Goal: Task Accomplishment & Management: Use online tool/utility

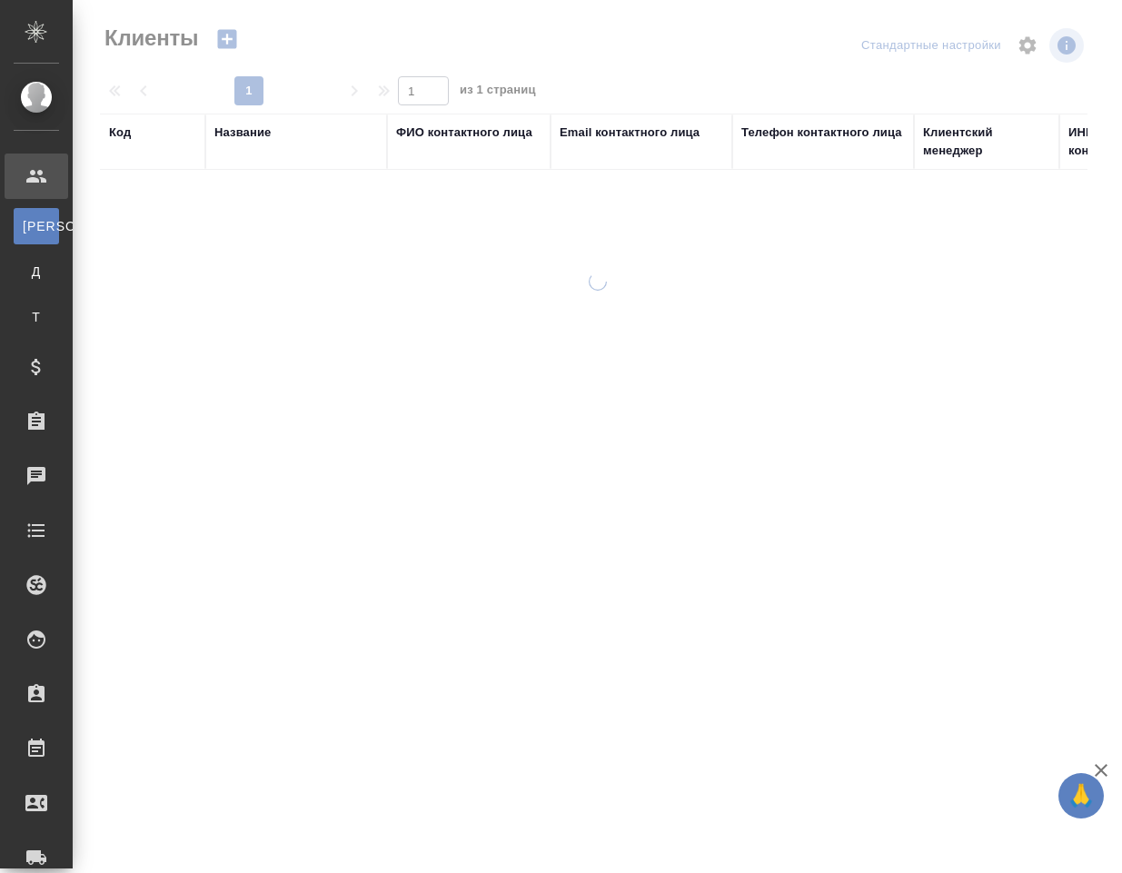
select select "RU"
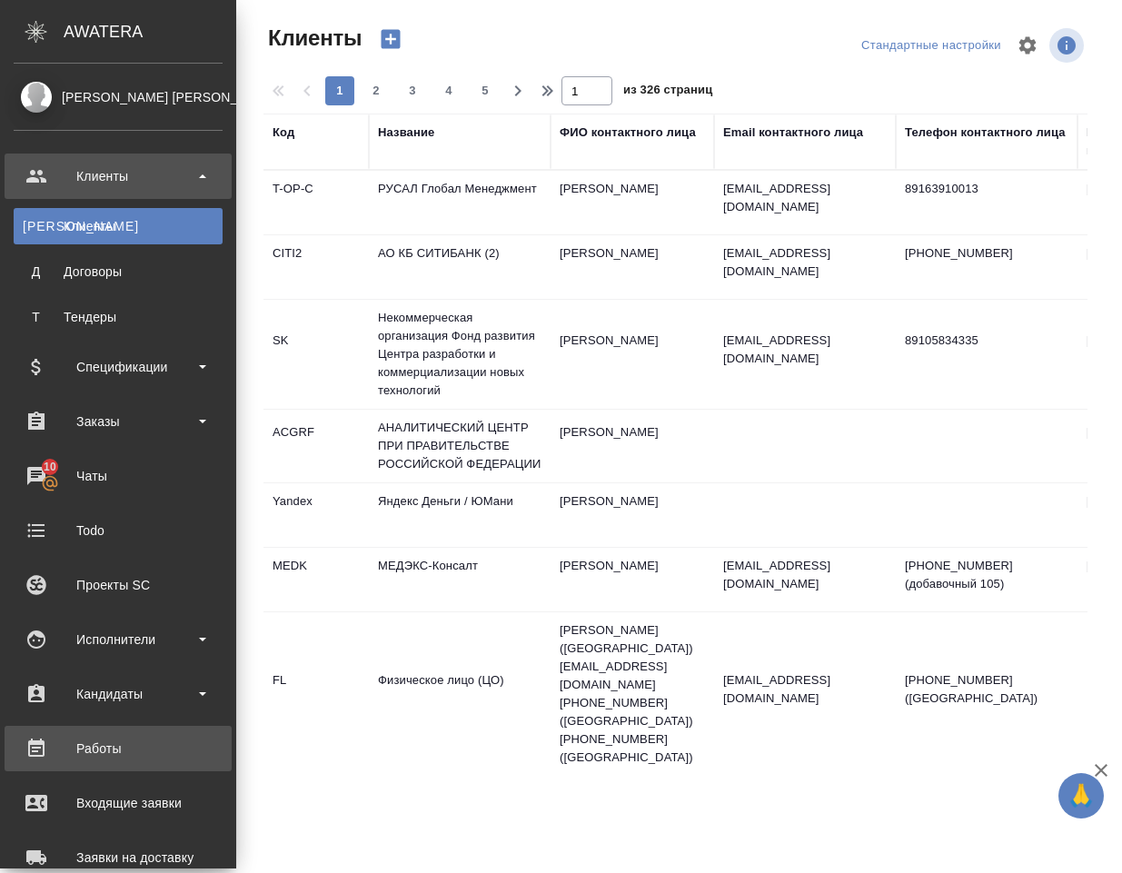
click at [112, 742] on div "Работы" at bounding box center [118, 748] width 209 height 27
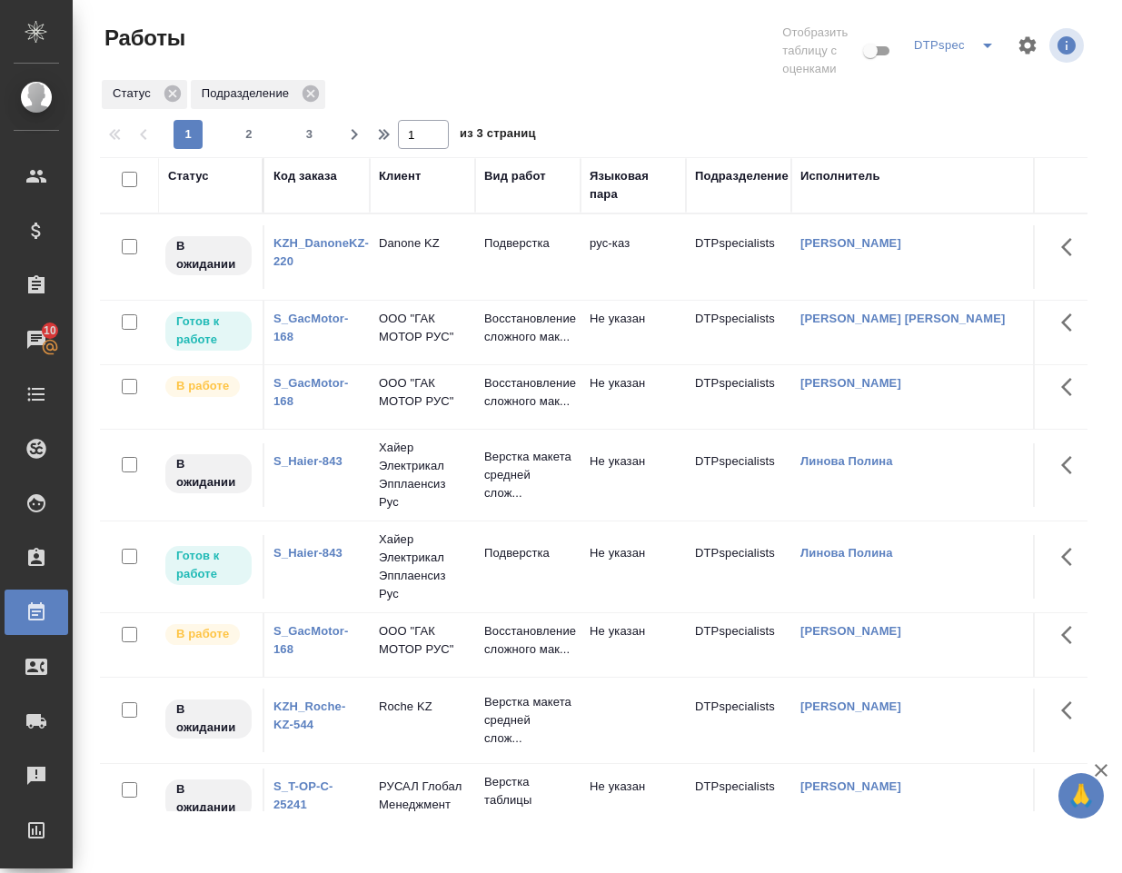
click at [982, 45] on icon "split button" at bounding box center [987, 46] width 22 height 22
click at [954, 114] on li "DTPqa" at bounding box center [954, 110] width 99 height 29
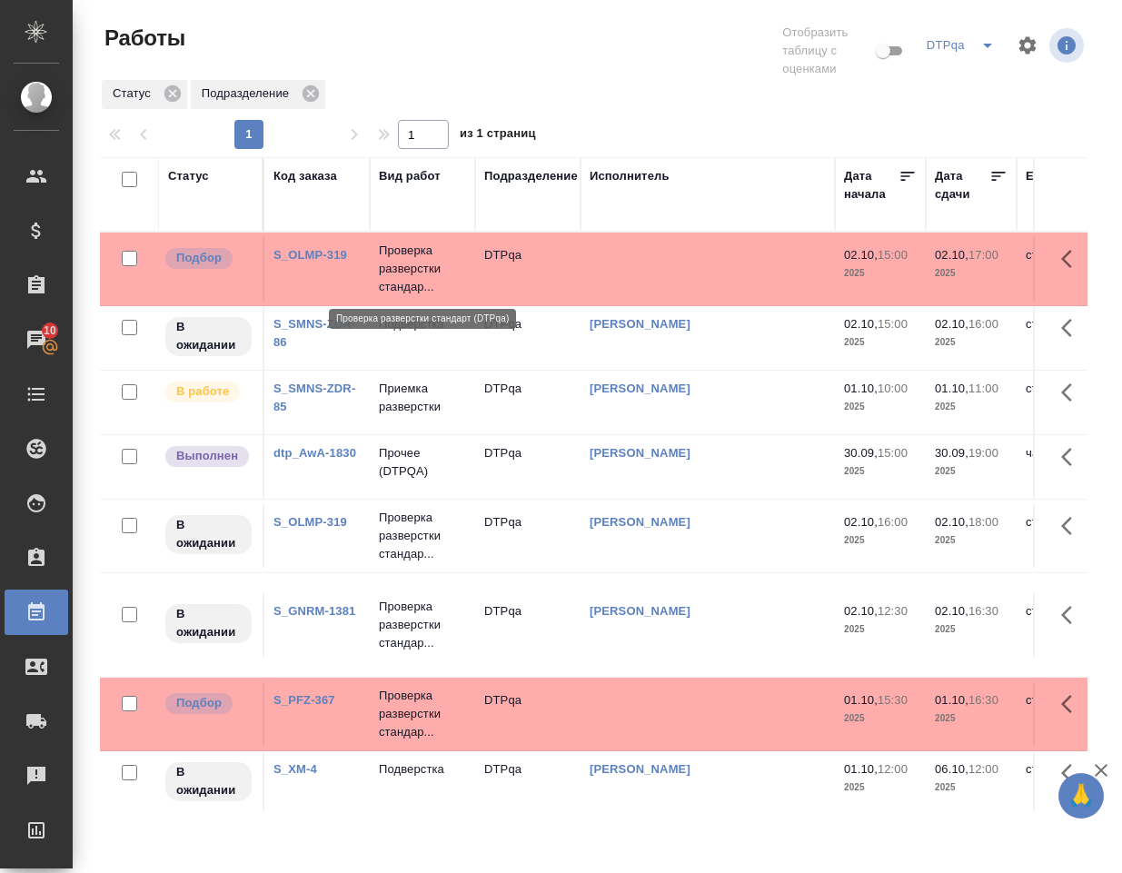
click at [419, 257] on p "Проверка разверстки стандар..." at bounding box center [422, 269] width 87 height 54
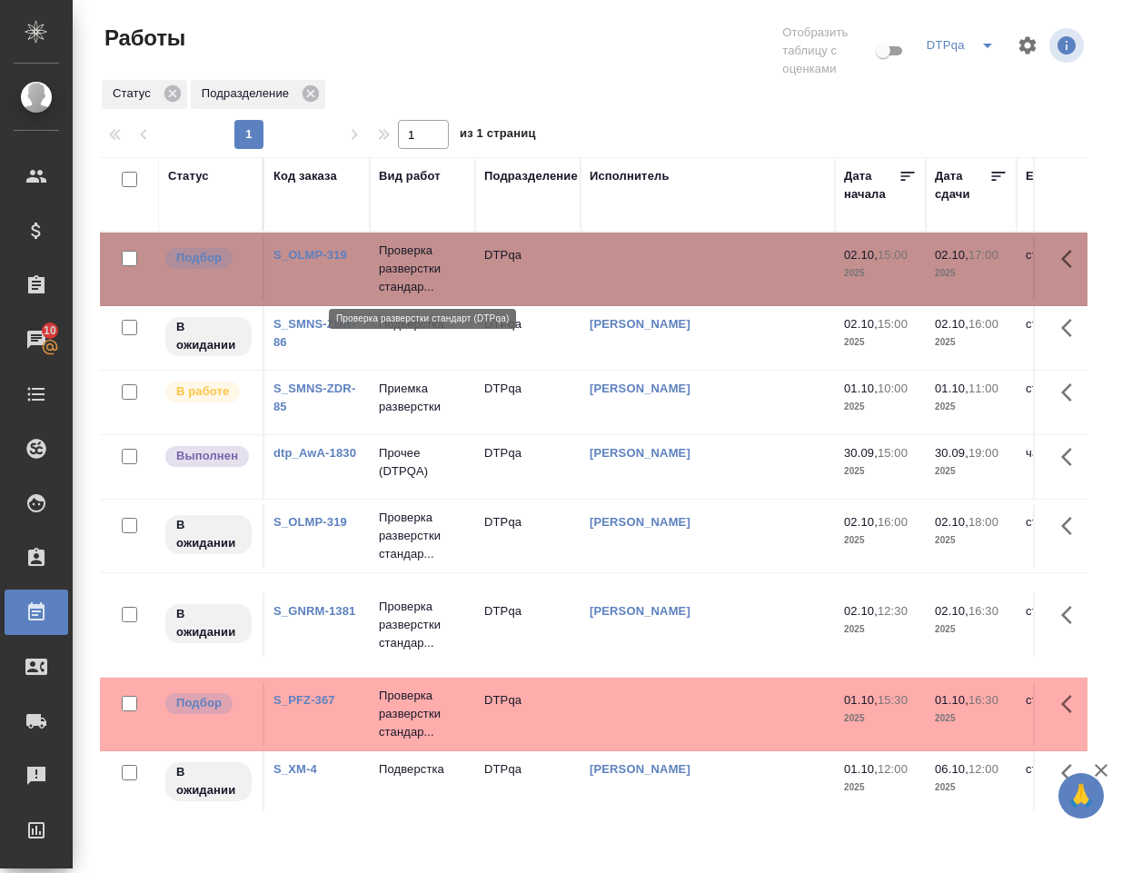
click at [419, 257] on p "Проверка разверстки стандар..." at bounding box center [422, 269] width 87 height 54
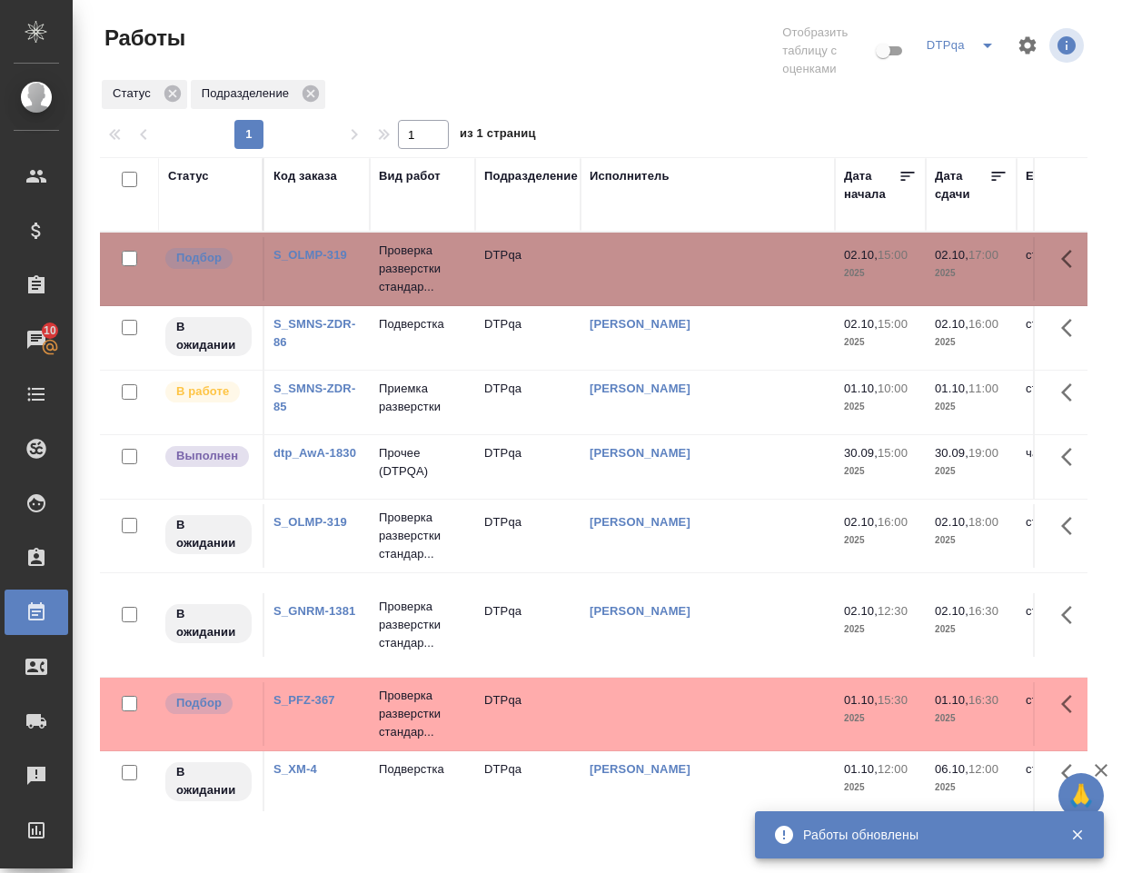
click at [337, 268] on td "S_OLMP-319" at bounding box center [316, 269] width 105 height 64
click at [338, 268] on td "S_OLMP-319" at bounding box center [316, 269] width 105 height 64
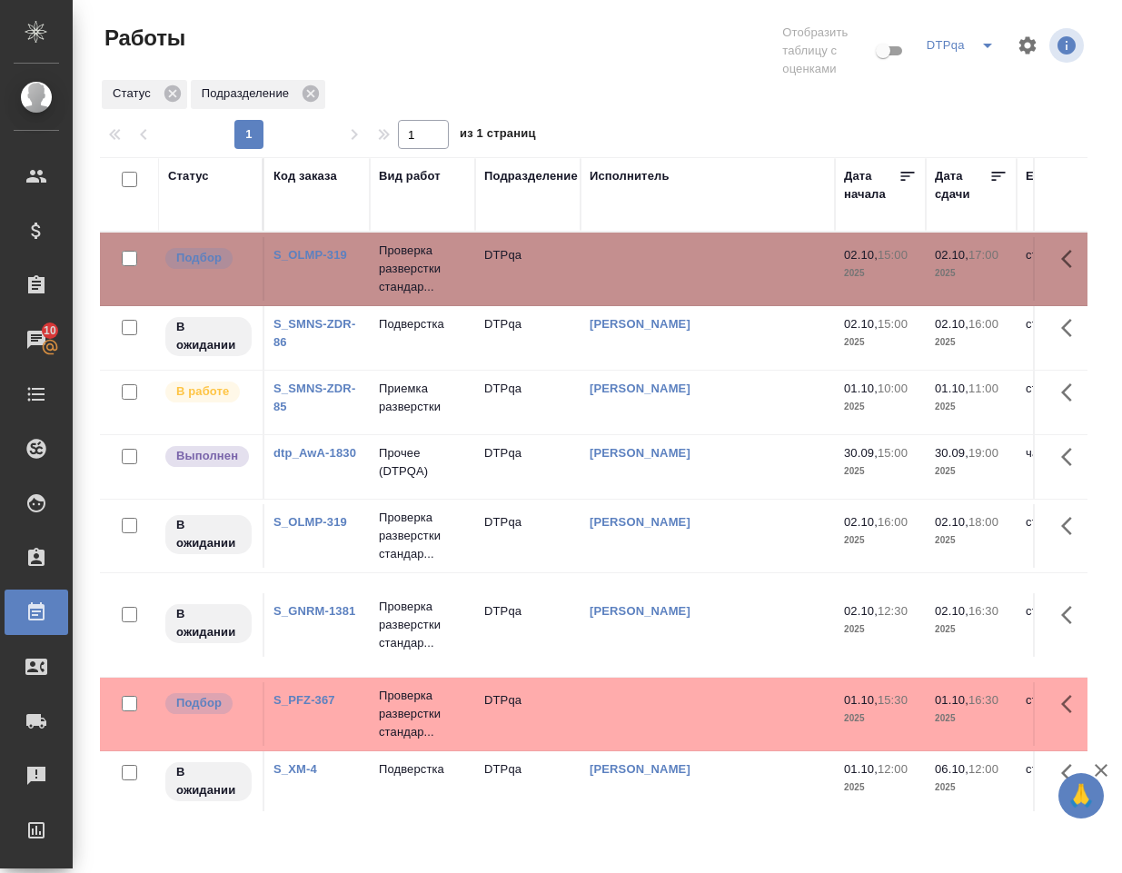
click at [314, 252] on link "S_OLMP-319" at bounding box center [310, 255] width 74 height 14
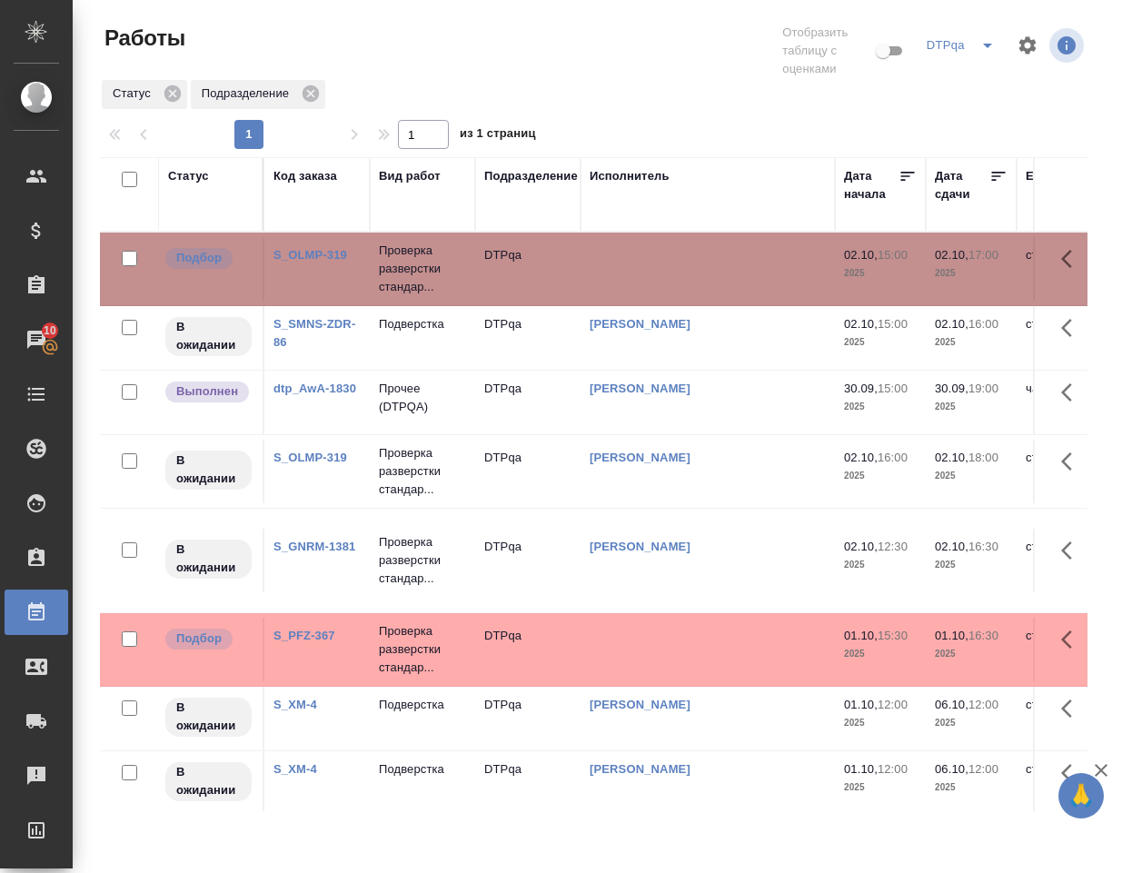
click at [955, 42] on div "DTPqa" at bounding box center [964, 45] width 84 height 29
click at [986, 43] on icon "split button" at bounding box center [987, 46] width 22 height 22
click at [951, 77] on li "Chameo" at bounding box center [962, 81] width 84 height 29
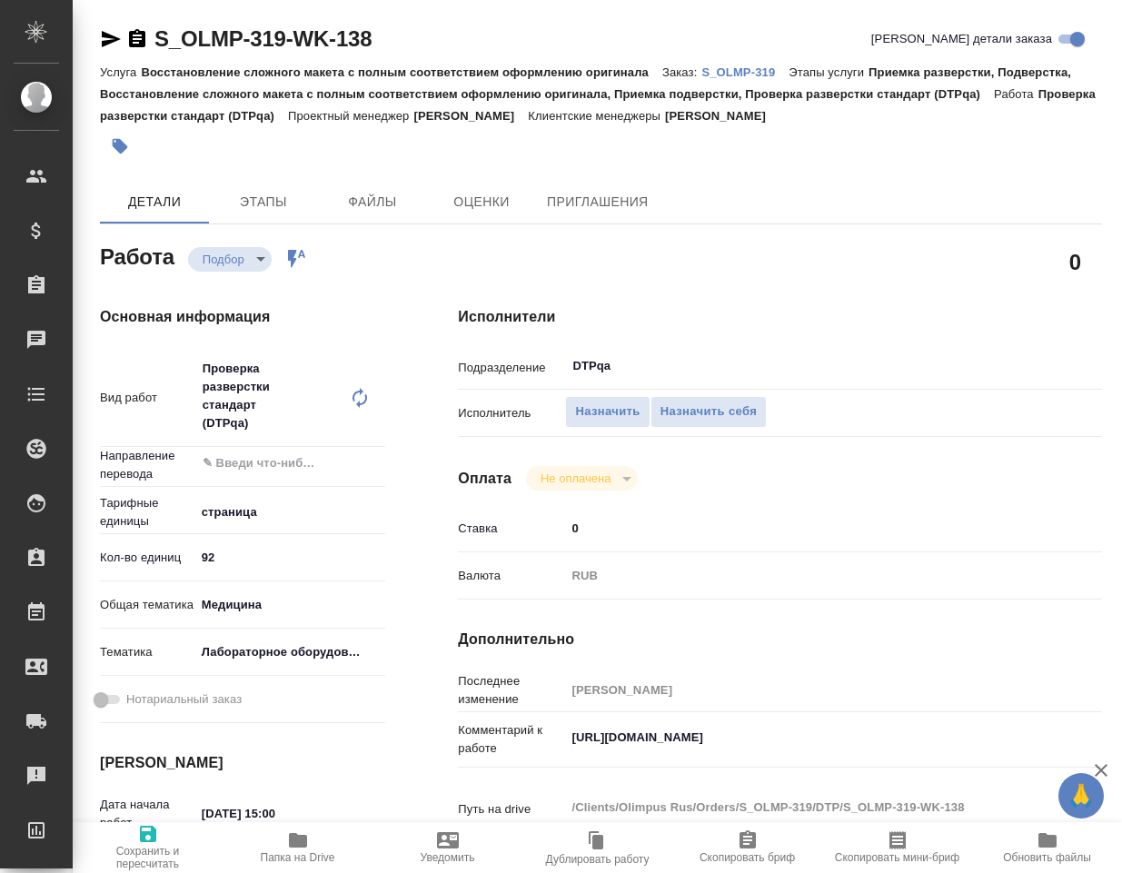
type textarea "x"
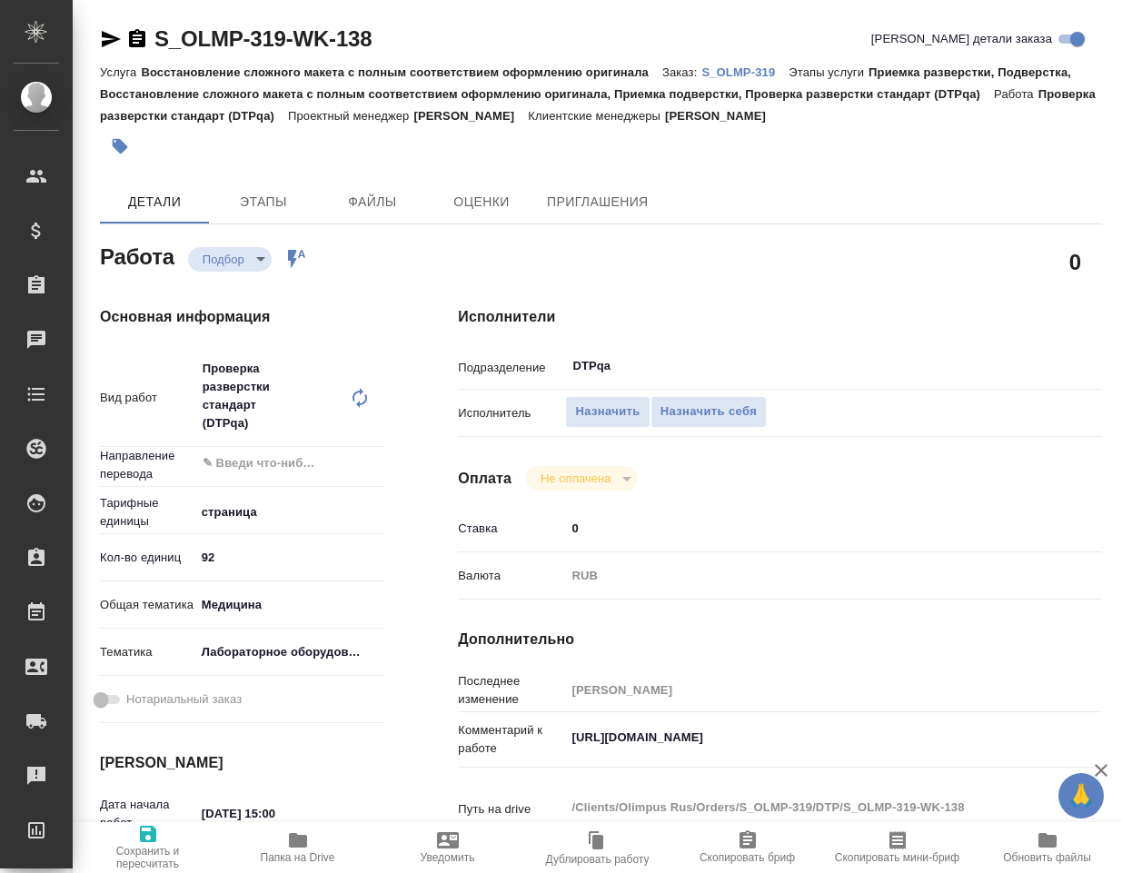
type textarea "x"
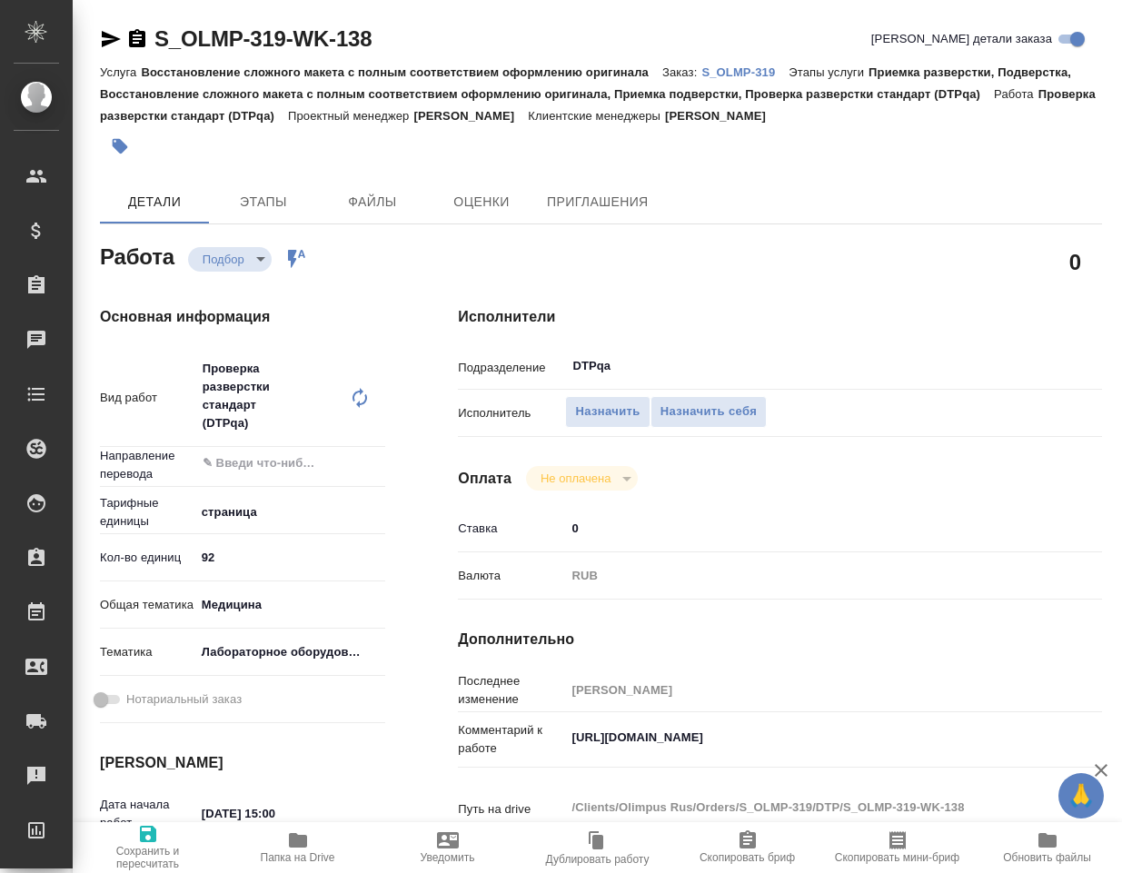
type textarea "x"
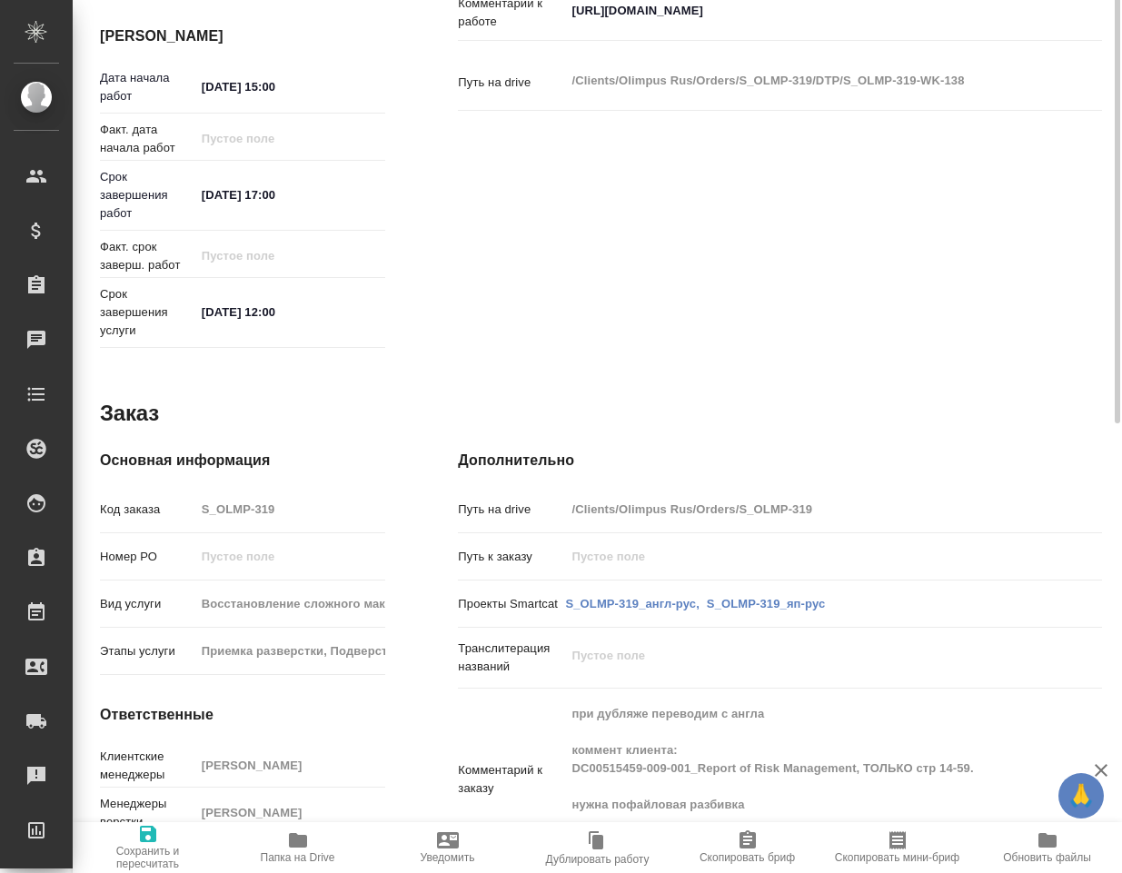
type textarea "x"
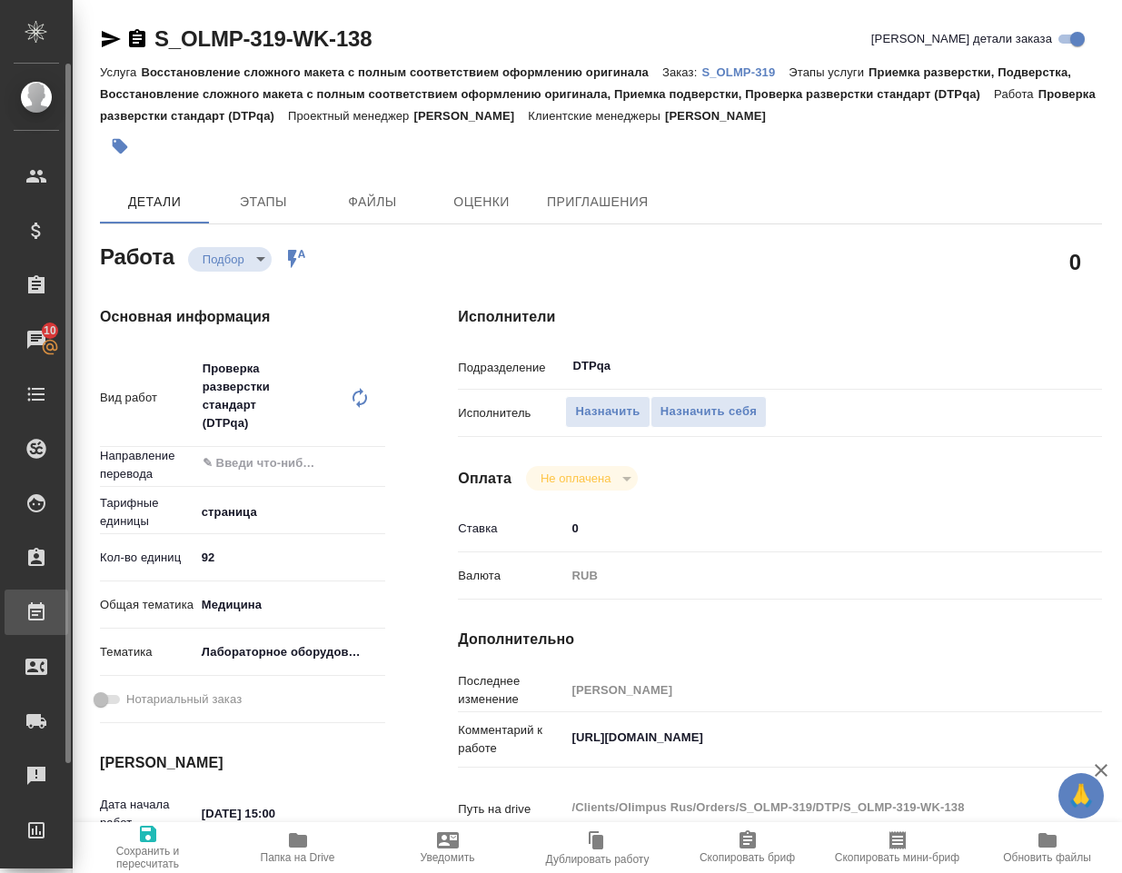
type textarea "x"
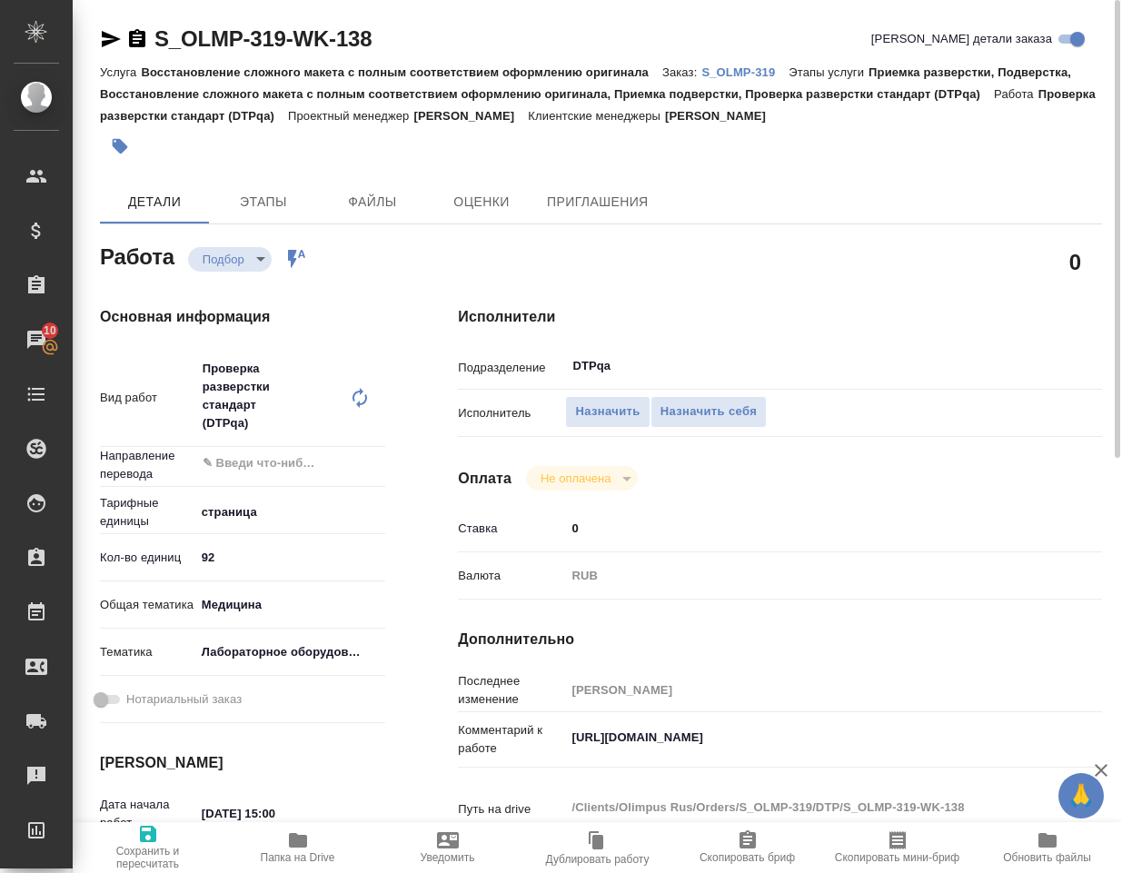
type textarea "x"
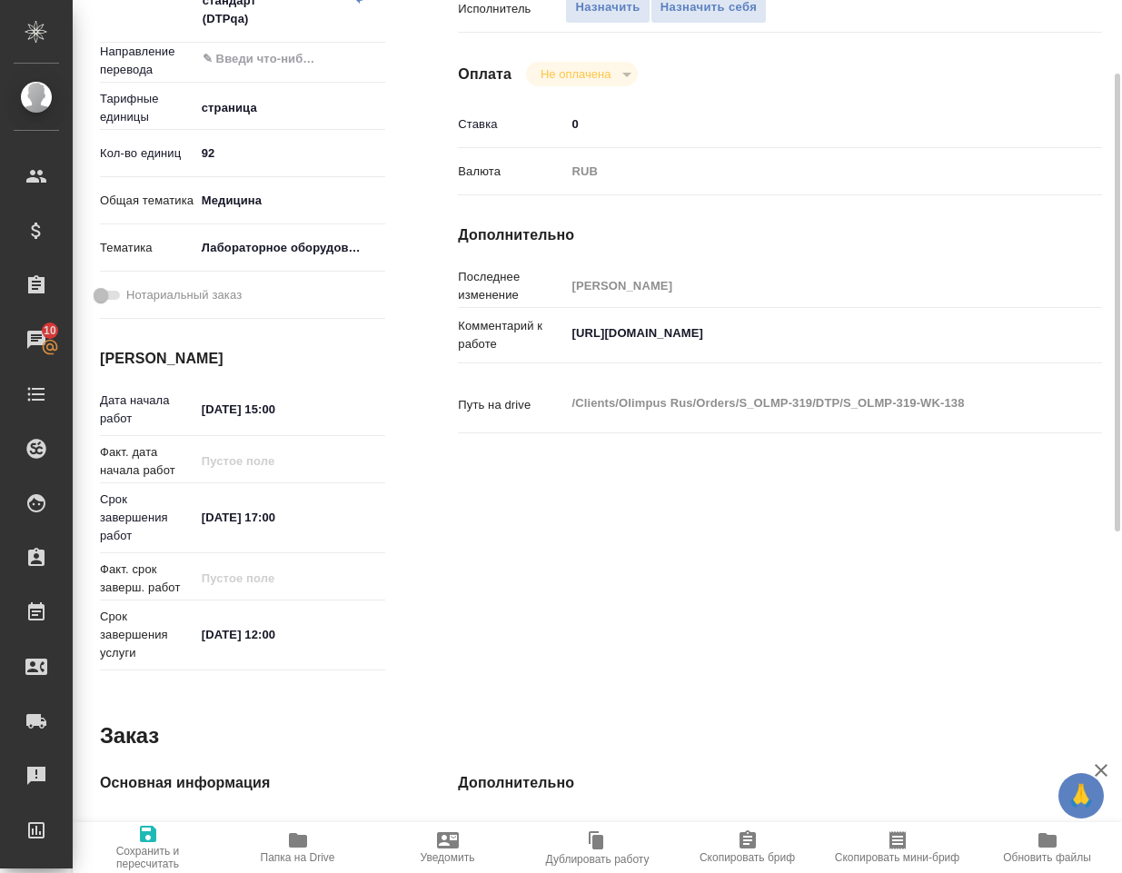
scroll to position [313, 0]
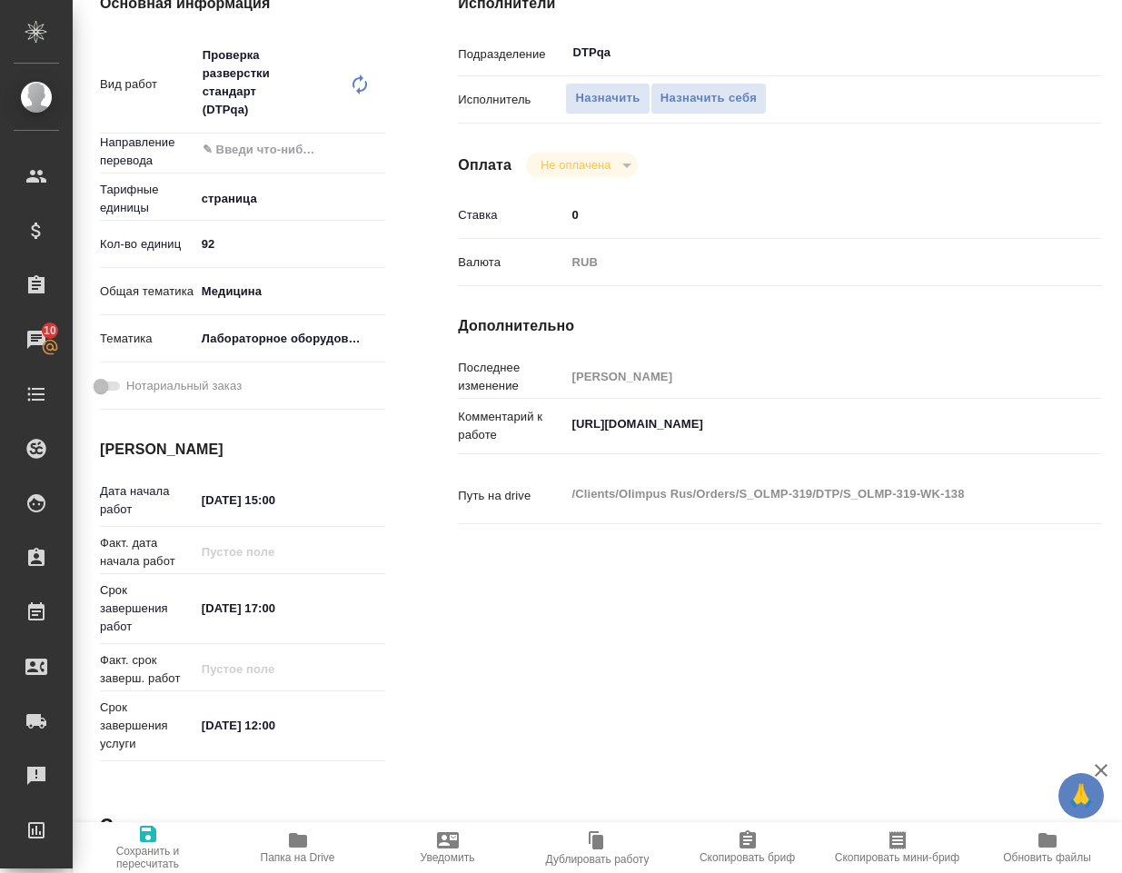
type textarea "x"
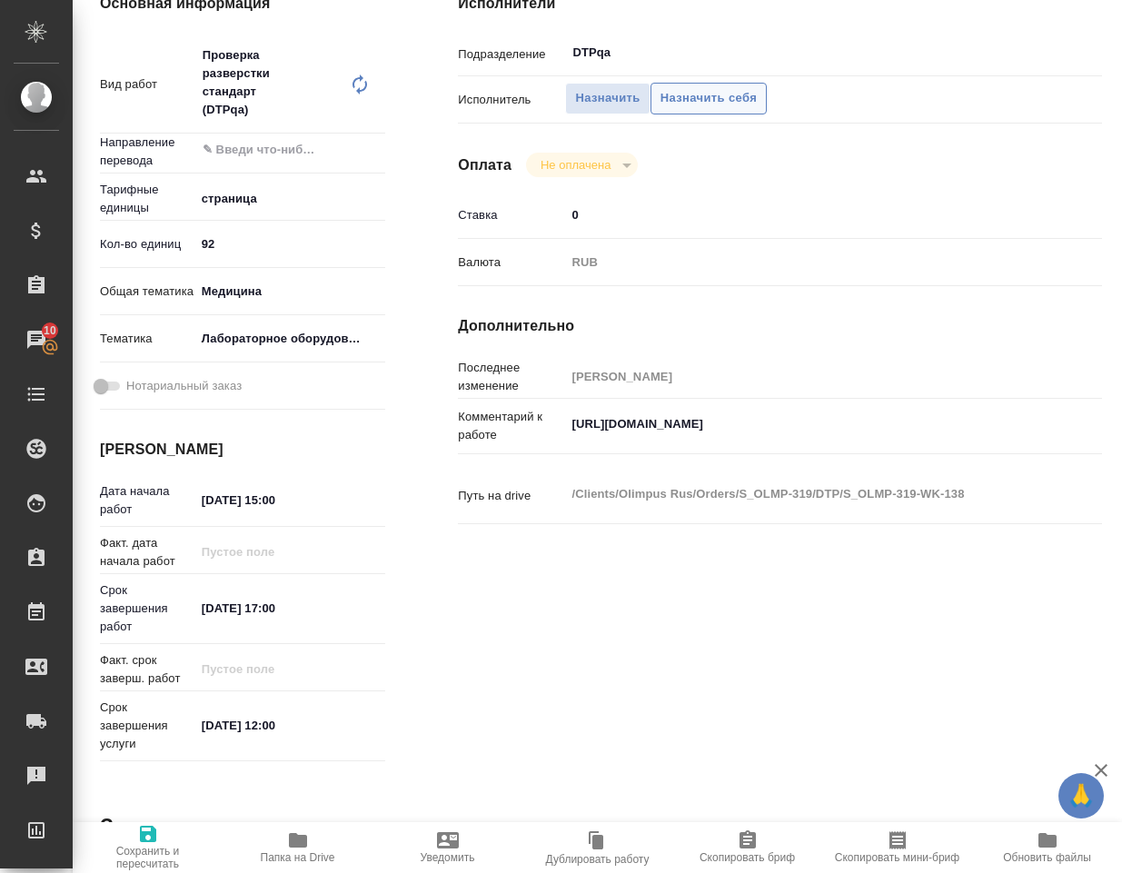
type textarea "x"
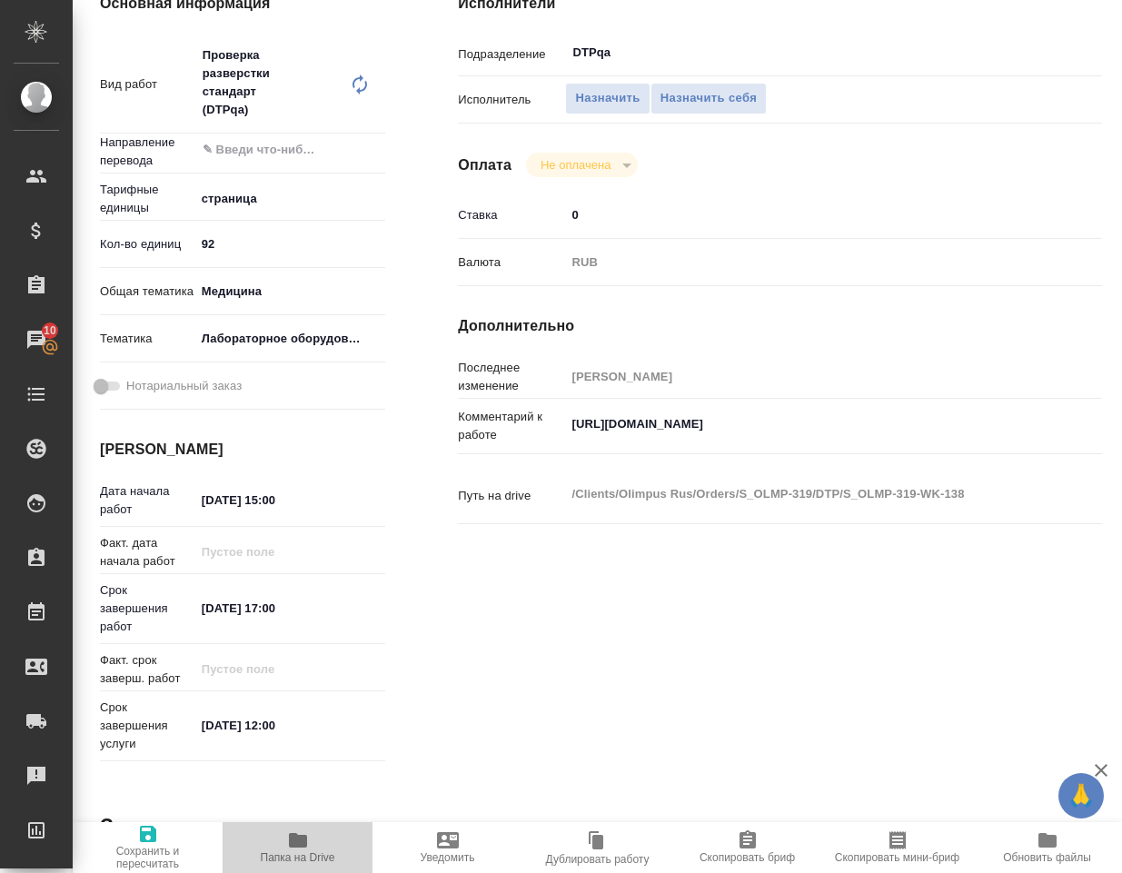
click at [304, 840] on icon "button" at bounding box center [298, 840] width 18 height 15
type textarea "x"
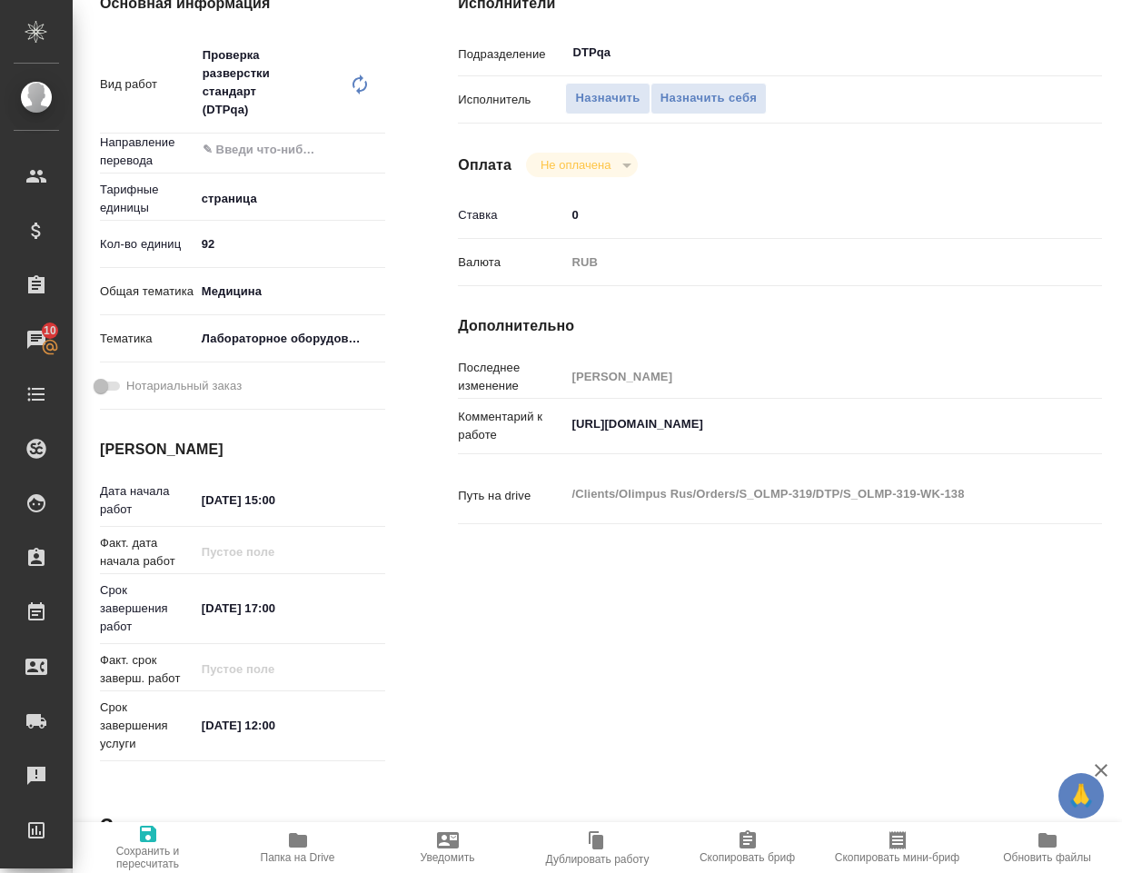
type textarea "x"
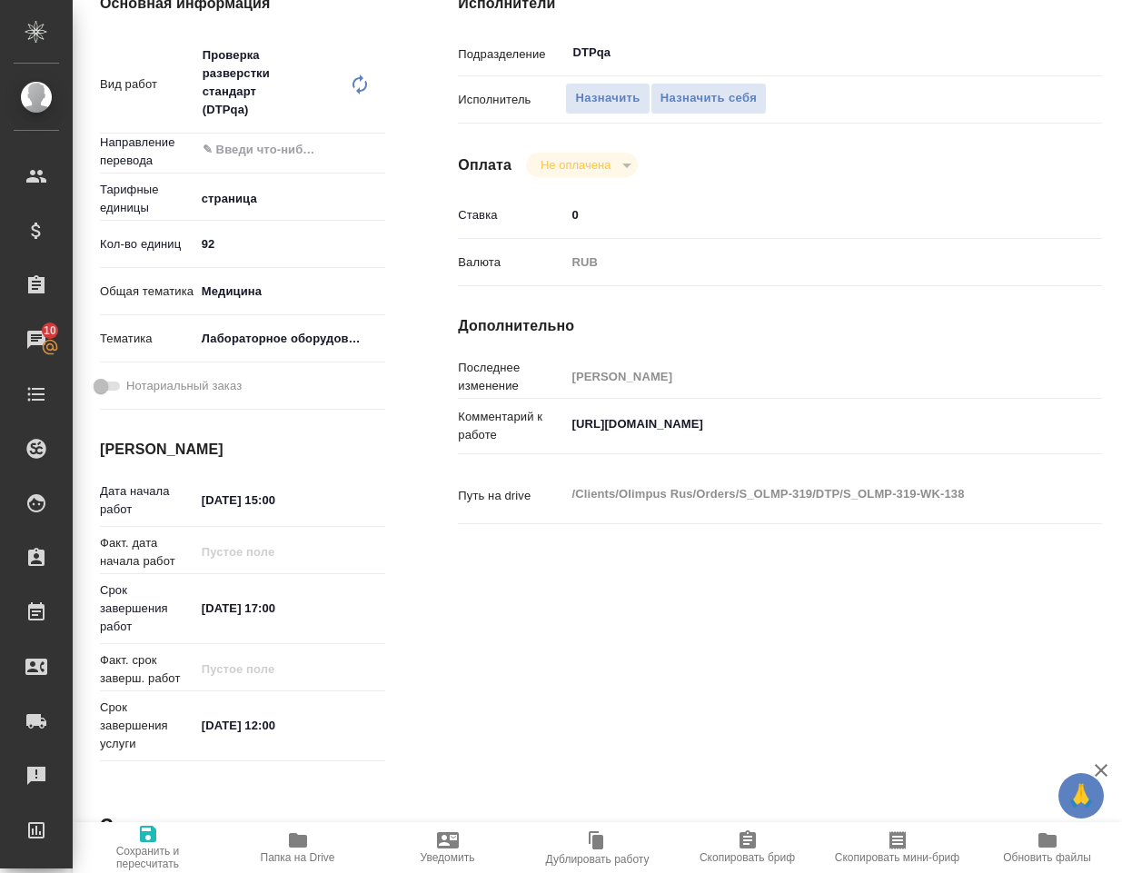
type textarea "x"
click at [300, 837] on icon "button" at bounding box center [298, 840] width 18 height 15
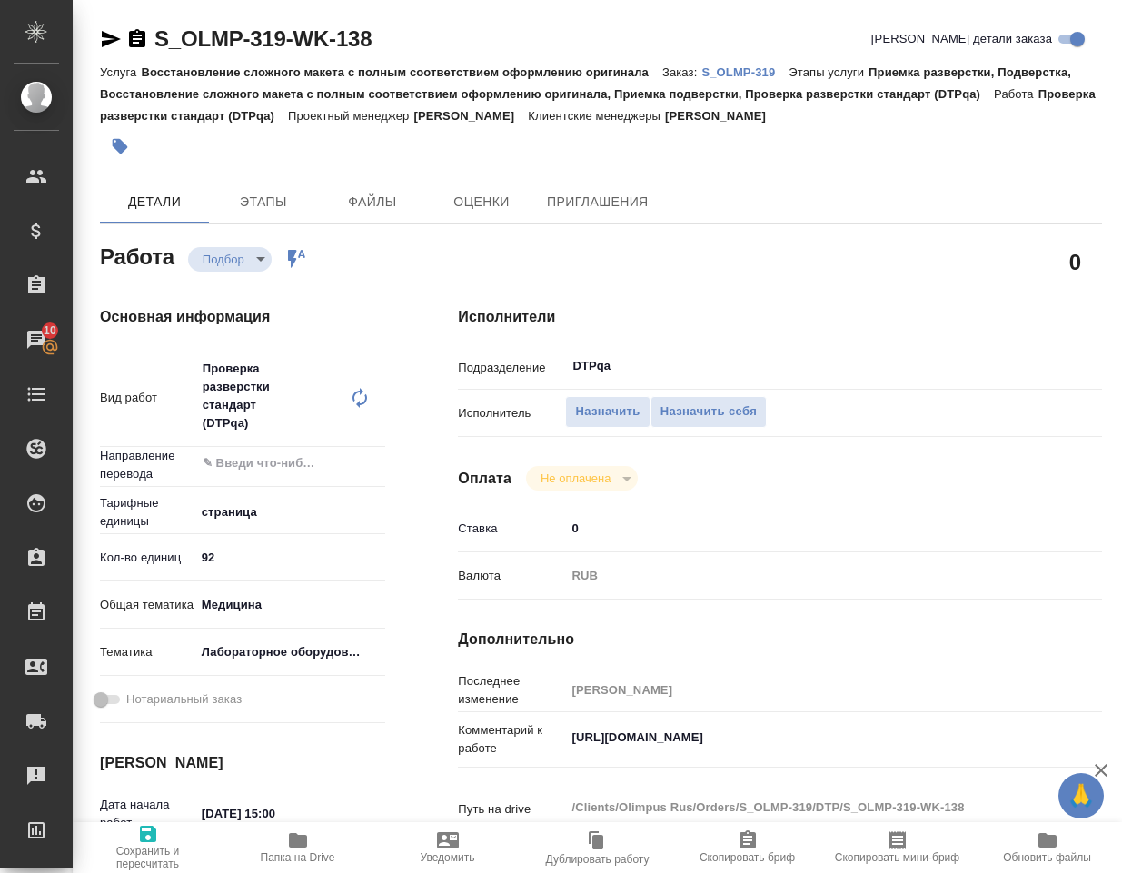
click at [259, 263] on body "🙏 .cls-1 fill:#fff; AWATERA Klimentovskiy Konstantin Клиенты Спецификации Заказ…" at bounding box center [561, 436] width 1122 height 873
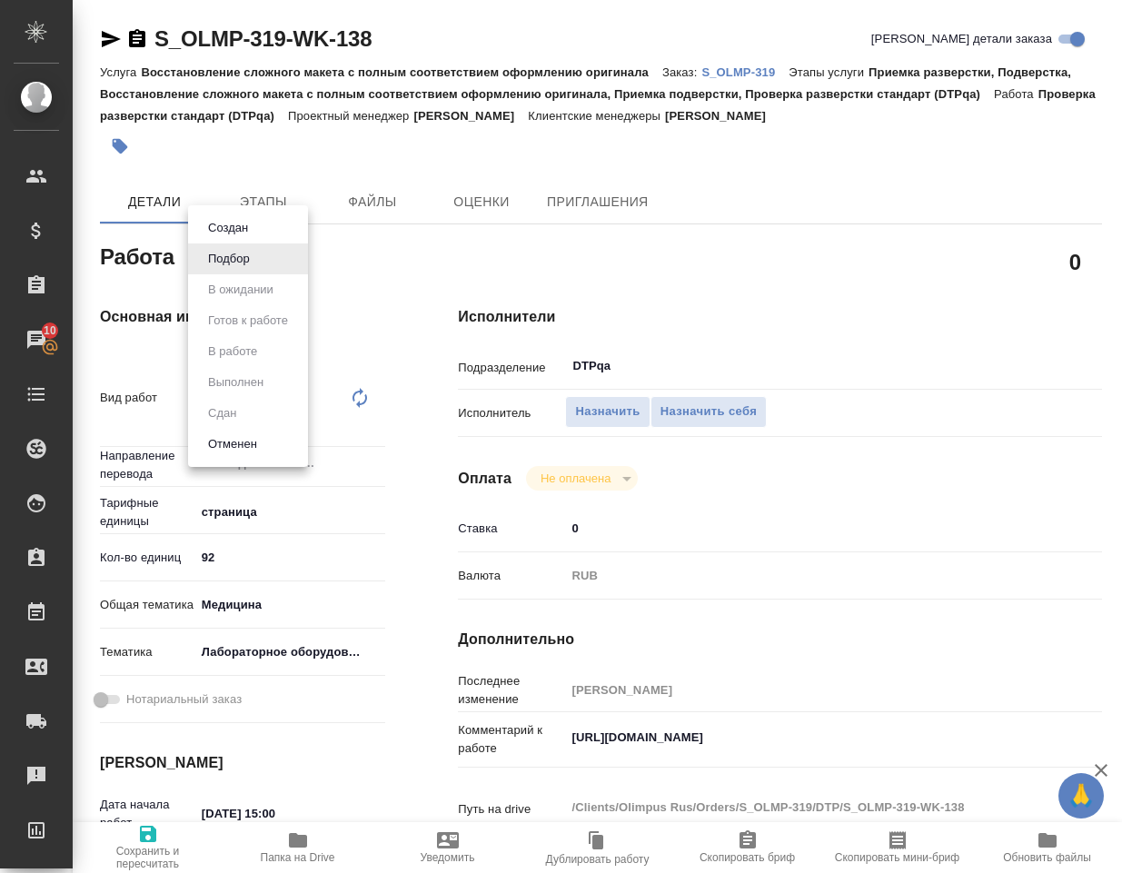
click at [450, 245] on div at bounding box center [561, 436] width 1122 height 873
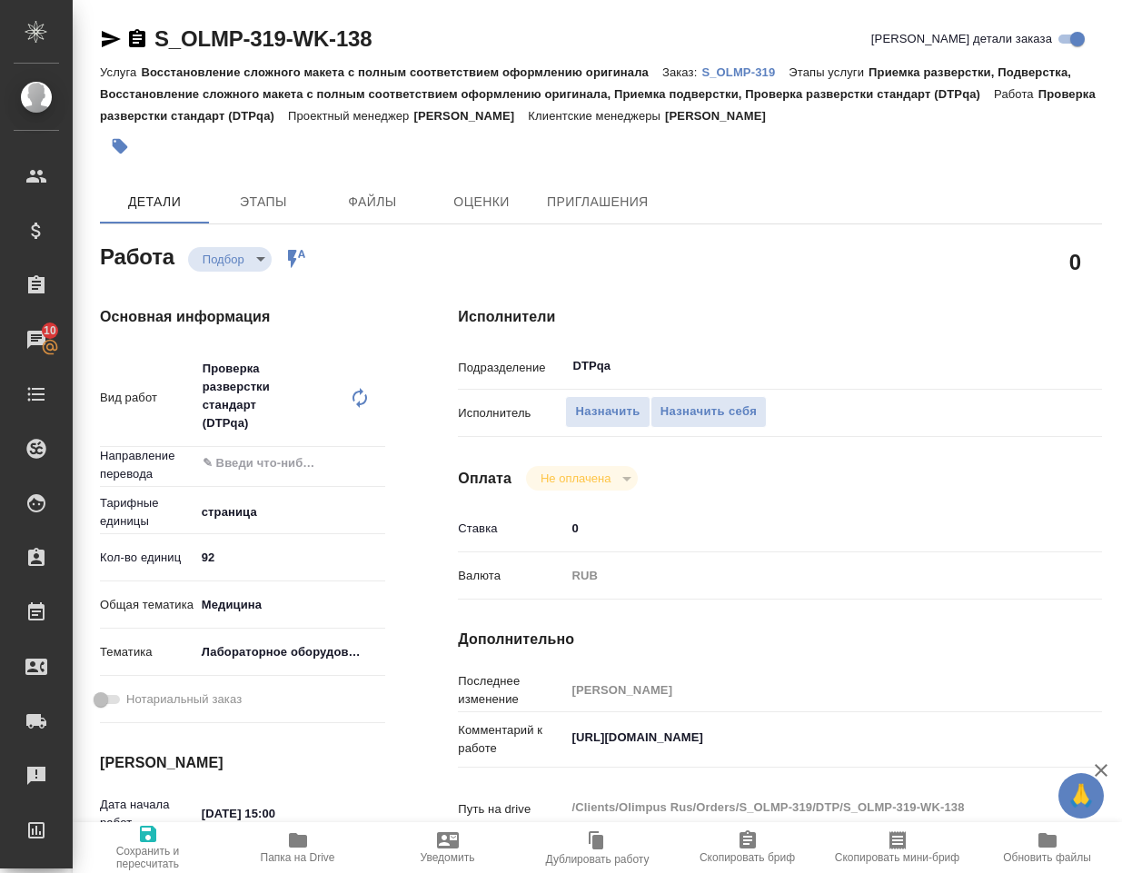
click at [258, 258] on body "🙏 .cls-1 fill:#fff; AWATERA Klimentovskiy Konstantin Клиенты Спецификации Заказ…" at bounding box center [561, 436] width 1122 height 873
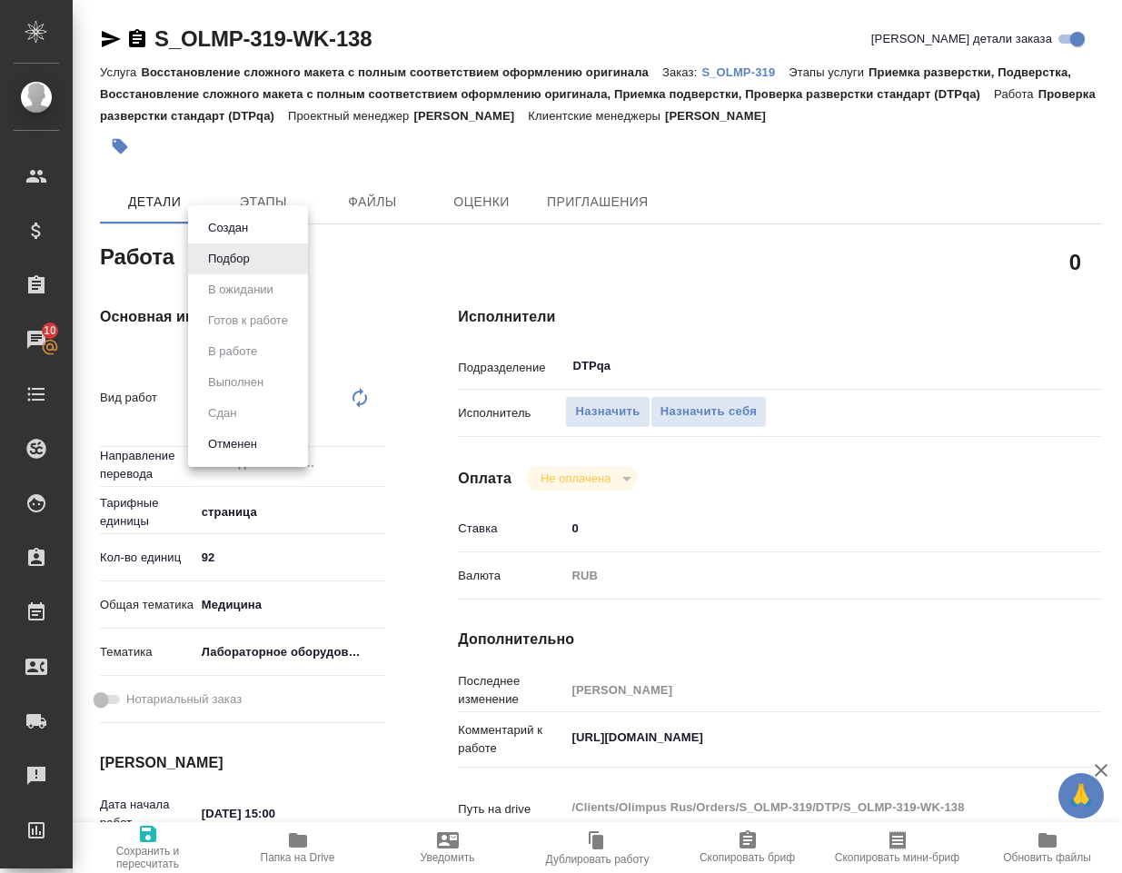
click at [811, 625] on div at bounding box center [561, 436] width 1122 height 873
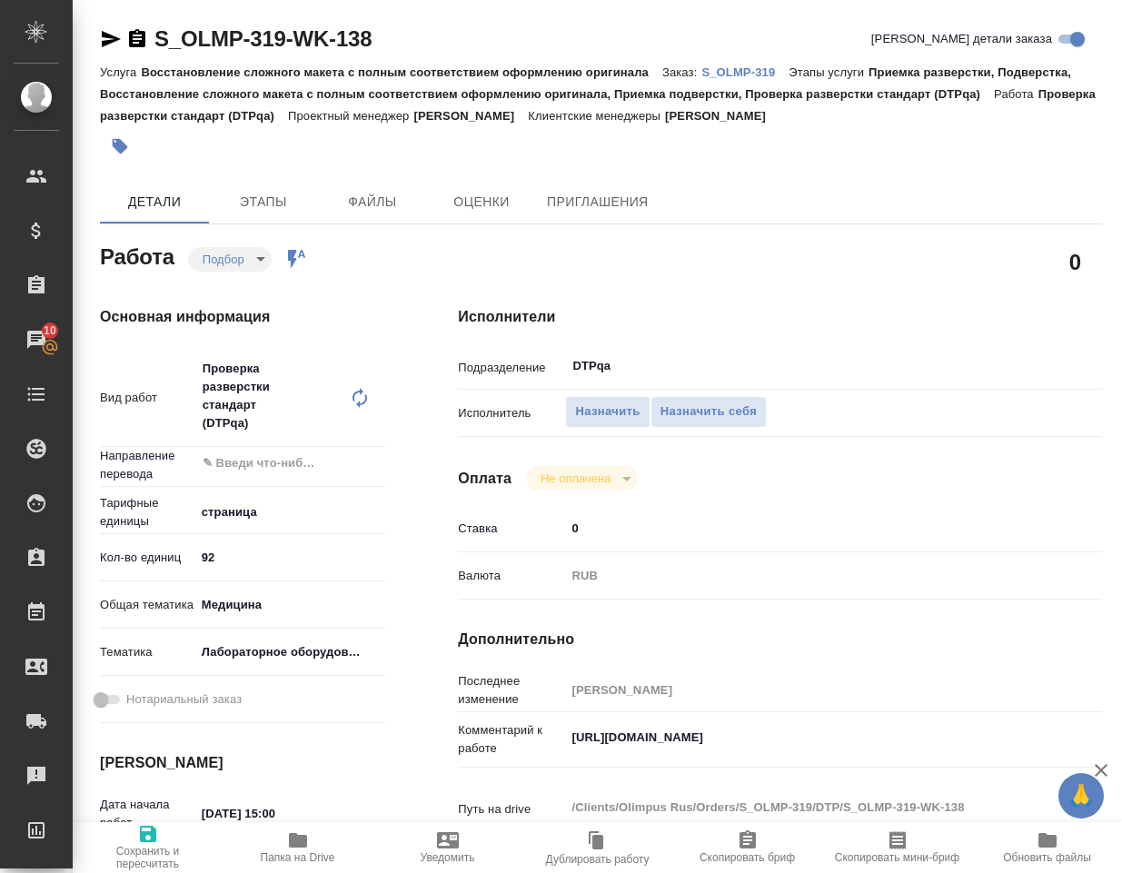
scroll to position [182, 0]
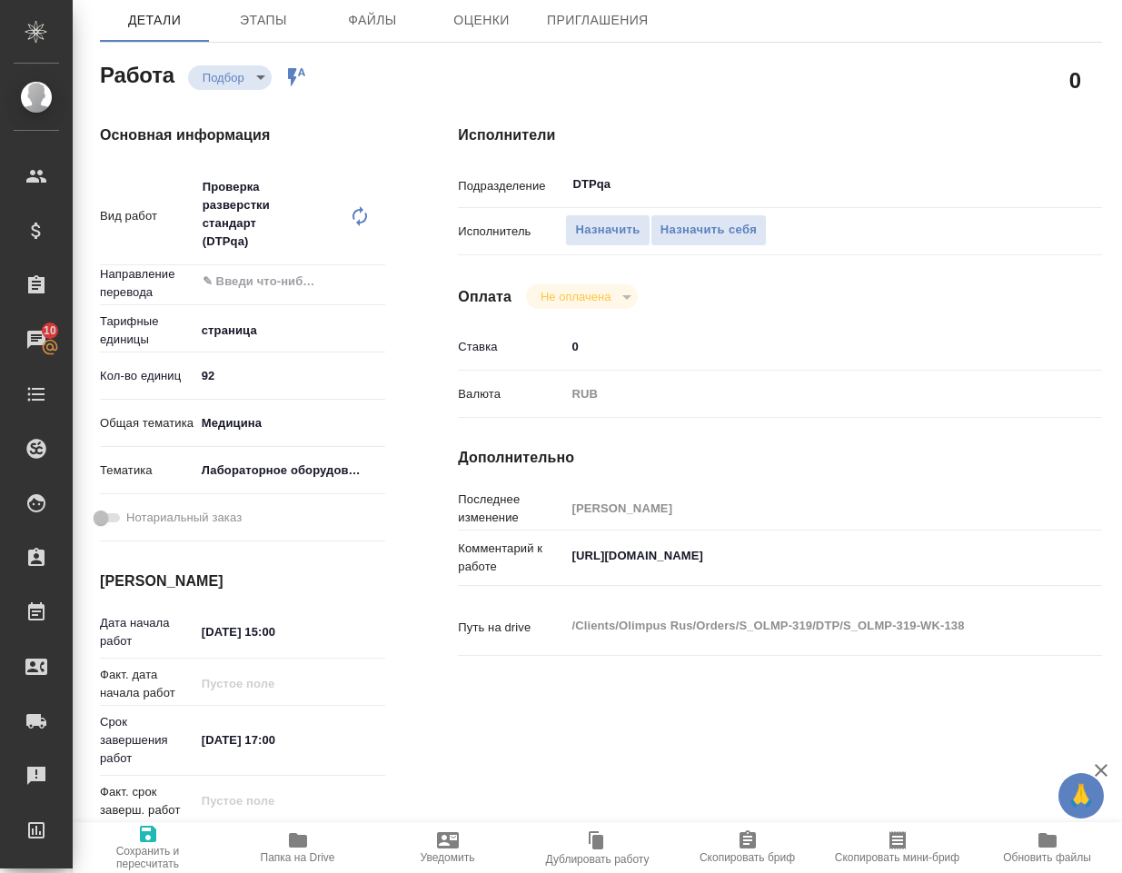
click at [608, 552] on textarea "https://tera.awatera.com/Work/68dbb089c070a2424d33b420/" at bounding box center [806, 555] width 482 height 31
click at [608, 552] on textarea "https://tera.awatera.com/Work/68dbb089c070a2424d33b420/" at bounding box center [806, 556] width 480 height 31
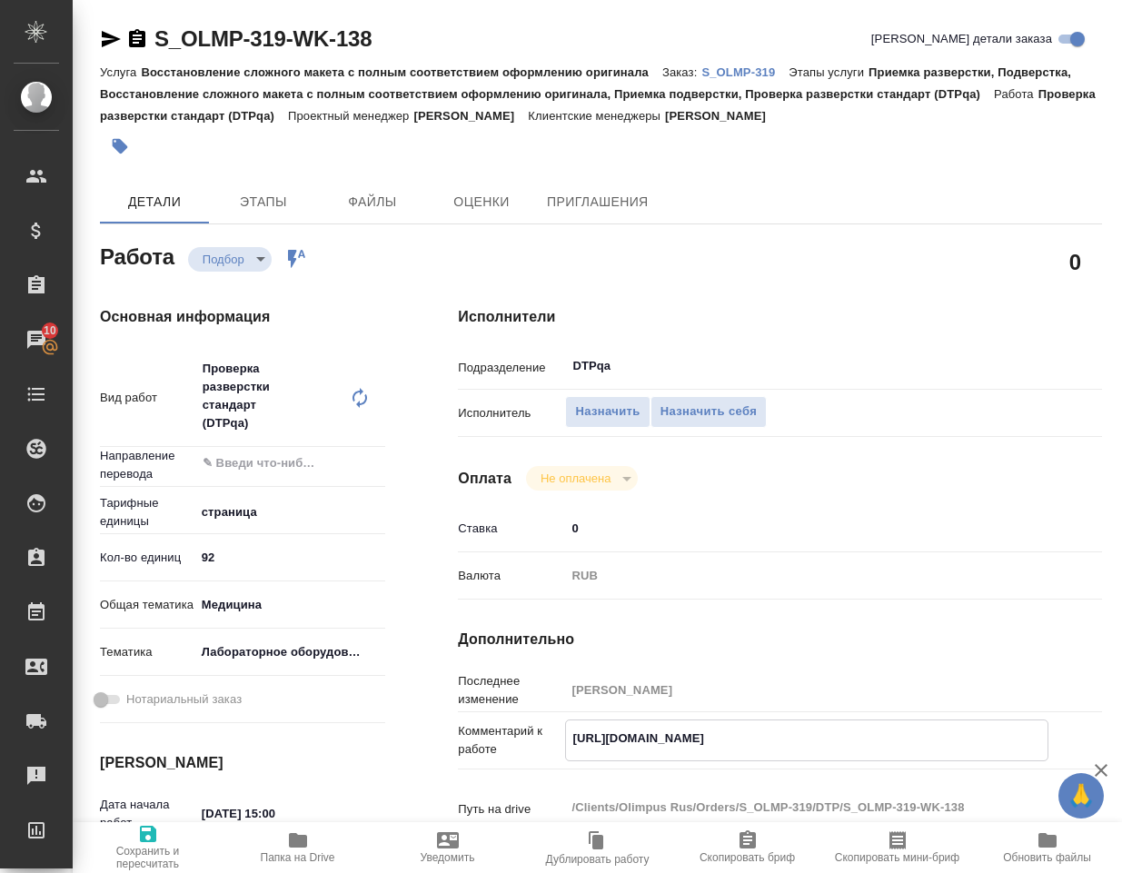
scroll to position [272, 0]
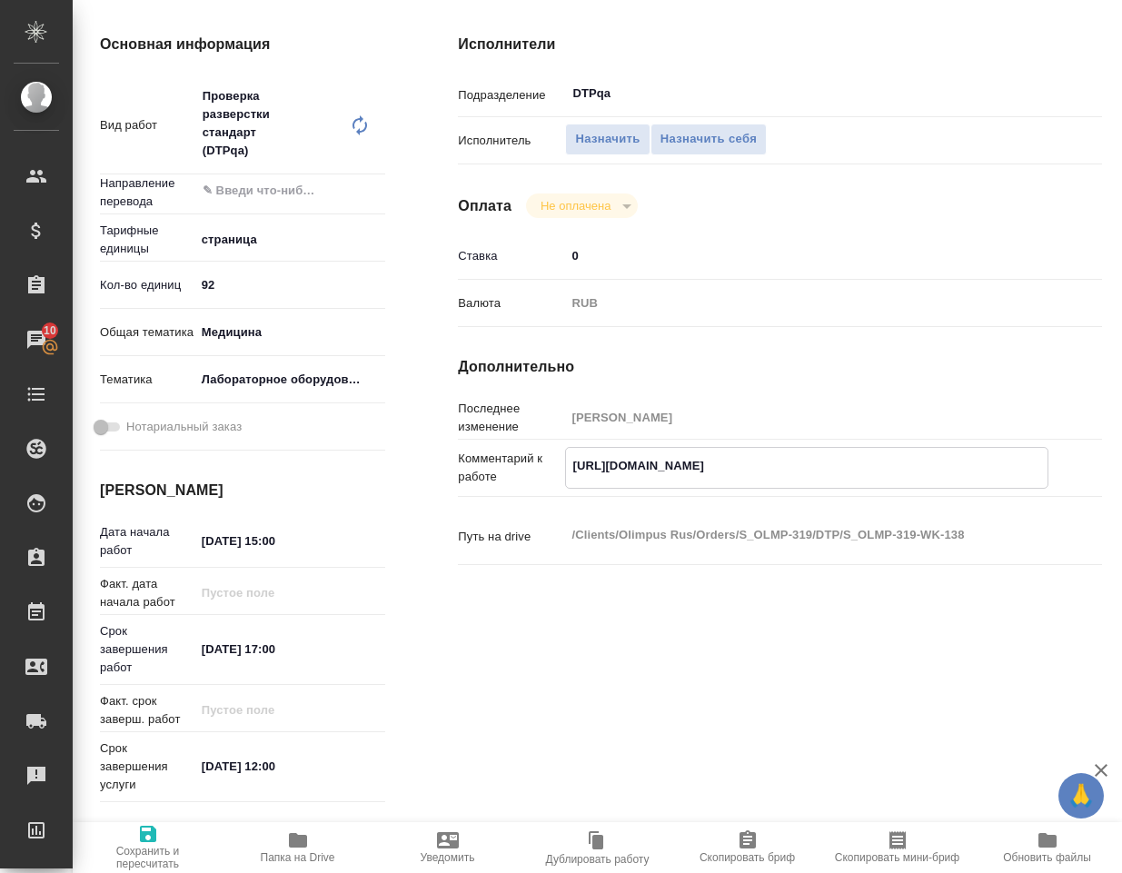
click at [665, 458] on textarea "https://tera.awatera.com/Work/68dbb089c070a2424d33b420/" at bounding box center [806, 465] width 480 height 31
click at [665, 457] on textarea "https://tera.awatera.com/Work/68dbb089c070a2424d33b420/" at bounding box center [806, 465] width 480 height 31
type textarea "x"
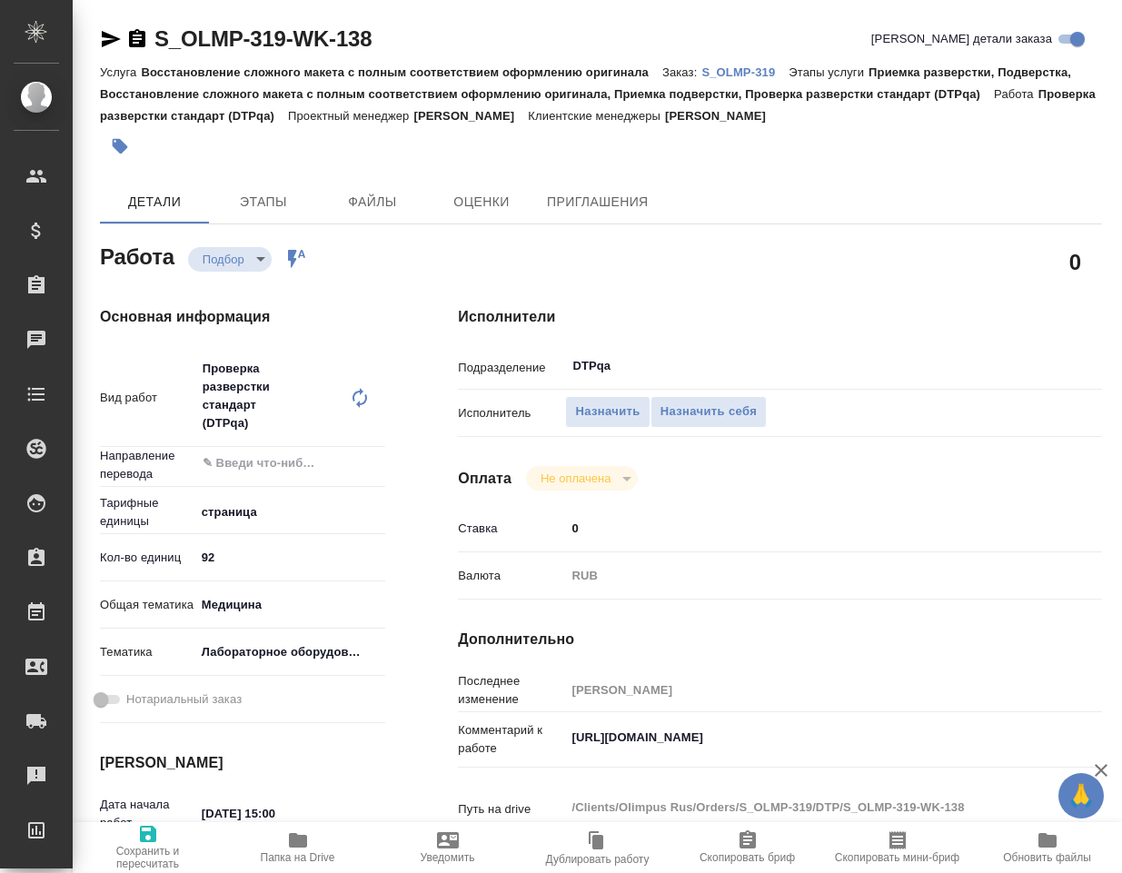
type textarea "x"
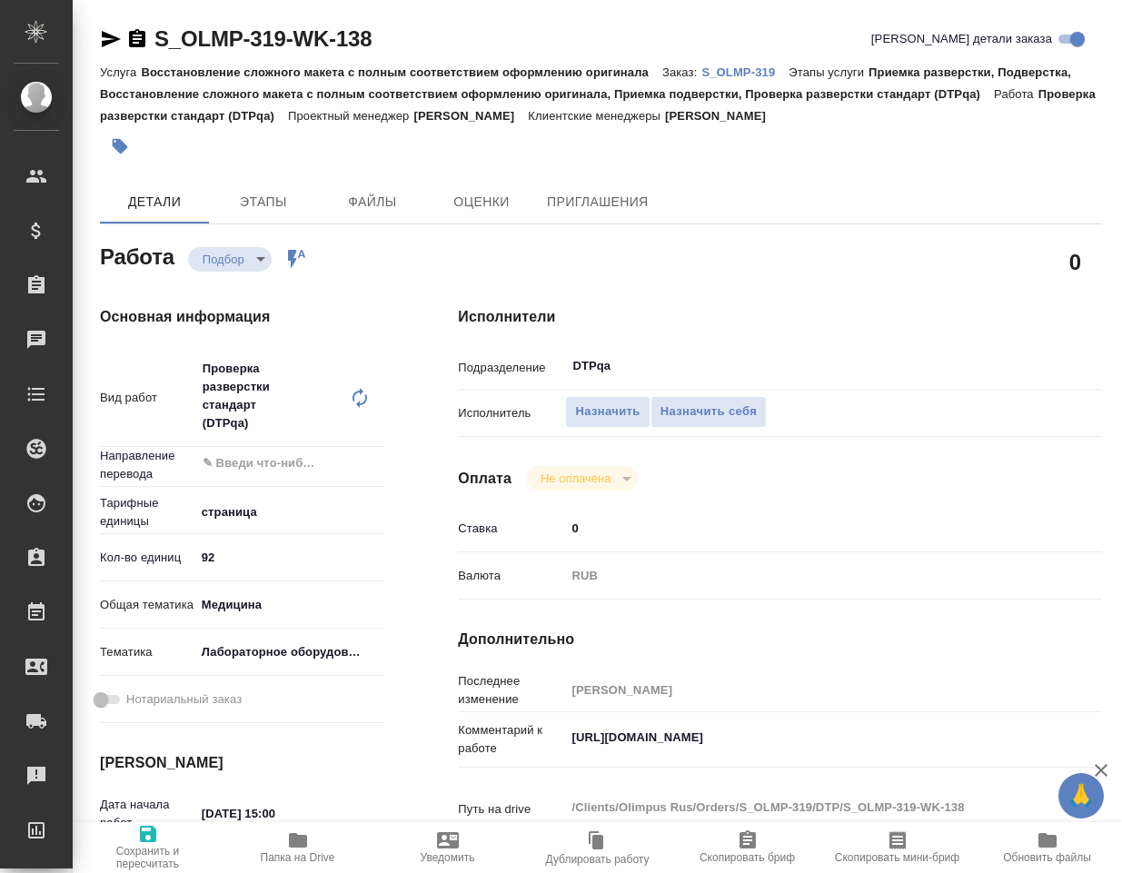
type textarea "x"
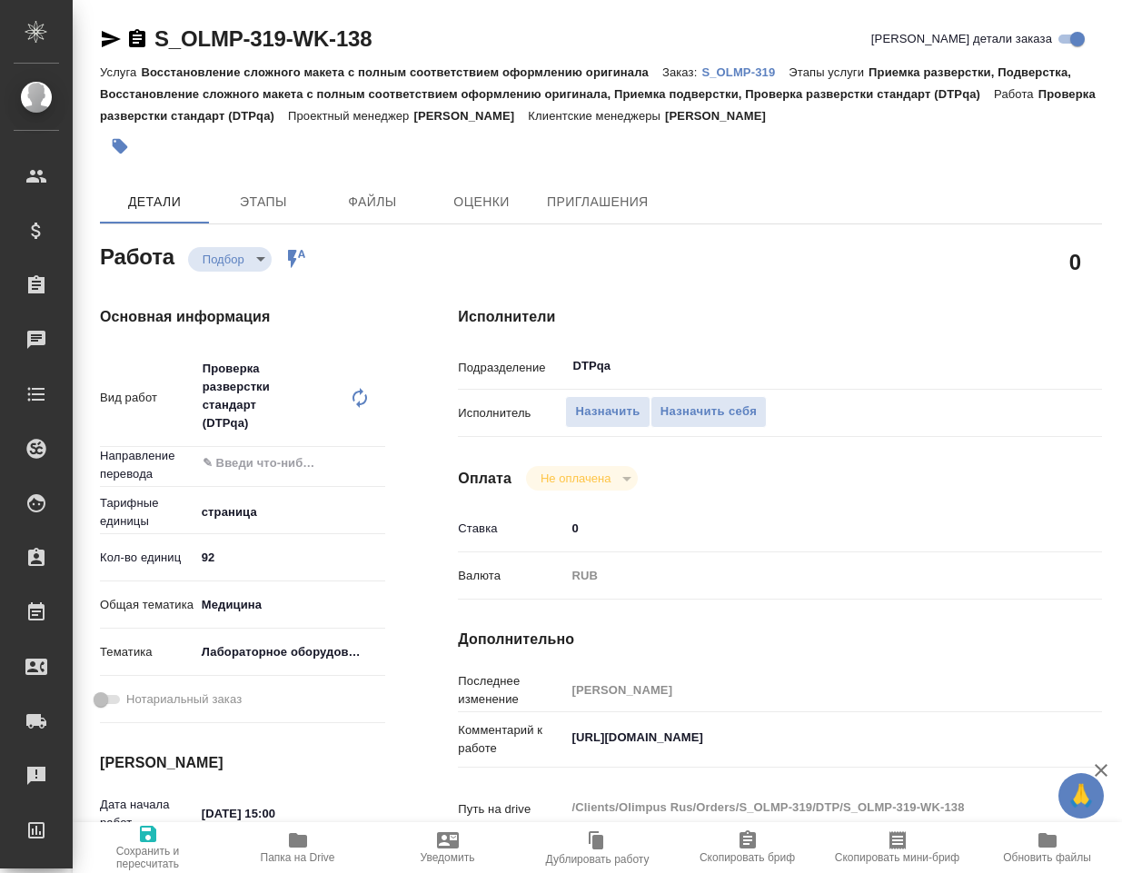
type textarea "x"
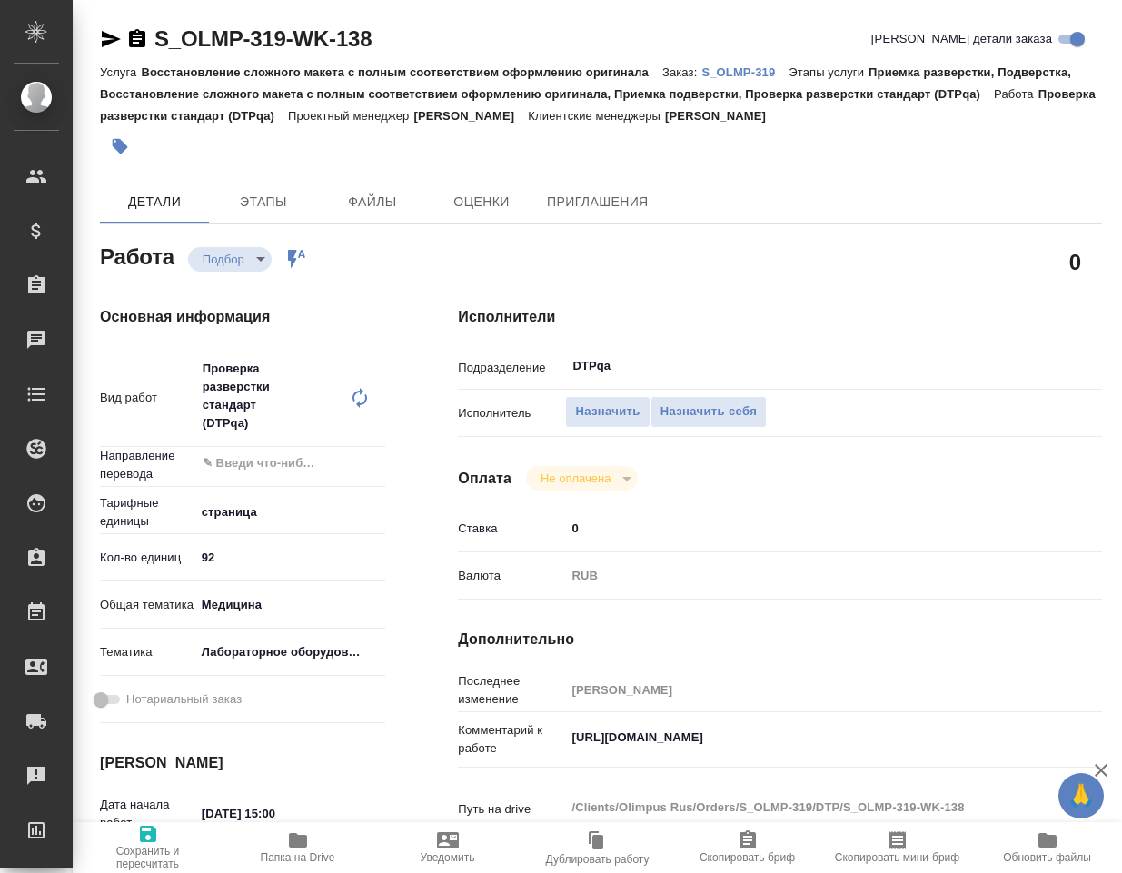
type textarea "x"
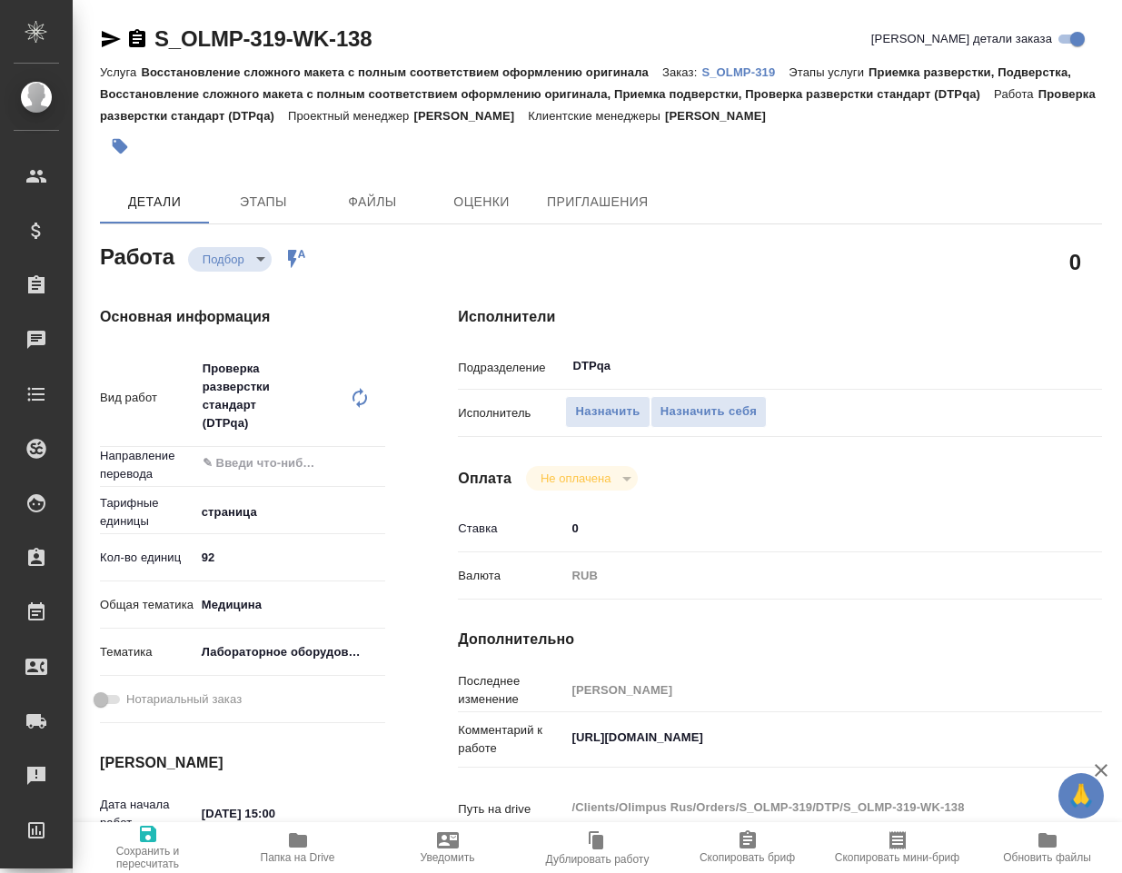
type textarea "x"
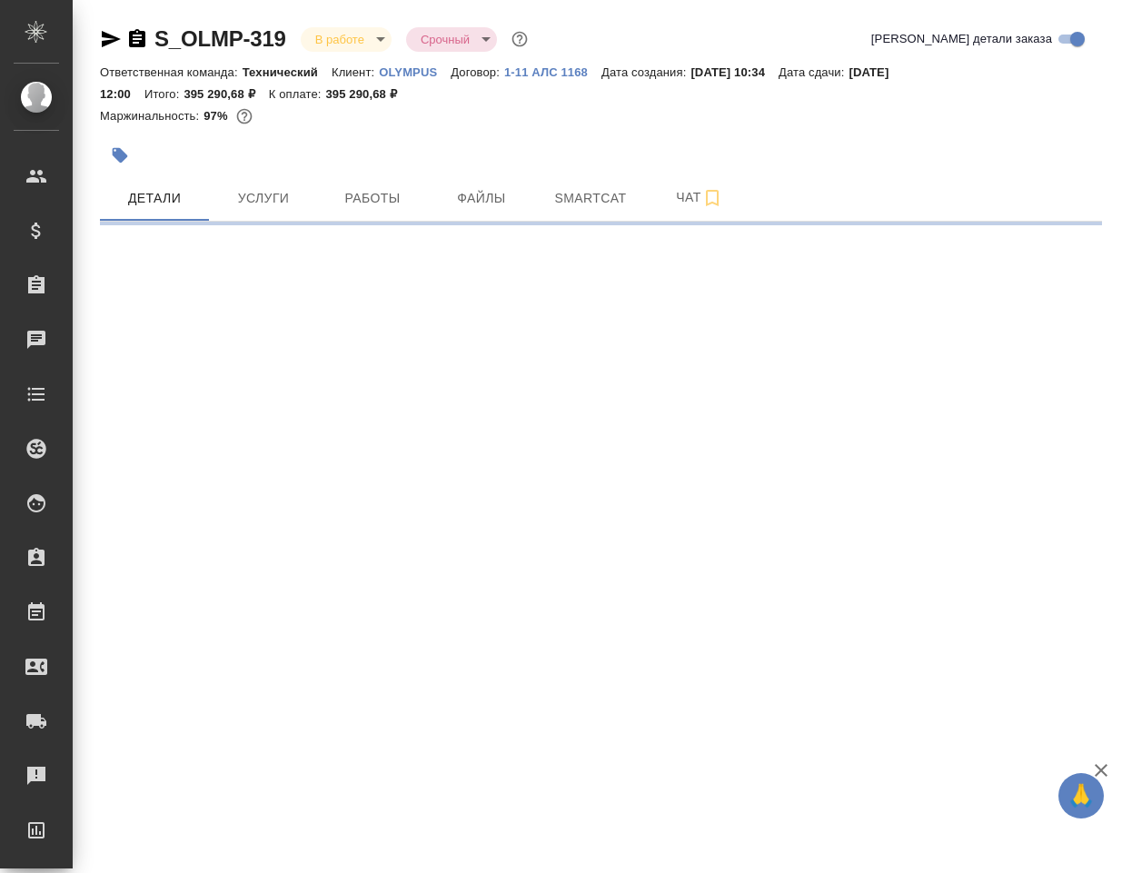
select select "RU"
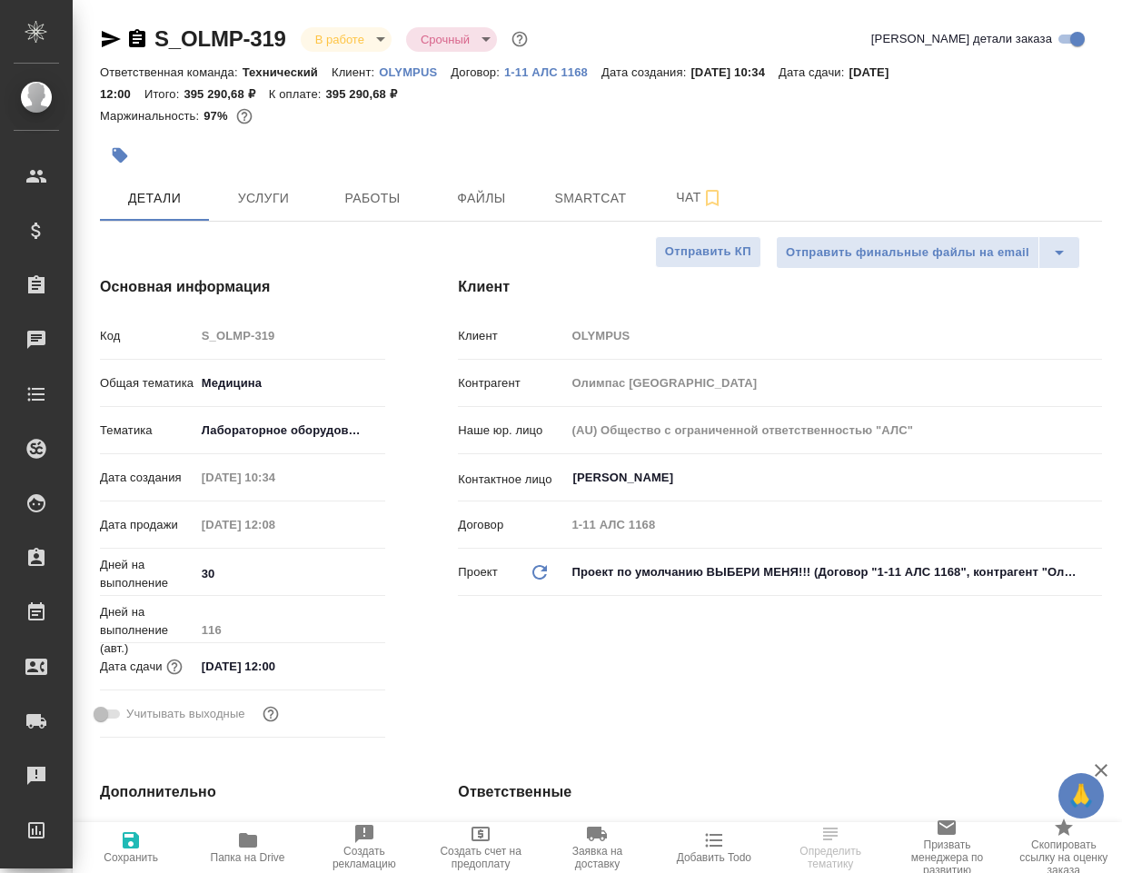
type textarea "x"
click at [690, 206] on span "Чат" at bounding box center [699, 197] width 87 height 23
type textarea "x"
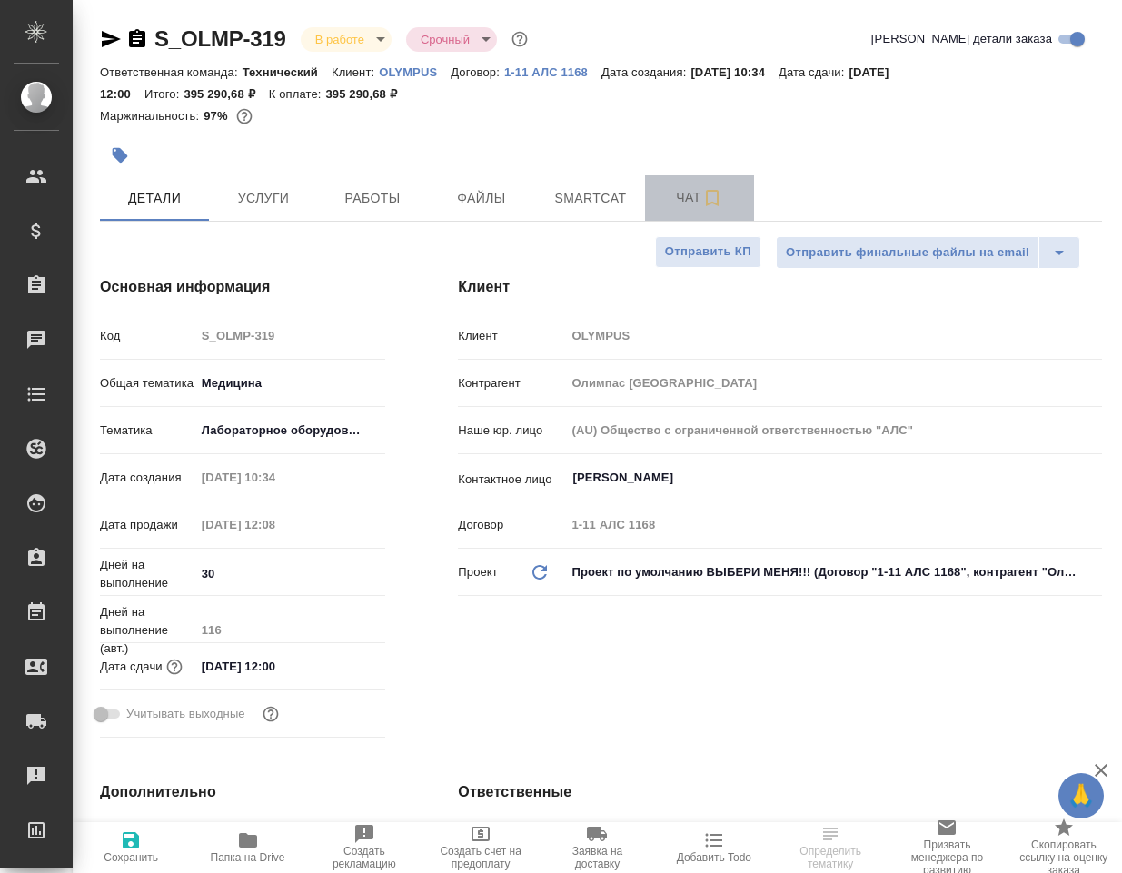
type textarea "x"
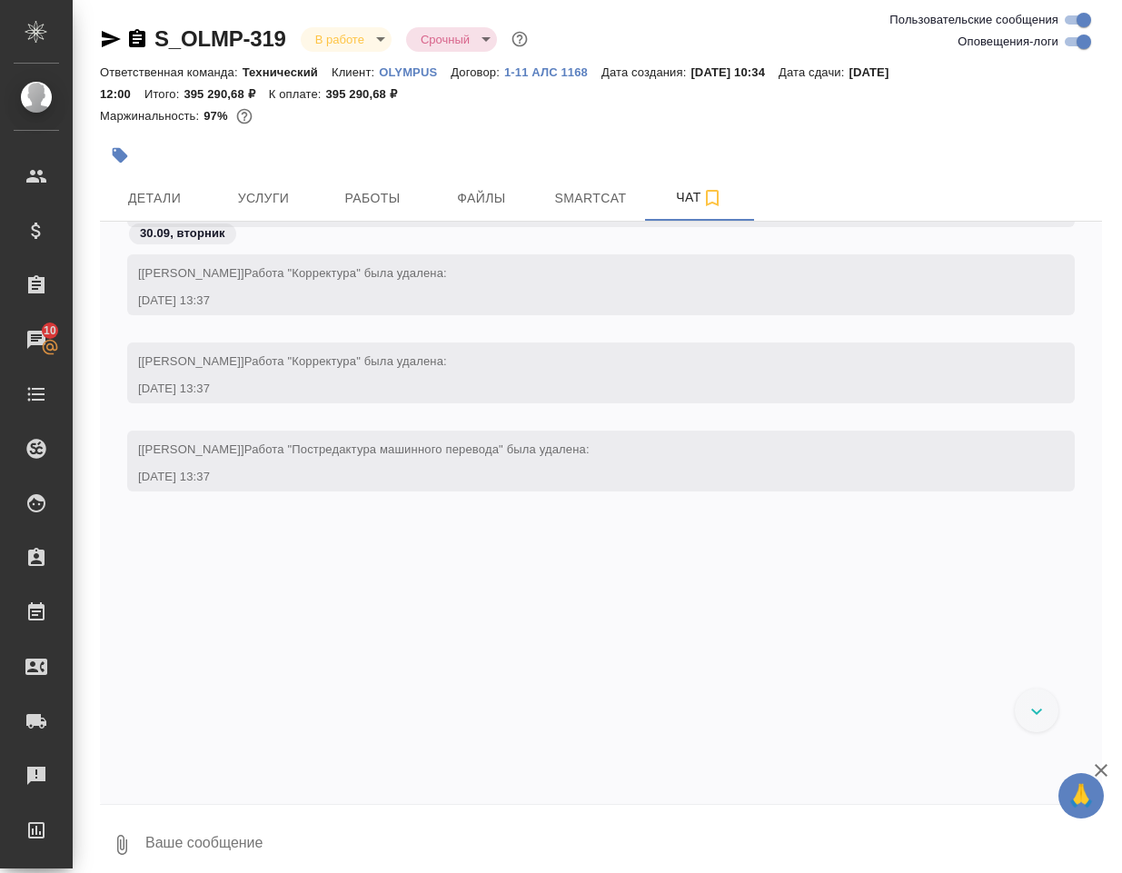
scroll to position [42055, 0]
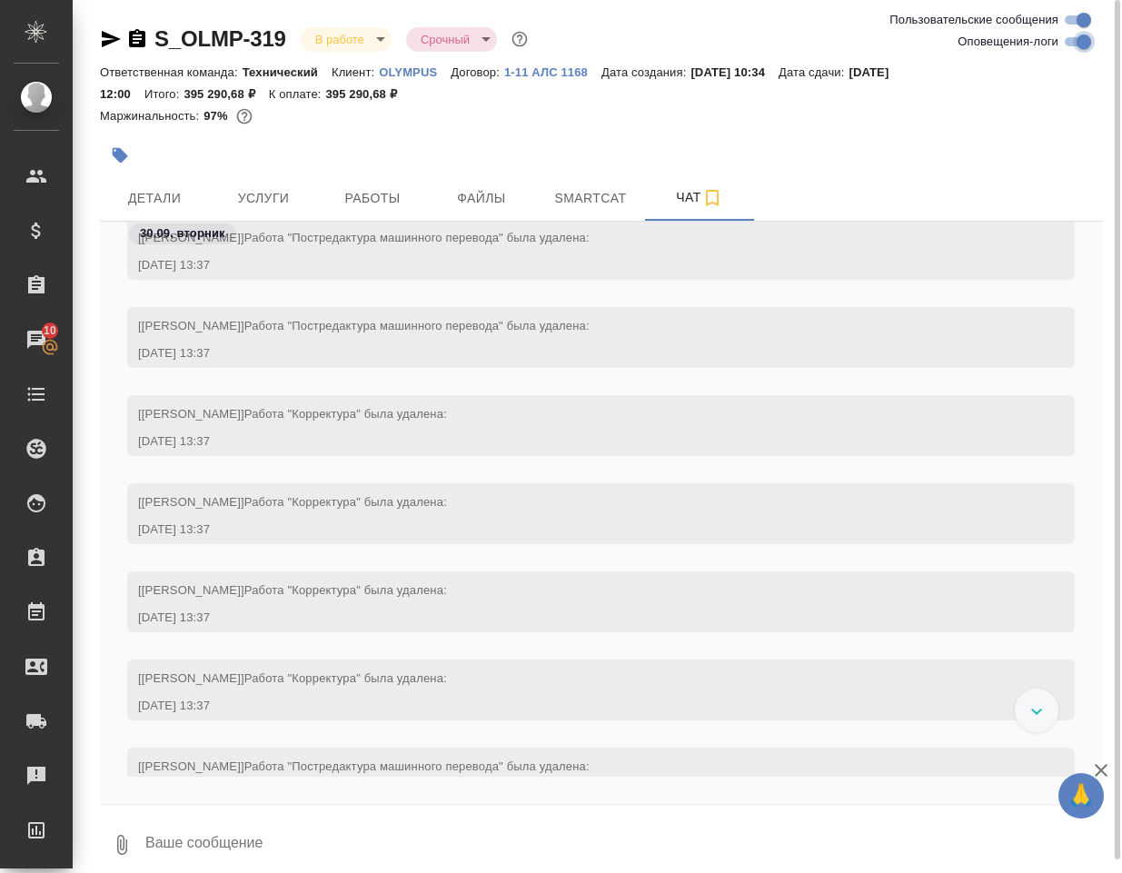
click at [1075, 39] on input "Оповещения-логи" at bounding box center [1083, 42] width 65 height 22
checkbox input "false"
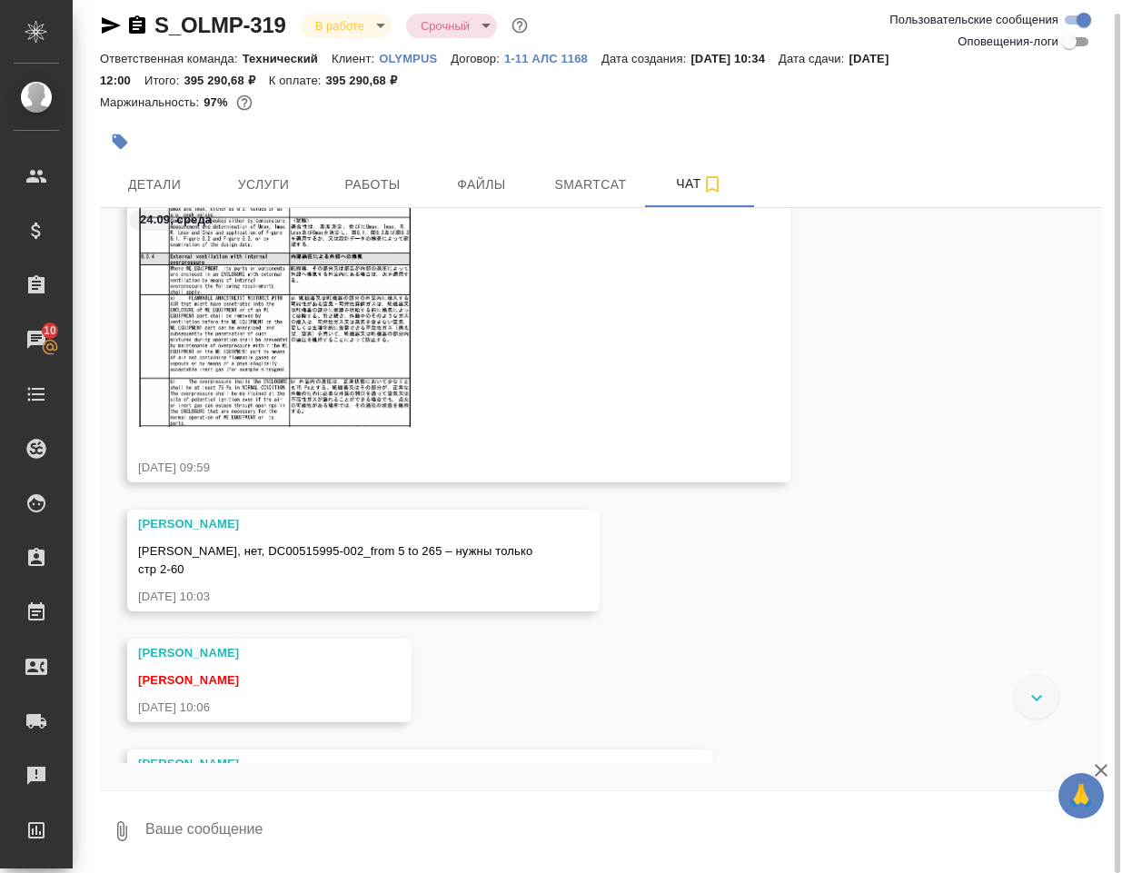
scroll to position [2452, 0]
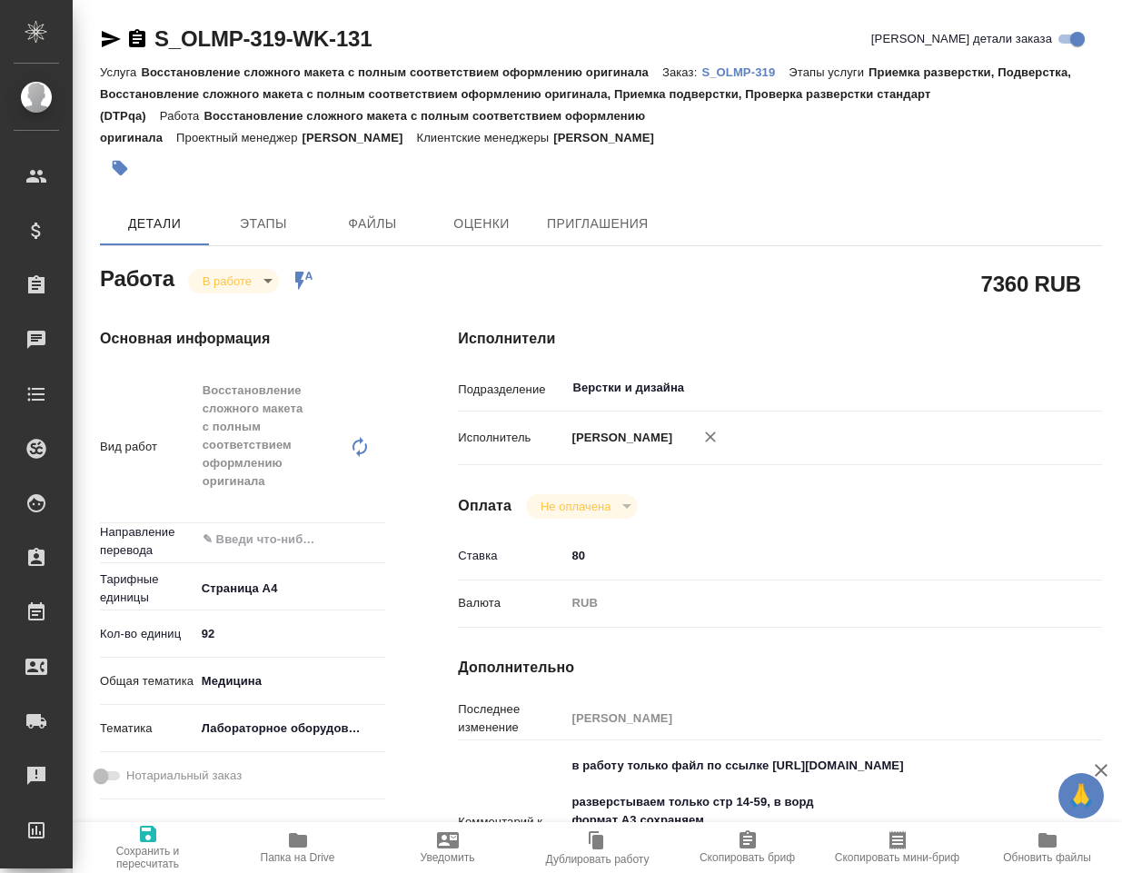
type textarea "x"
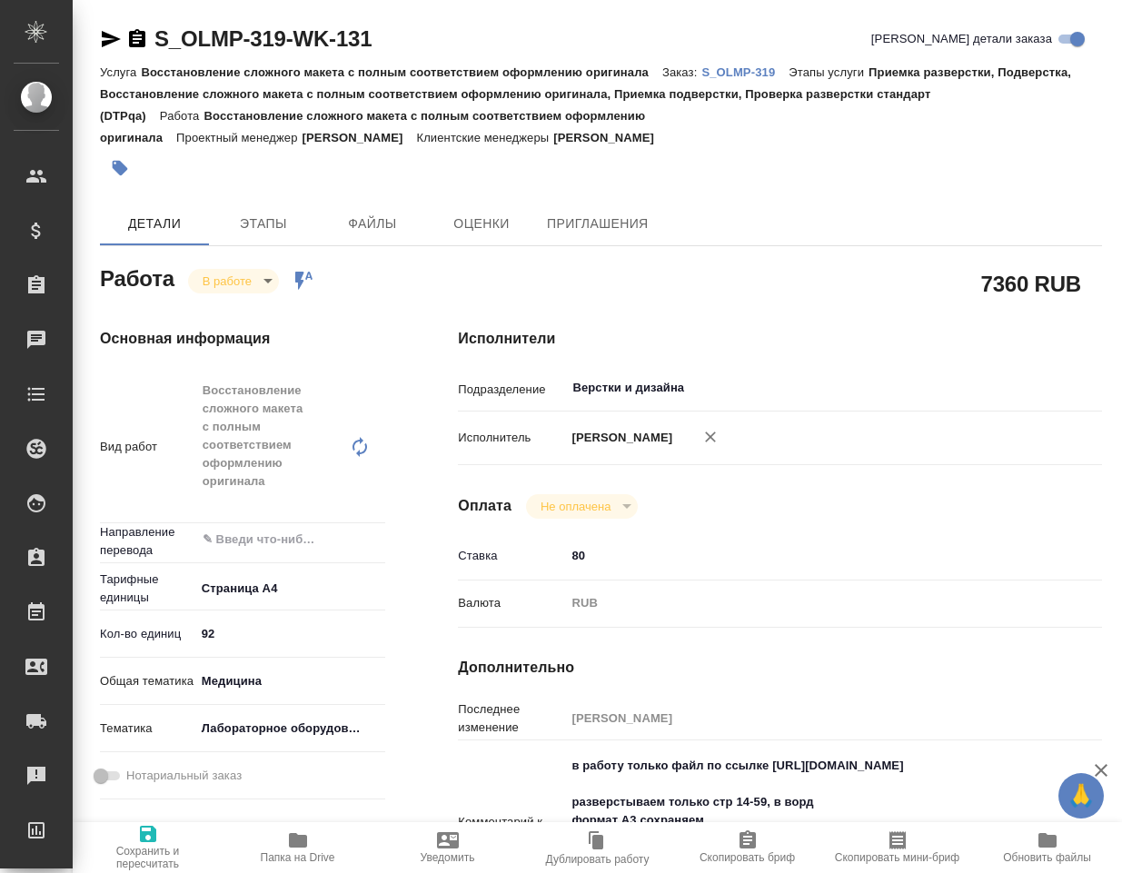
type textarea "x"
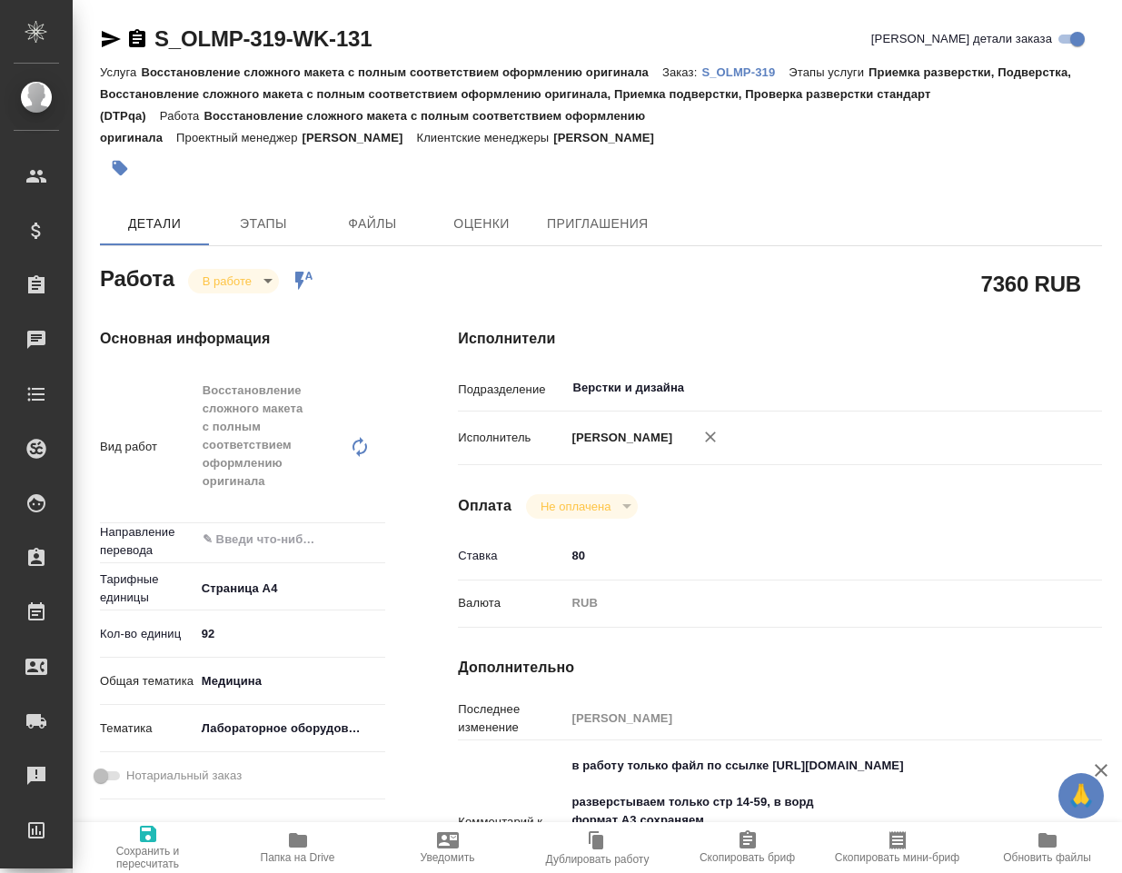
type textarea "x"
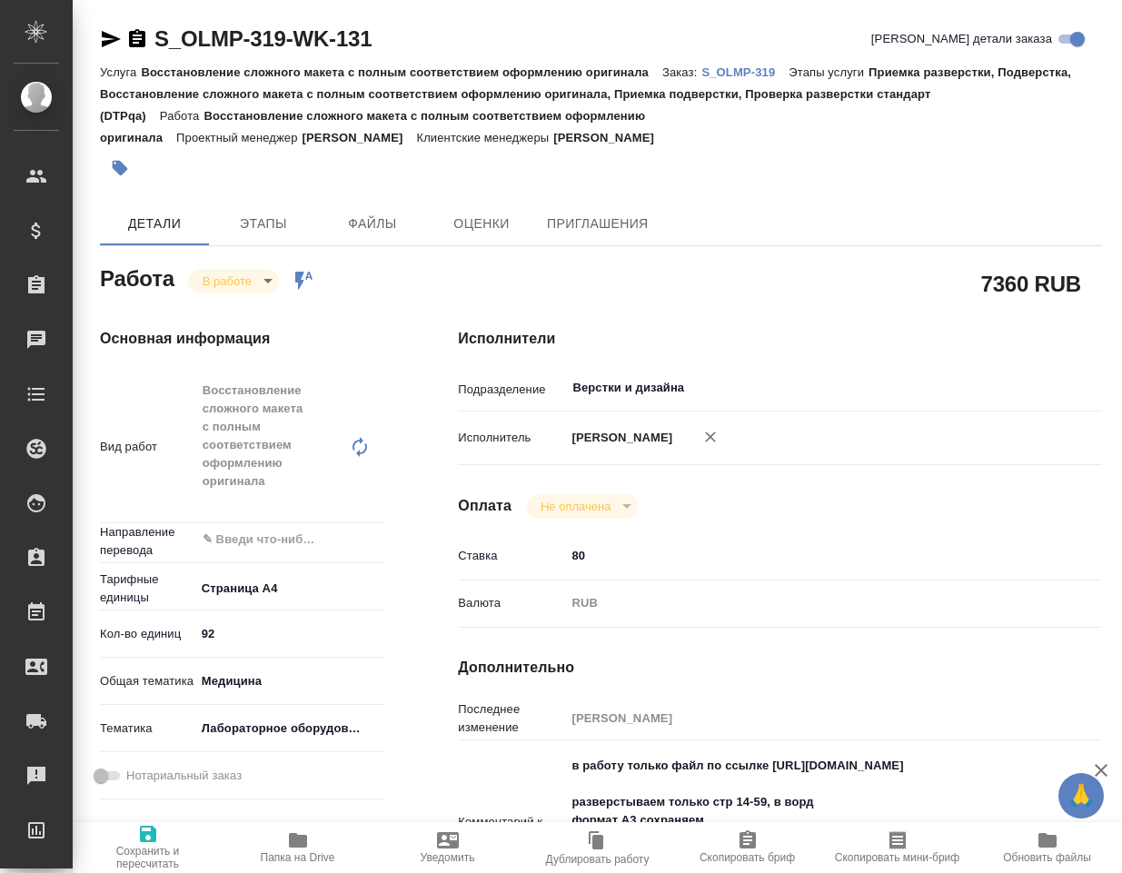
type textarea "x"
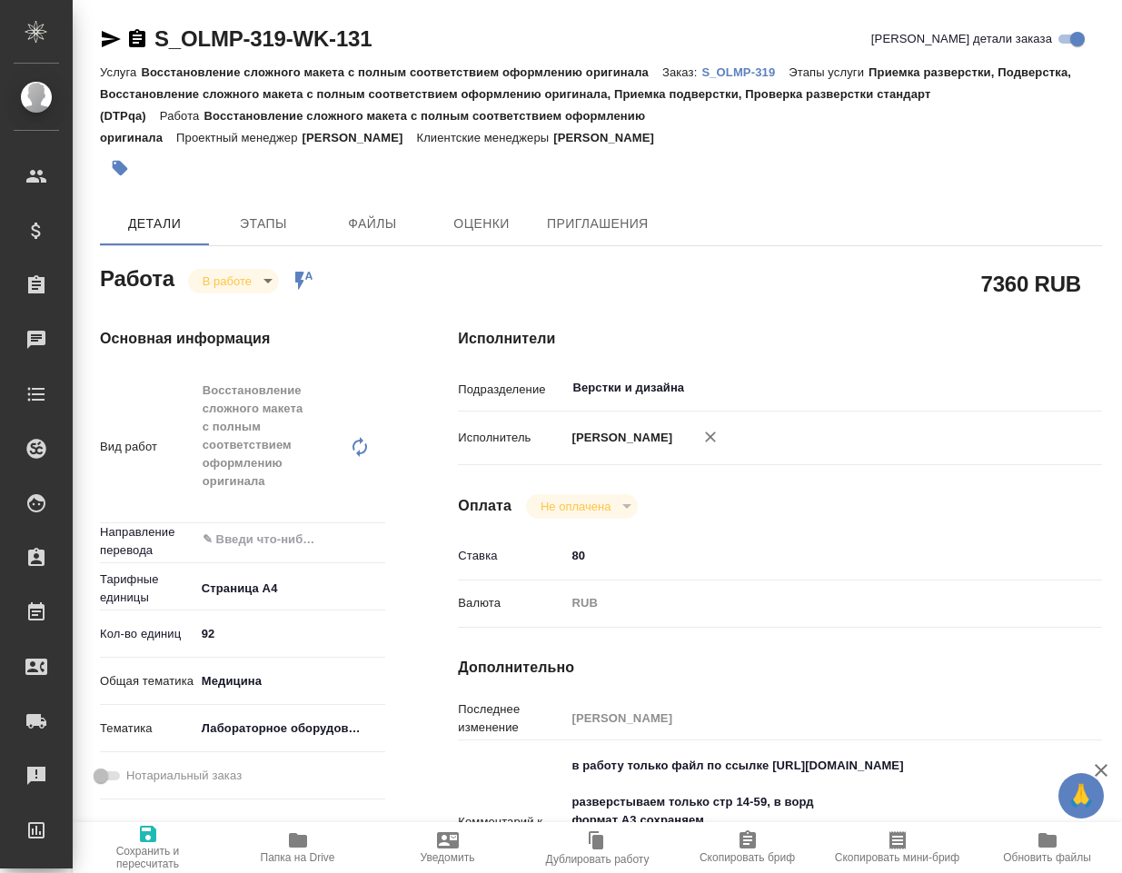
type textarea "x"
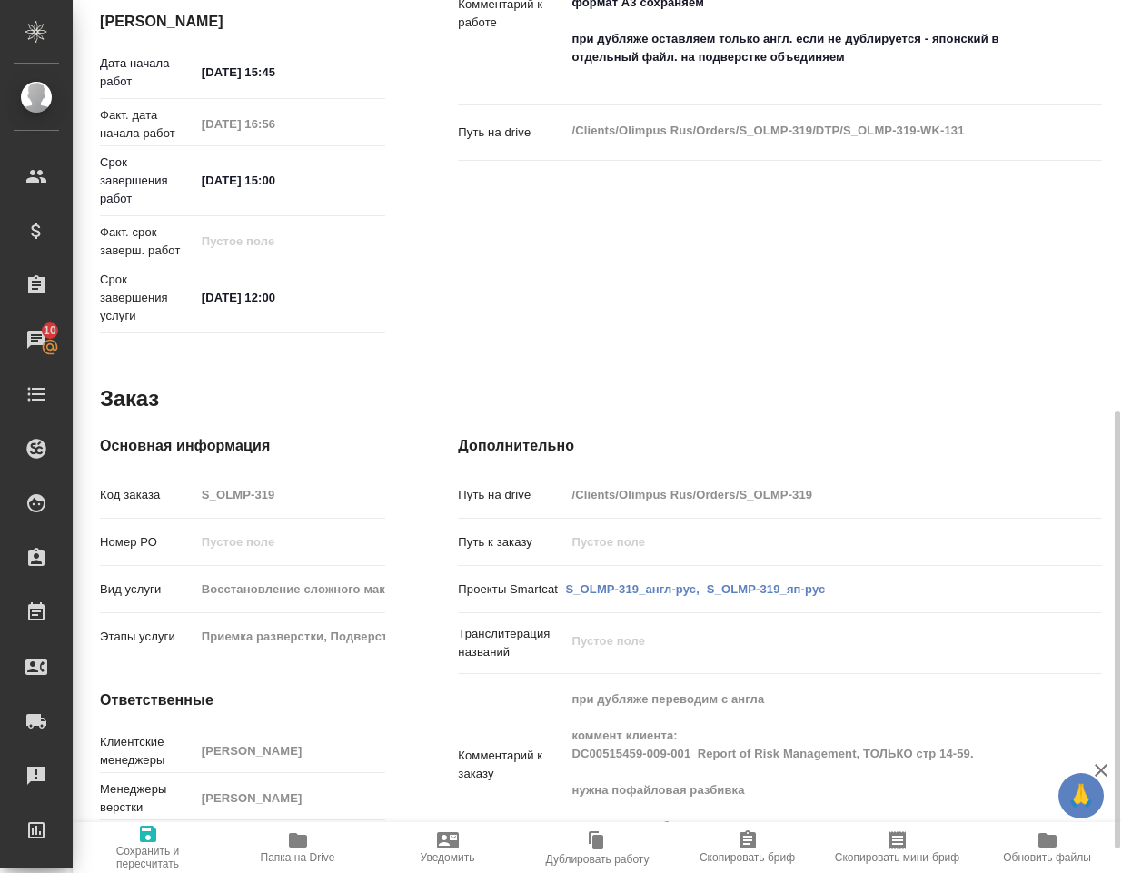
scroll to position [865, 0]
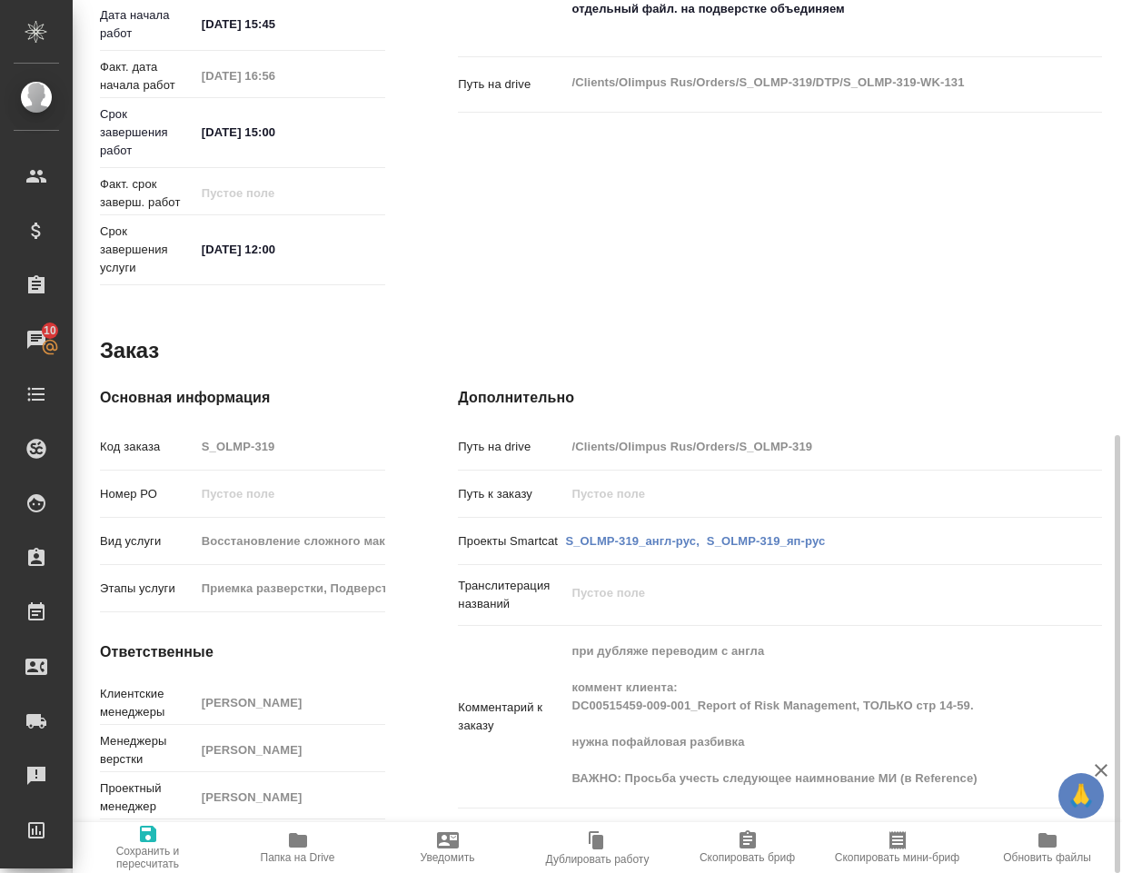
click at [284, 851] on span "Папка на Drive" at bounding box center [298, 857] width 74 height 13
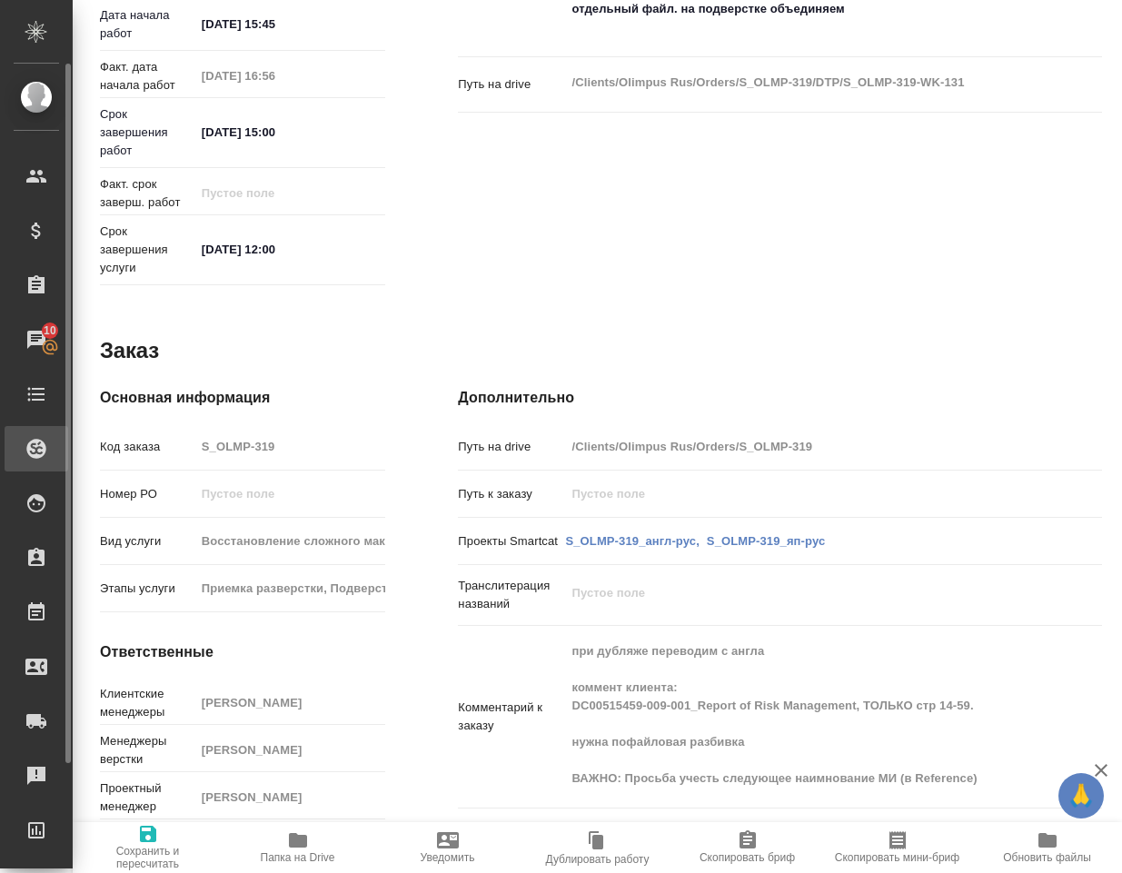
type textarea "x"
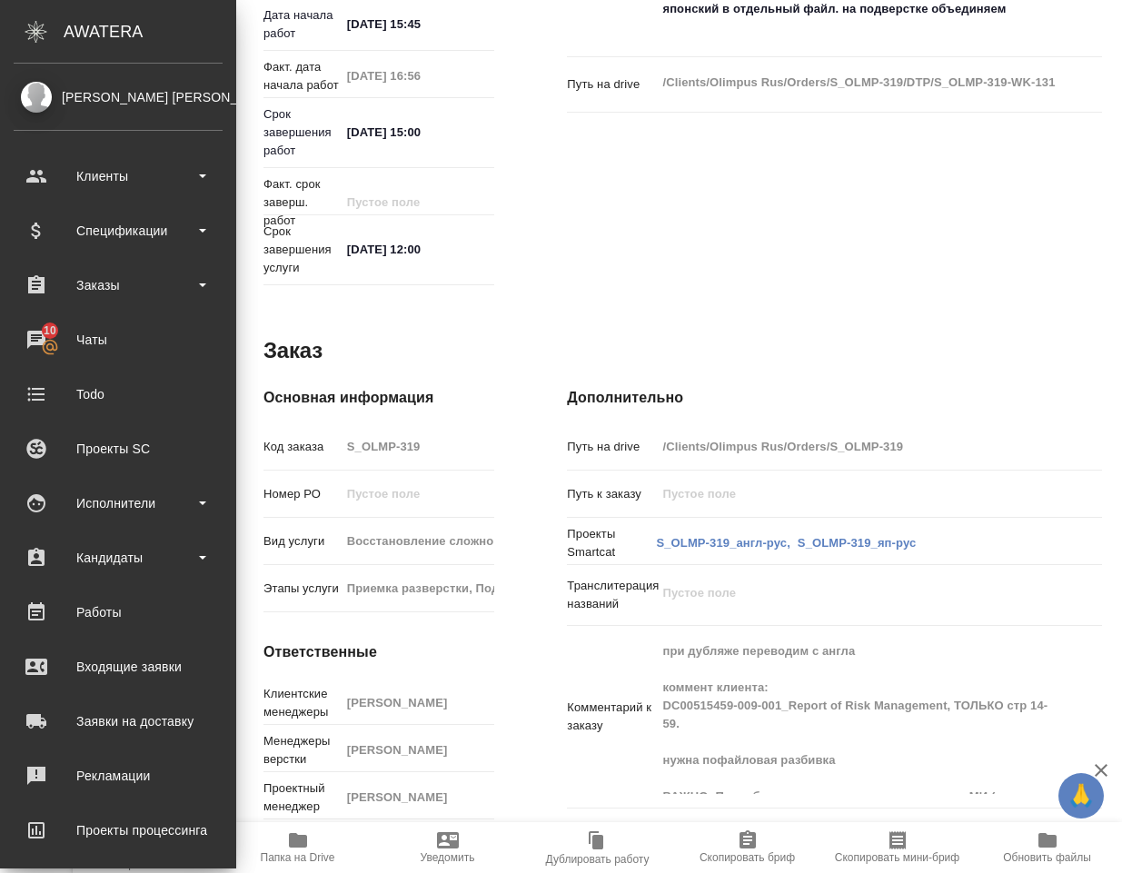
type textarea "x"
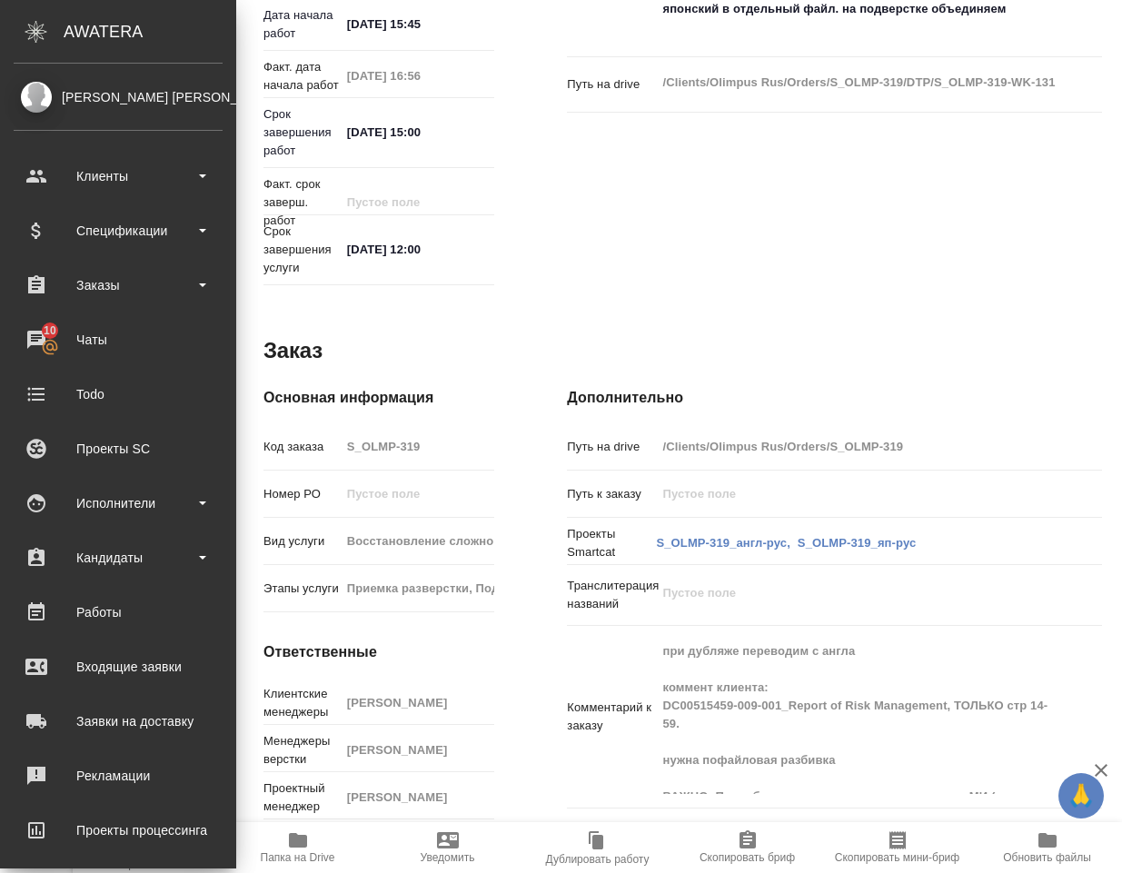
scroll to position [938, 0]
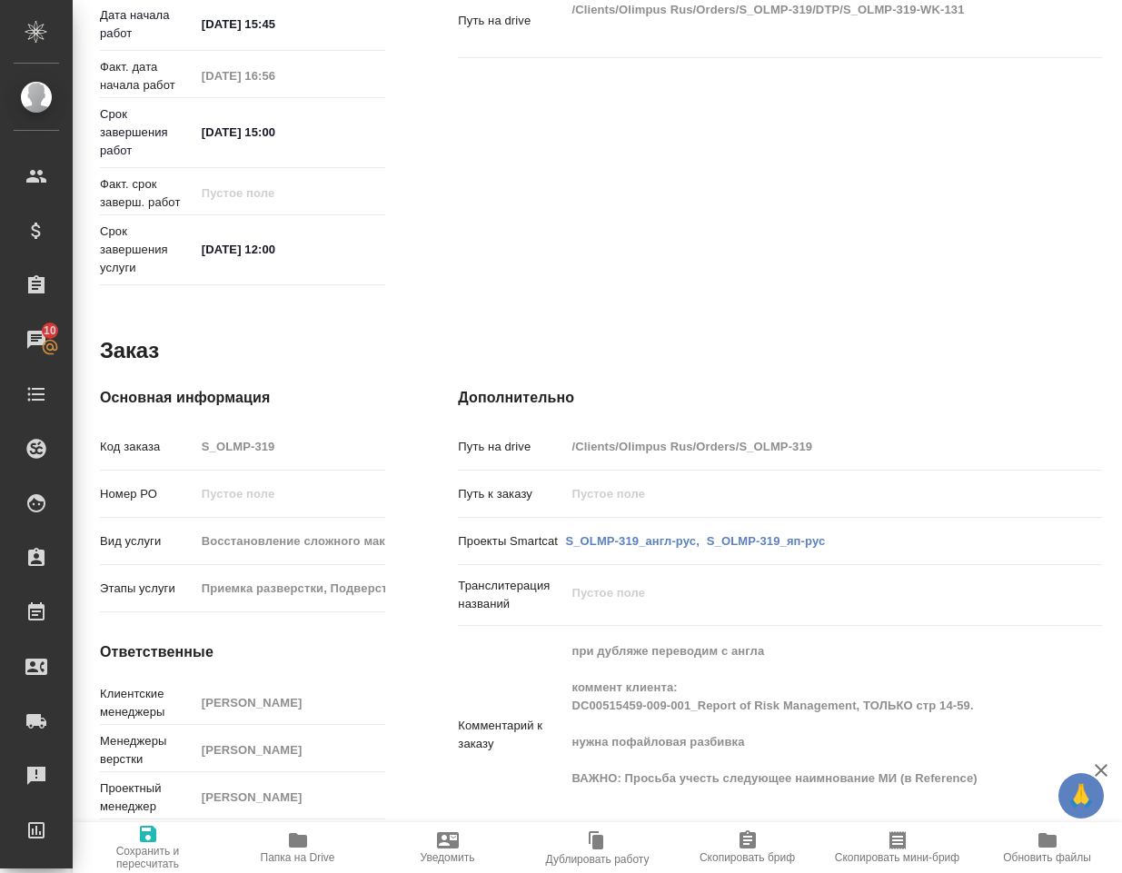
type textarea "x"
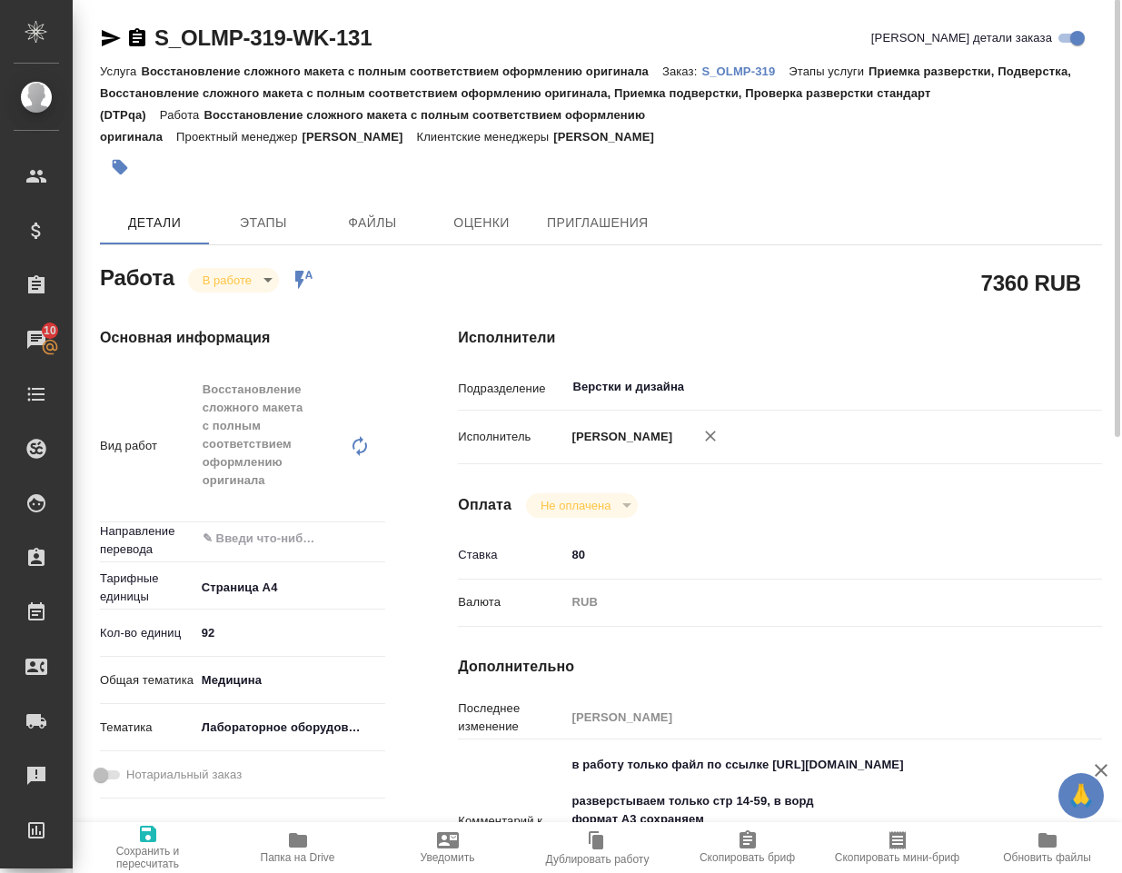
scroll to position [0, 0]
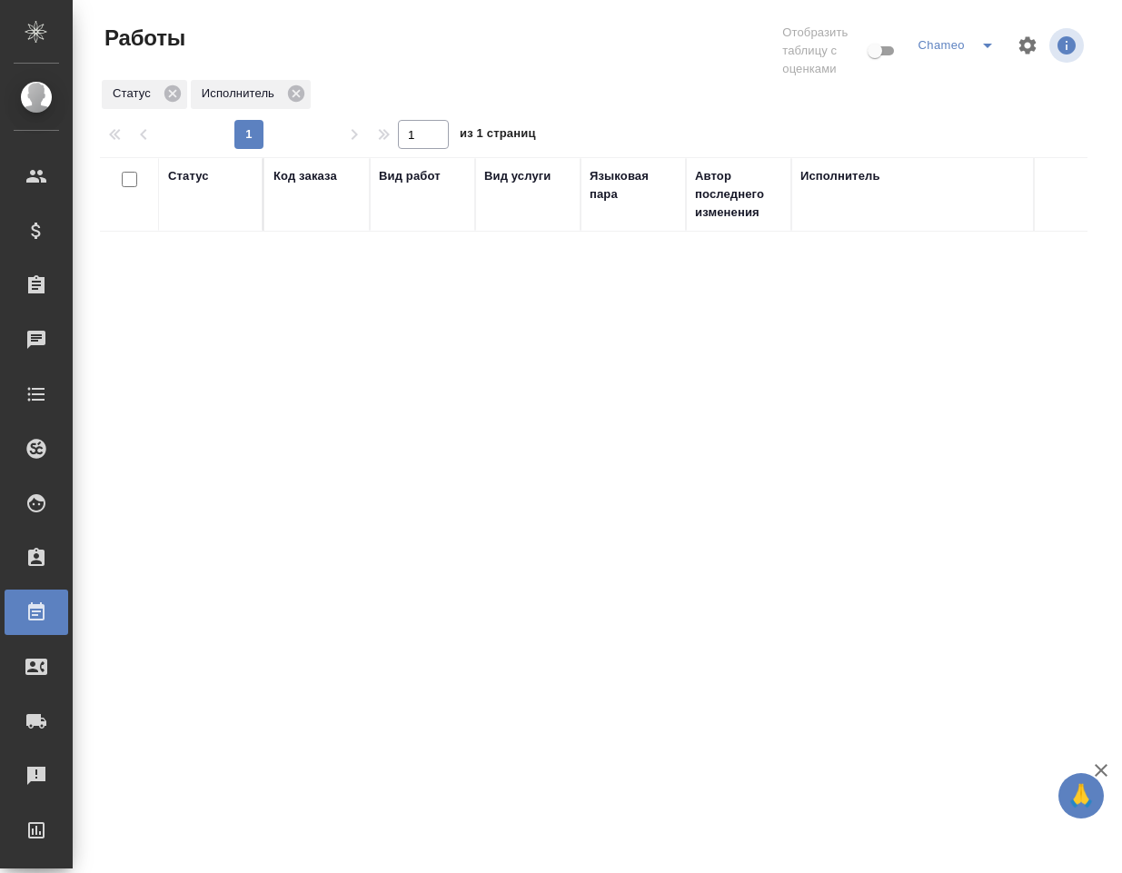
click at [976, 47] on icon "split button" at bounding box center [987, 46] width 22 height 22
click at [977, 73] on li "DTPspec" at bounding box center [958, 81] width 94 height 29
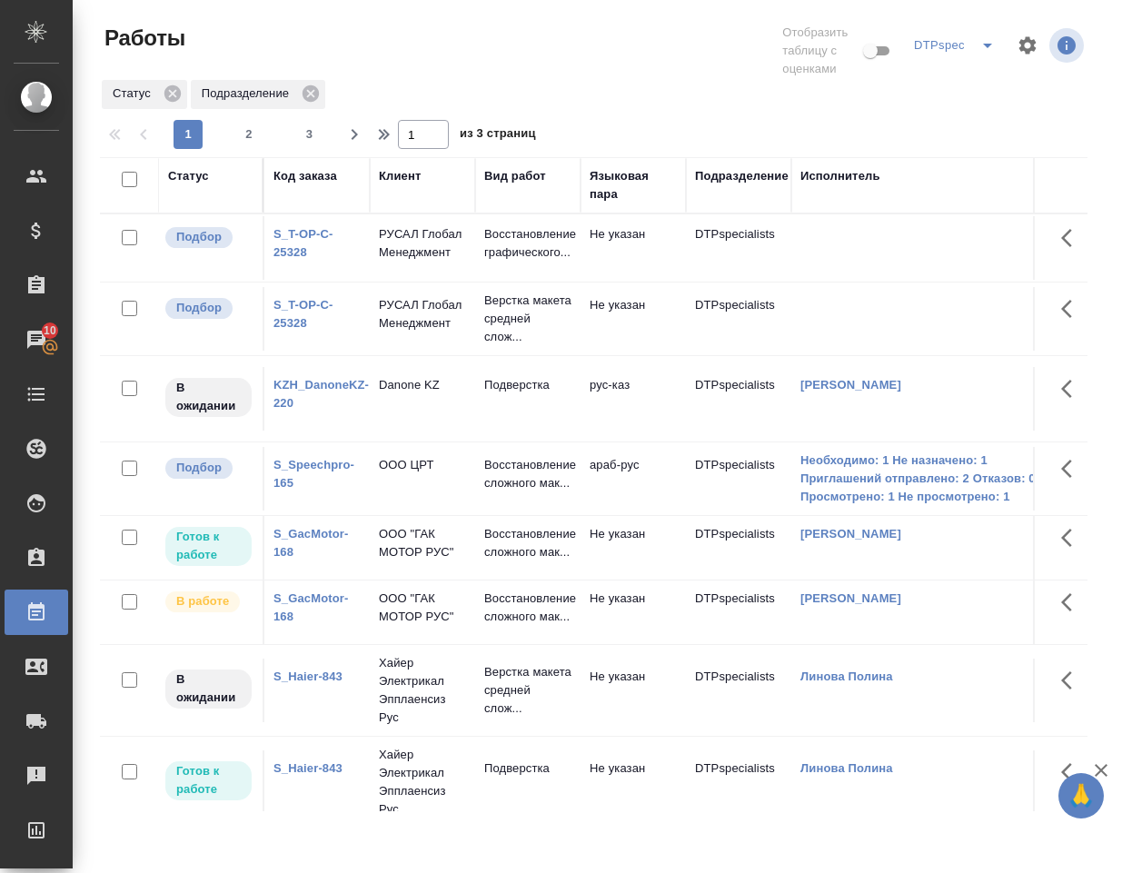
click at [847, 239] on td at bounding box center [918, 248] width 254 height 64
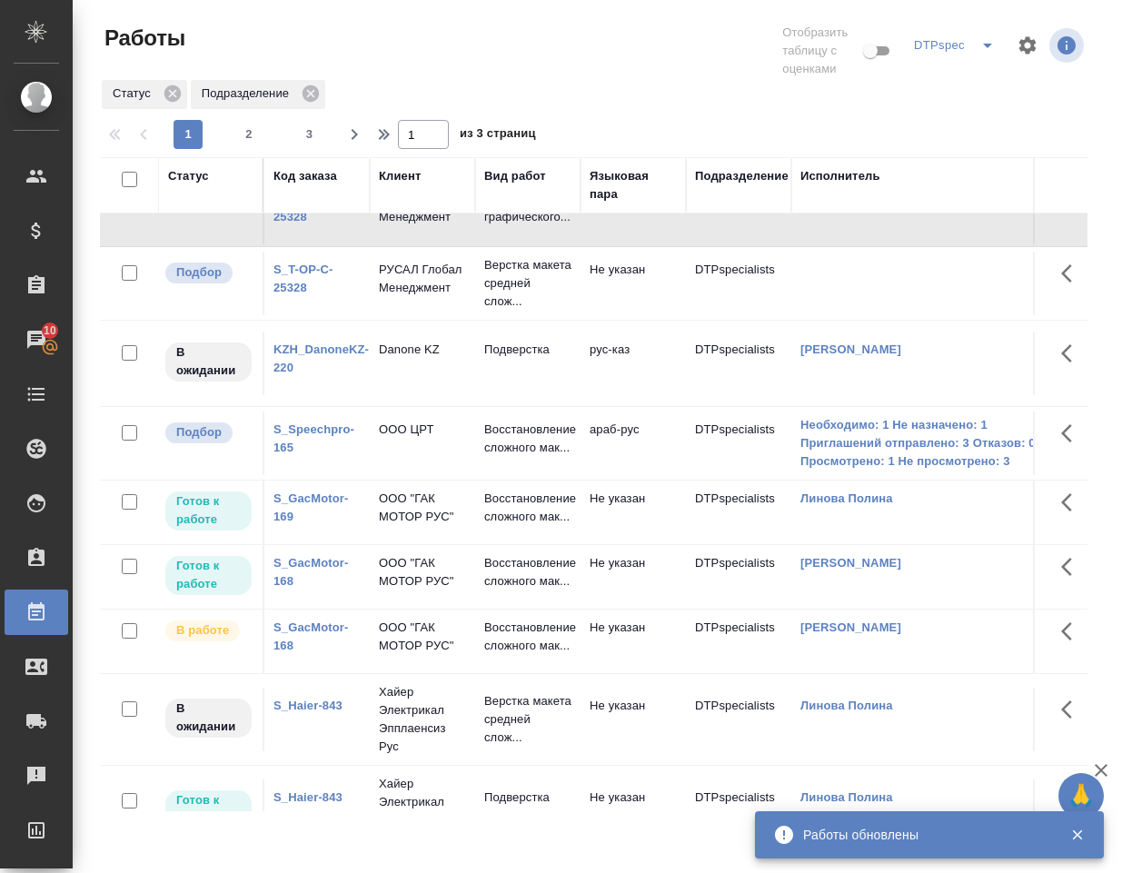
scroll to position [182, 0]
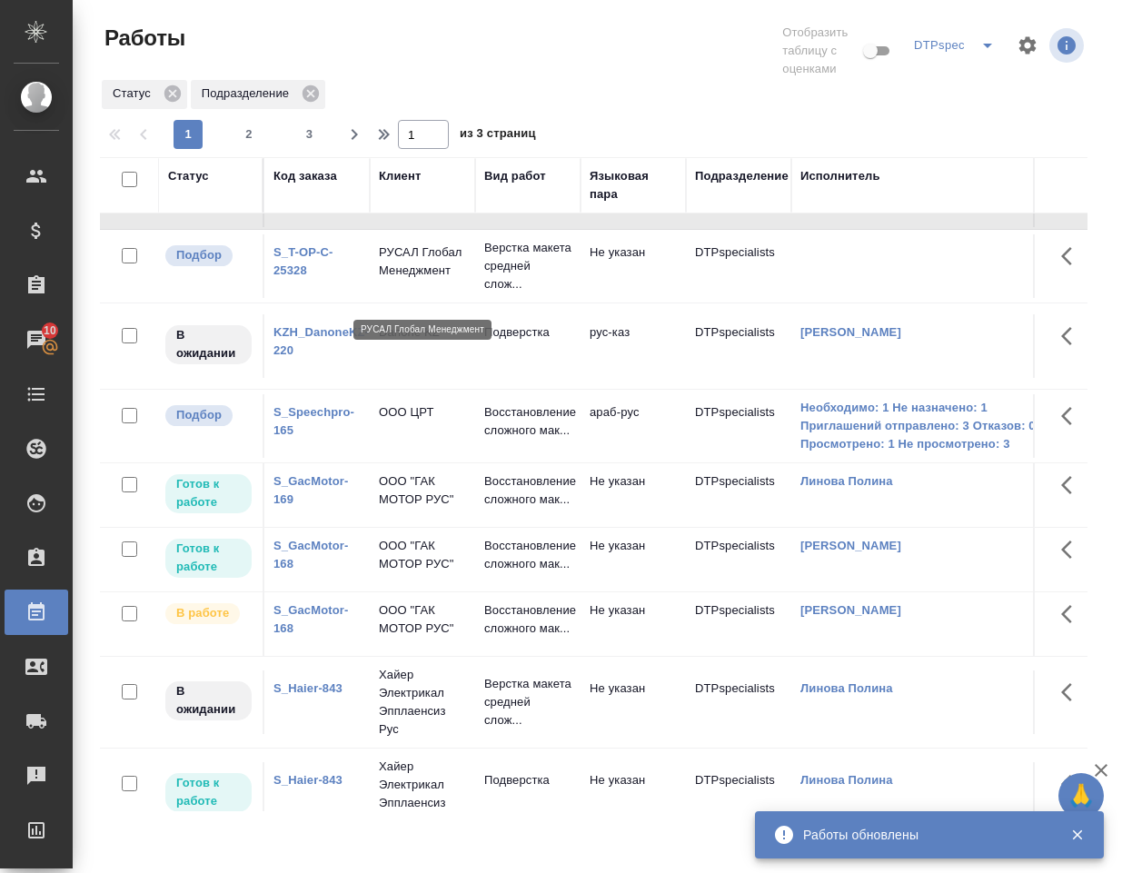
click at [426, 280] on p "РУСАЛ Глобал Менеджмент" at bounding box center [422, 261] width 87 height 36
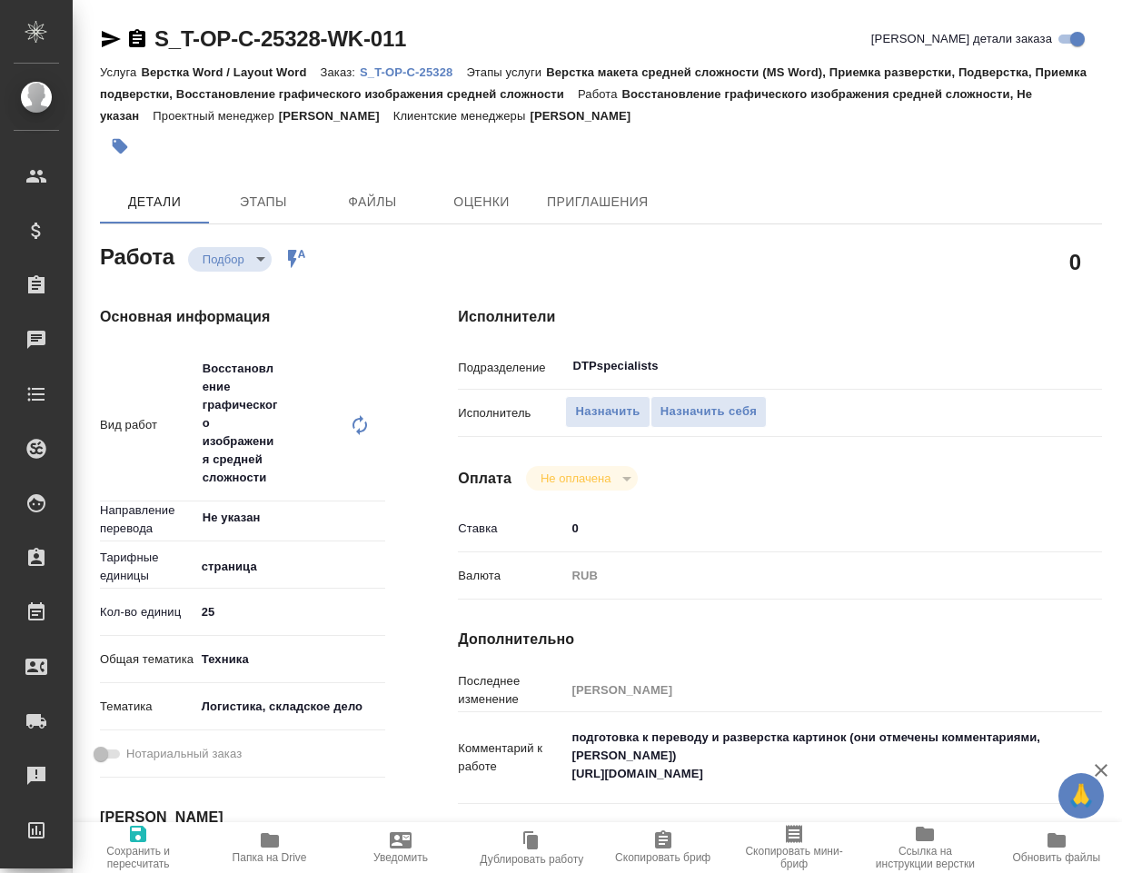
type textarea "x"
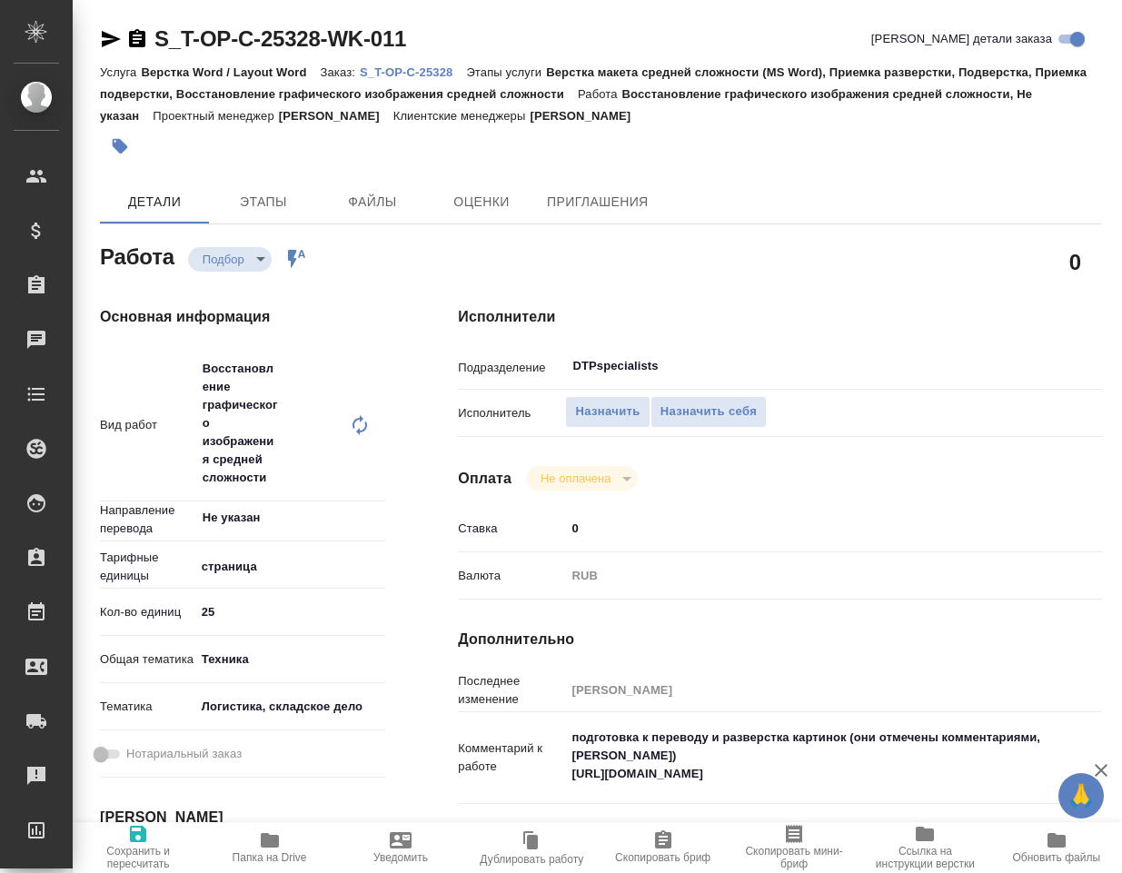
type textarea "x"
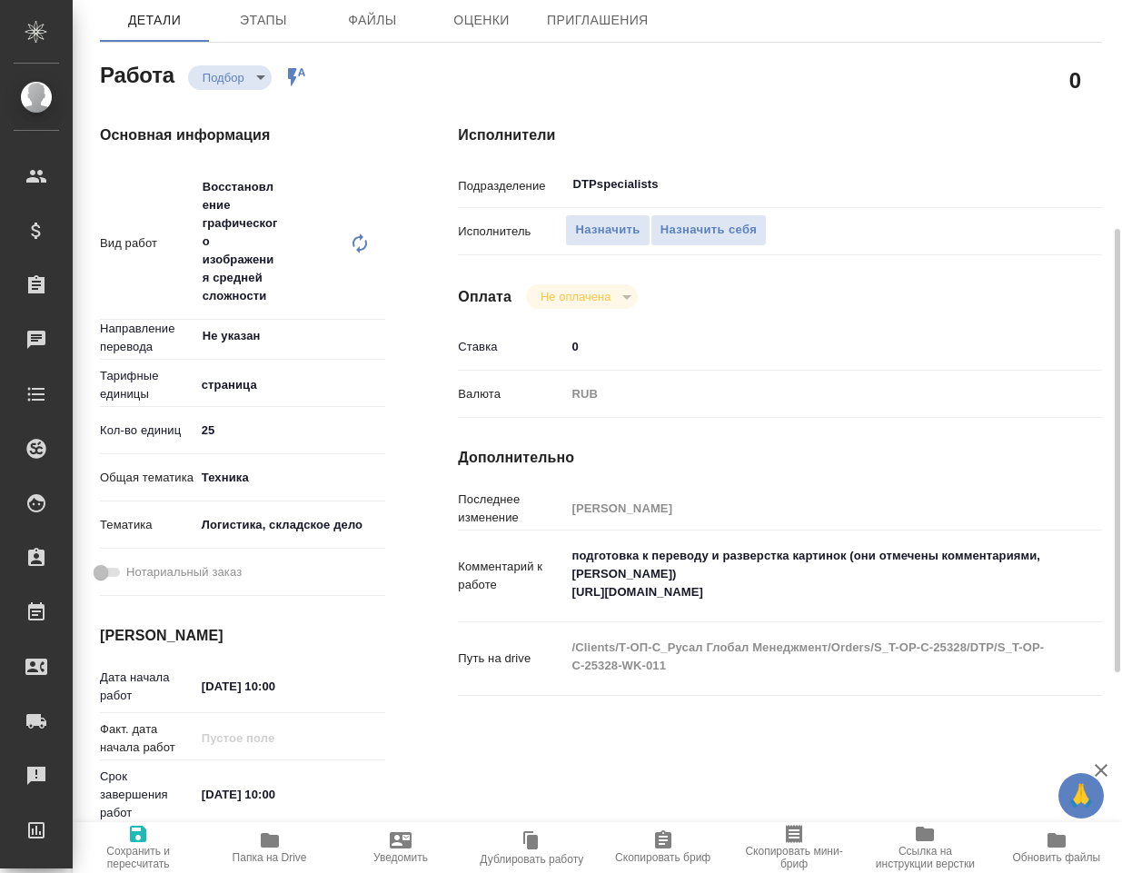
scroll to position [272, 0]
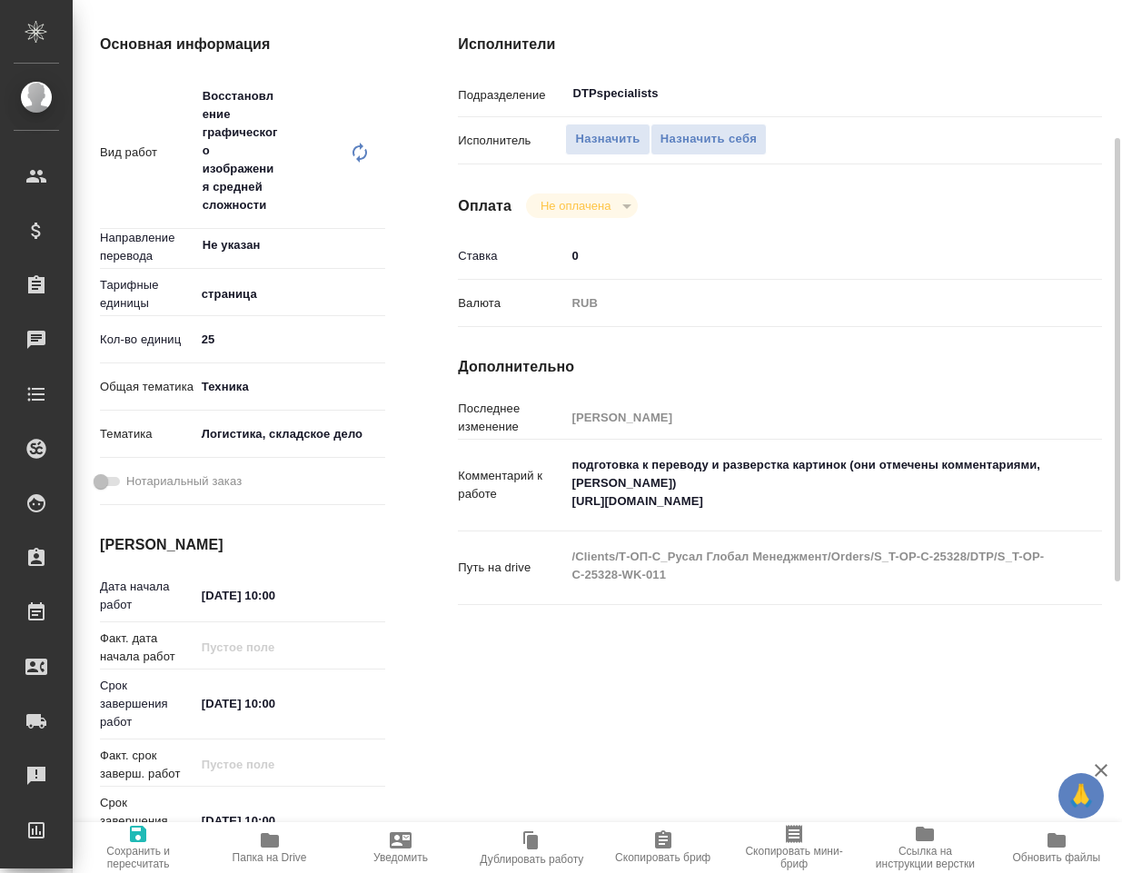
type textarea "x"
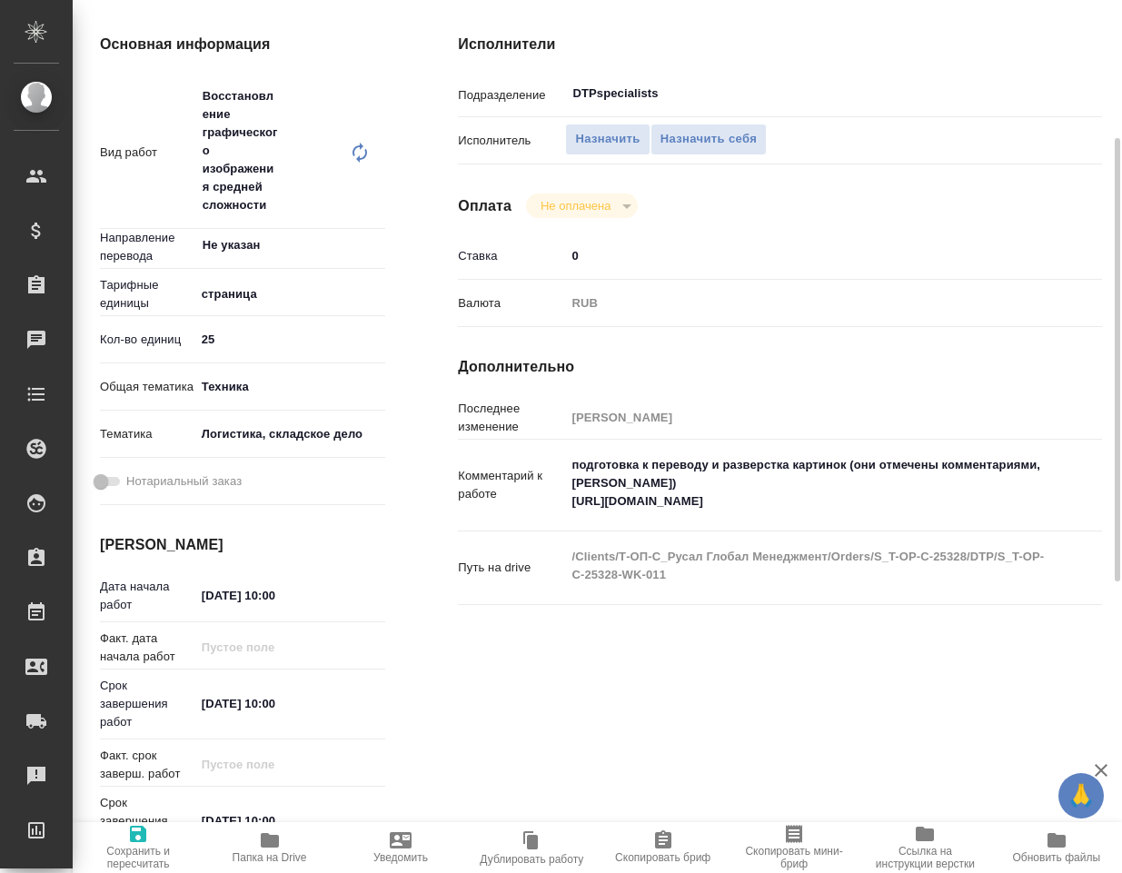
type textarea "x"
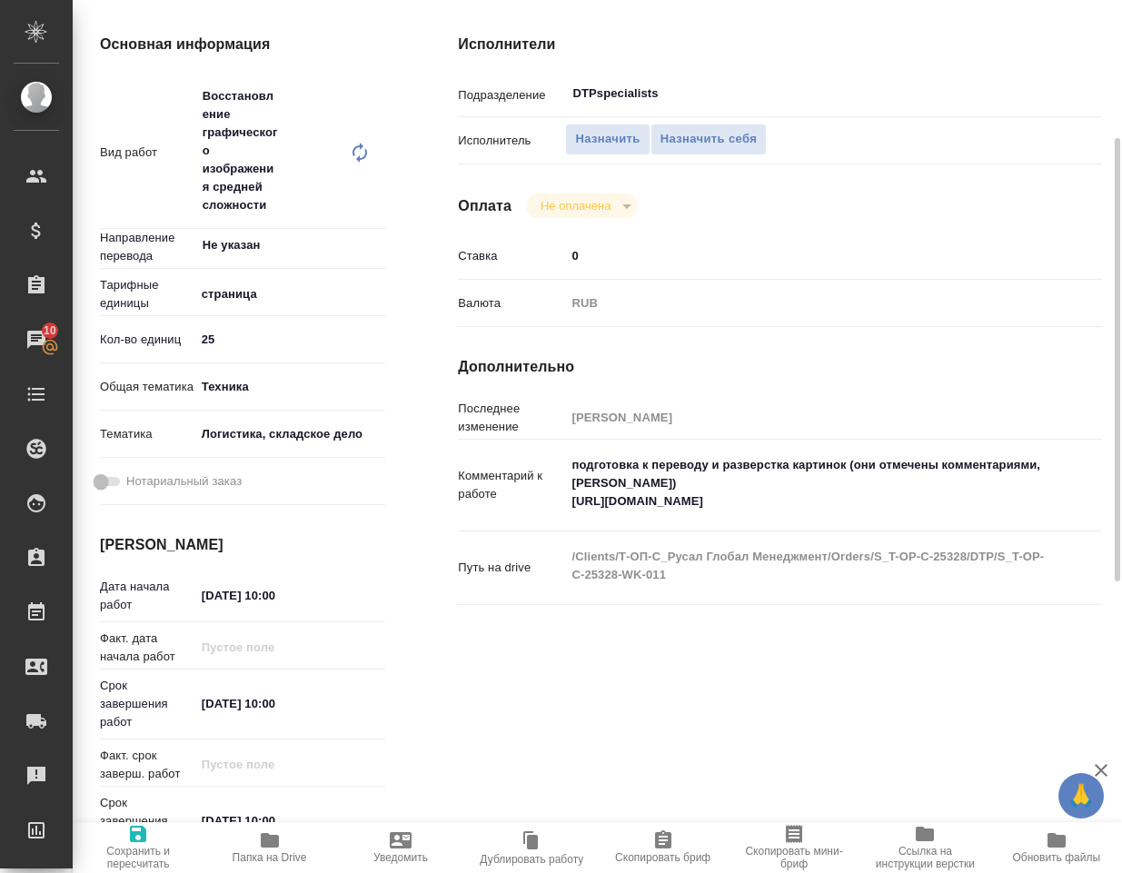
click at [283, 835] on span "Папка на Drive" at bounding box center [268, 846] width 109 height 35
click at [662, 501] on textarea "подготовка к переводу и разверстка картинок (они отмечены комментариями, фран н…" at bounding box center [806, 483] width 482 height 67
click at [662, 501] on textarea "подготовка к переводу и разверстка картинок (они отмечены комментариями, фран н…" at bounding box center [806, 483] width 480 height 67
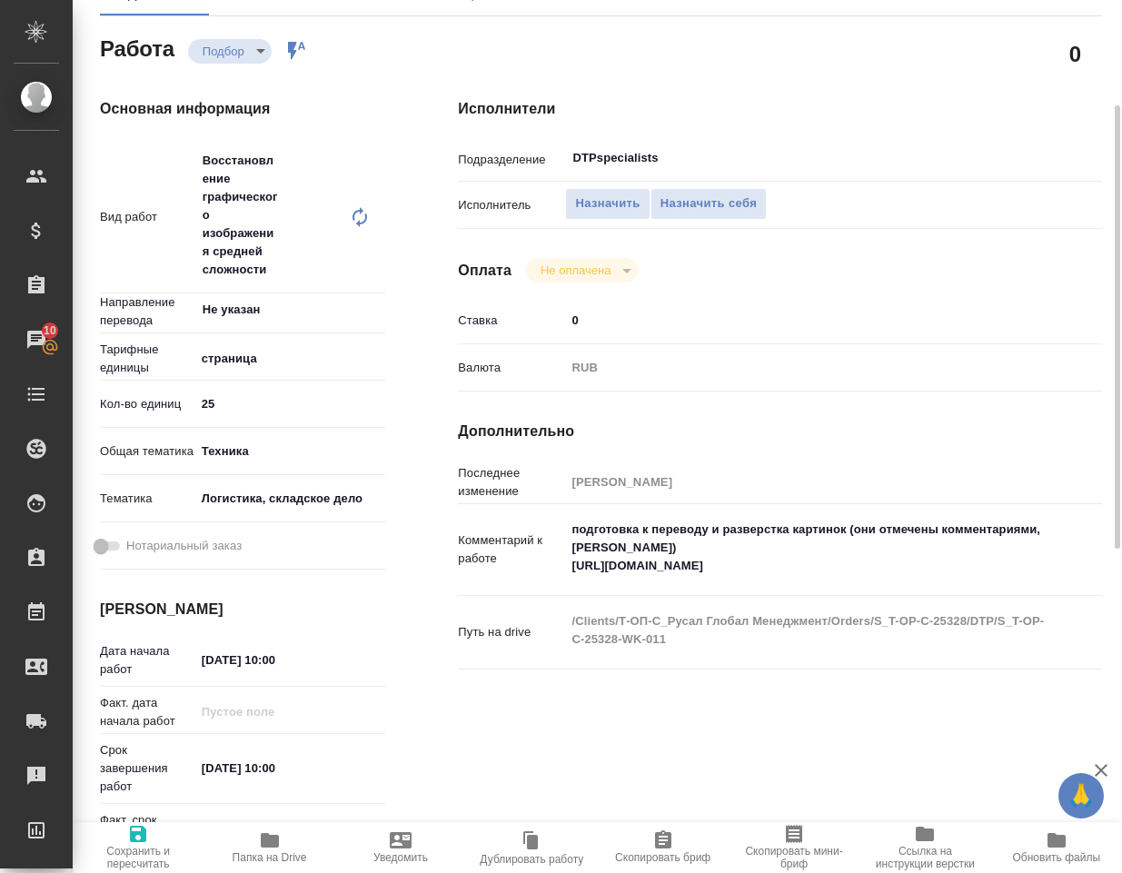
scroll to position [0, 0]
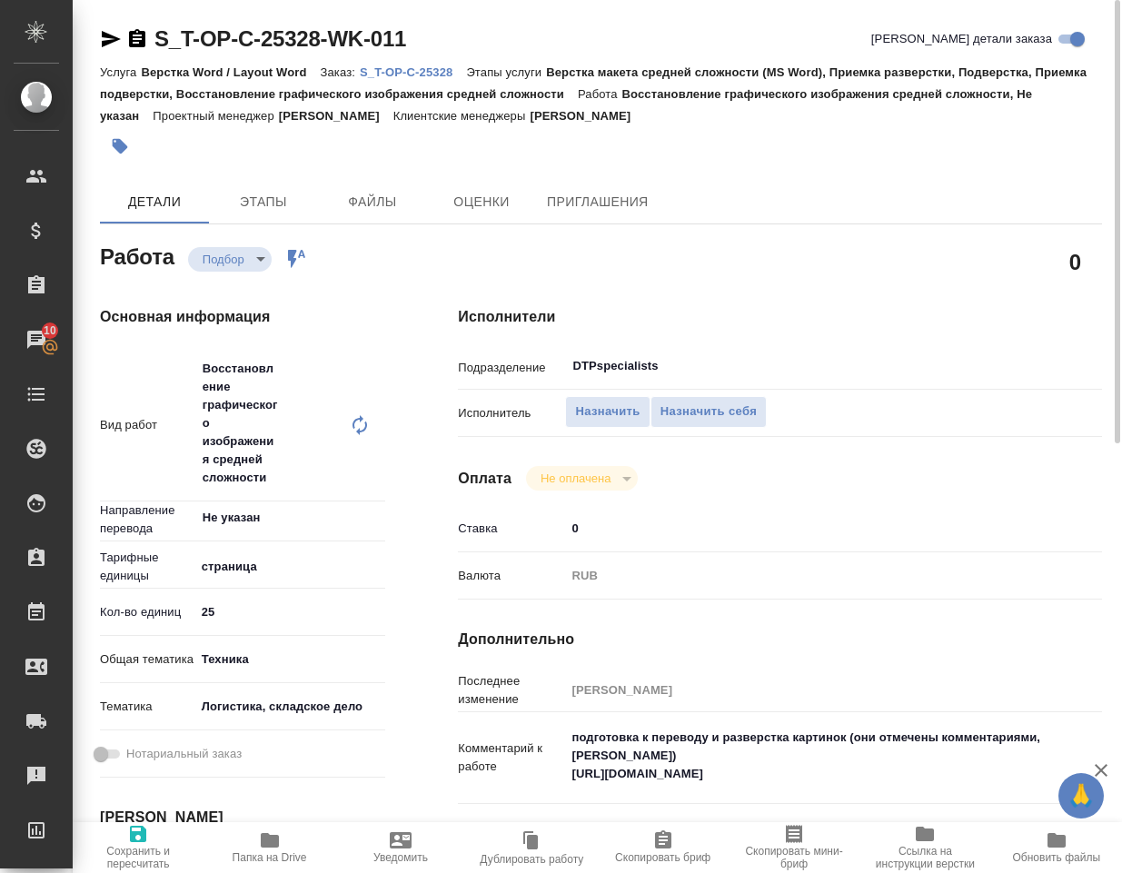
type textarea "x"
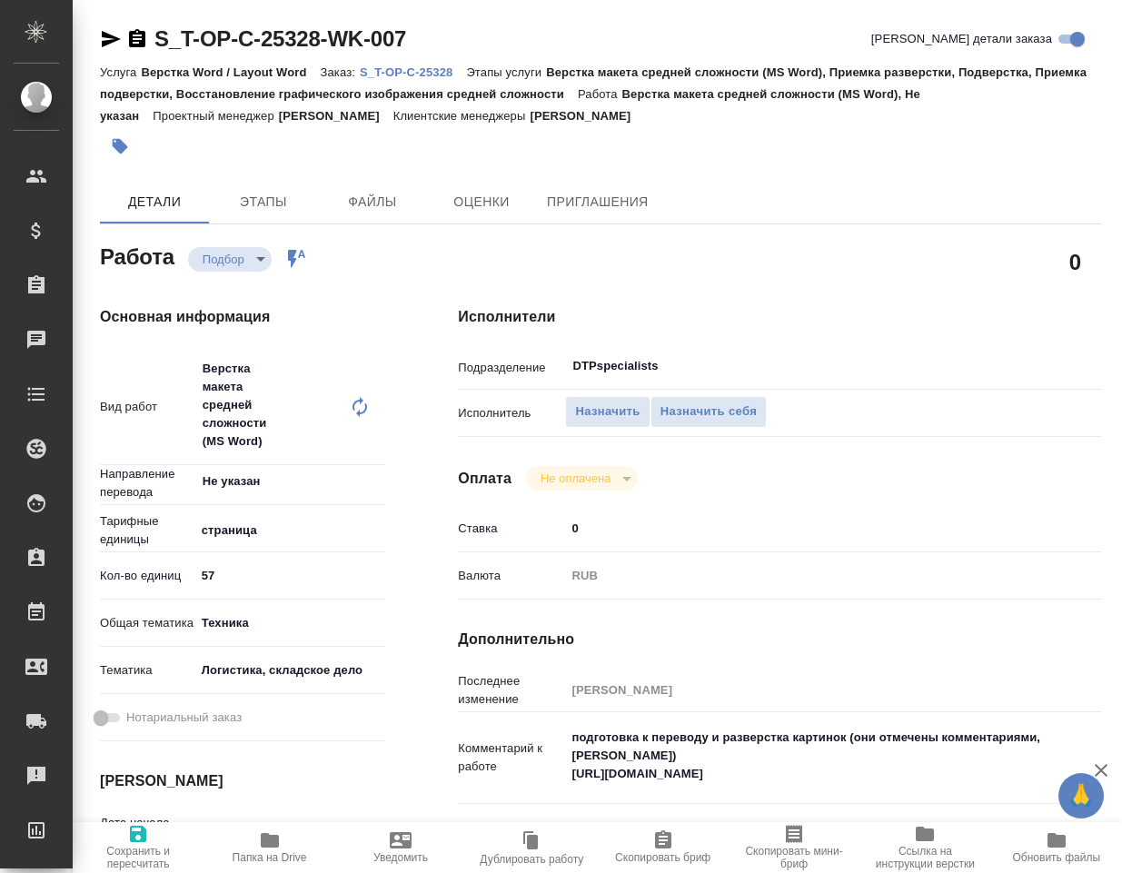
type textarea "x"
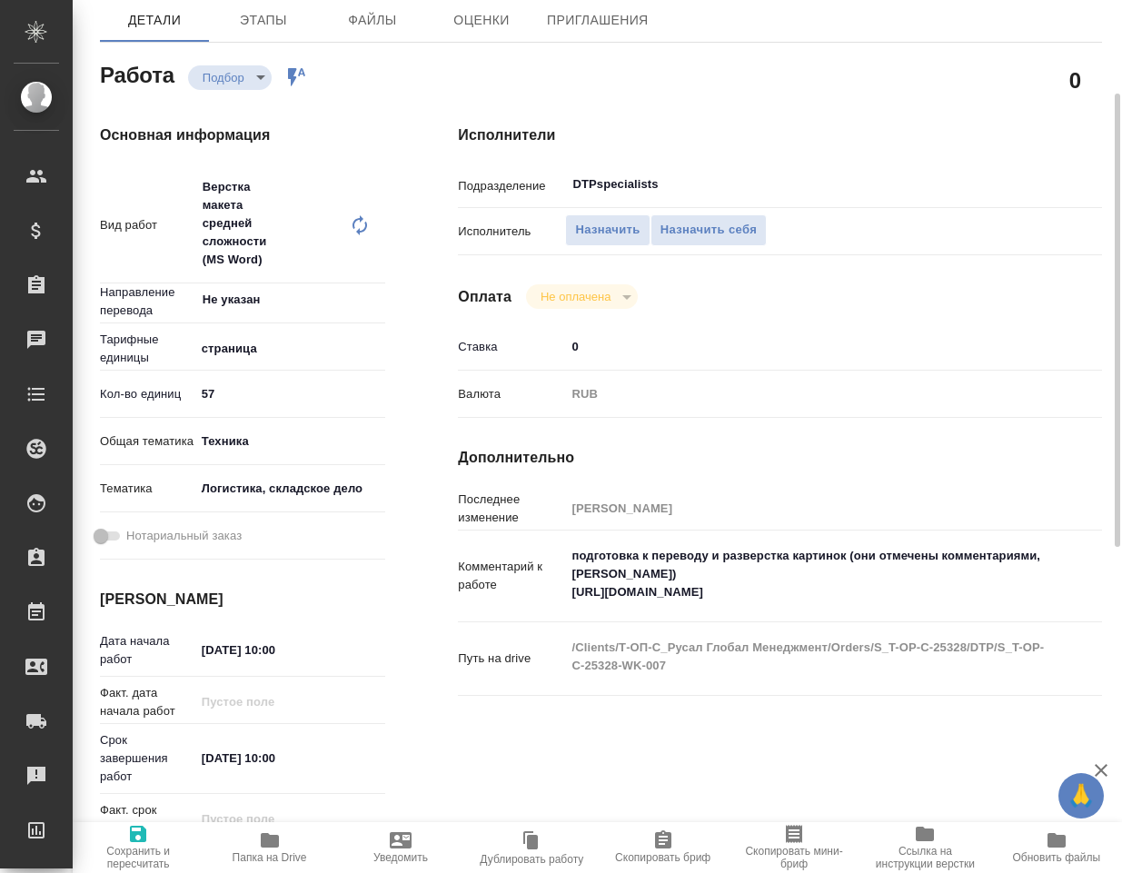
type textarea "x"
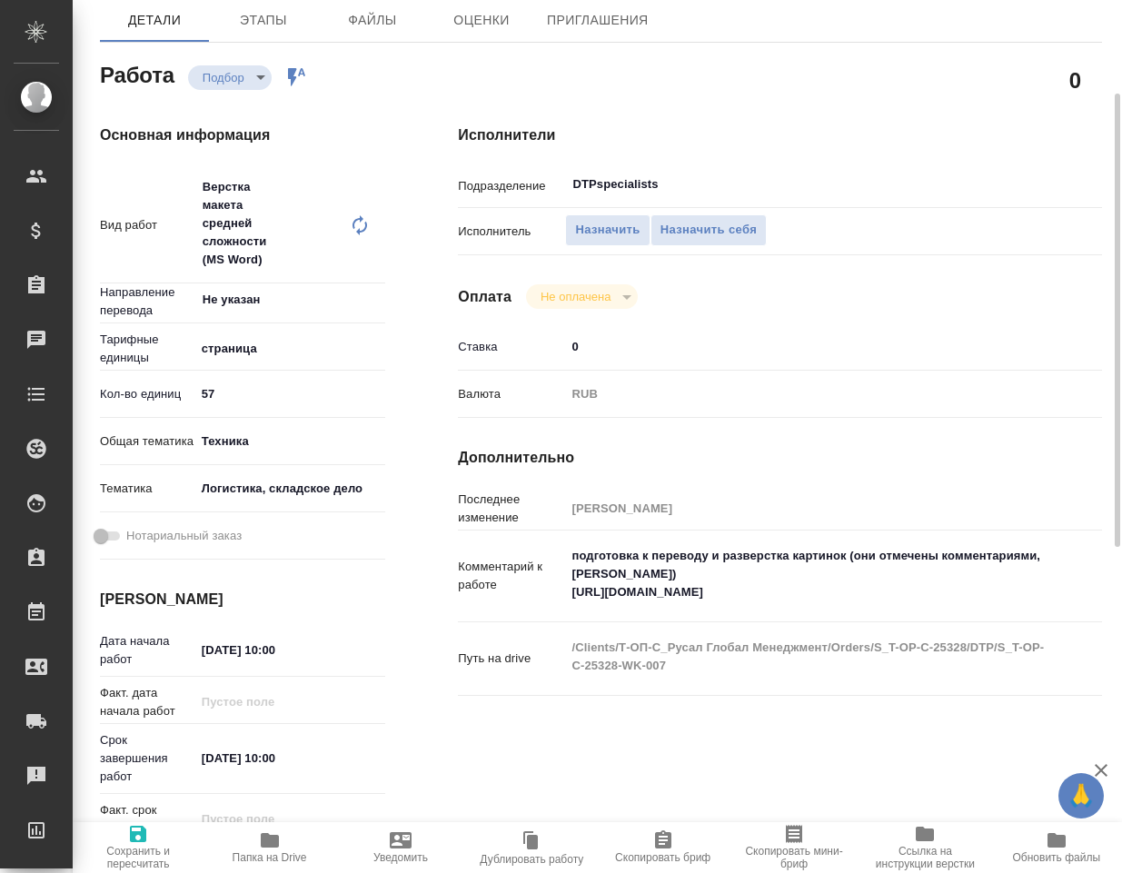
scroll to position [272, 0]
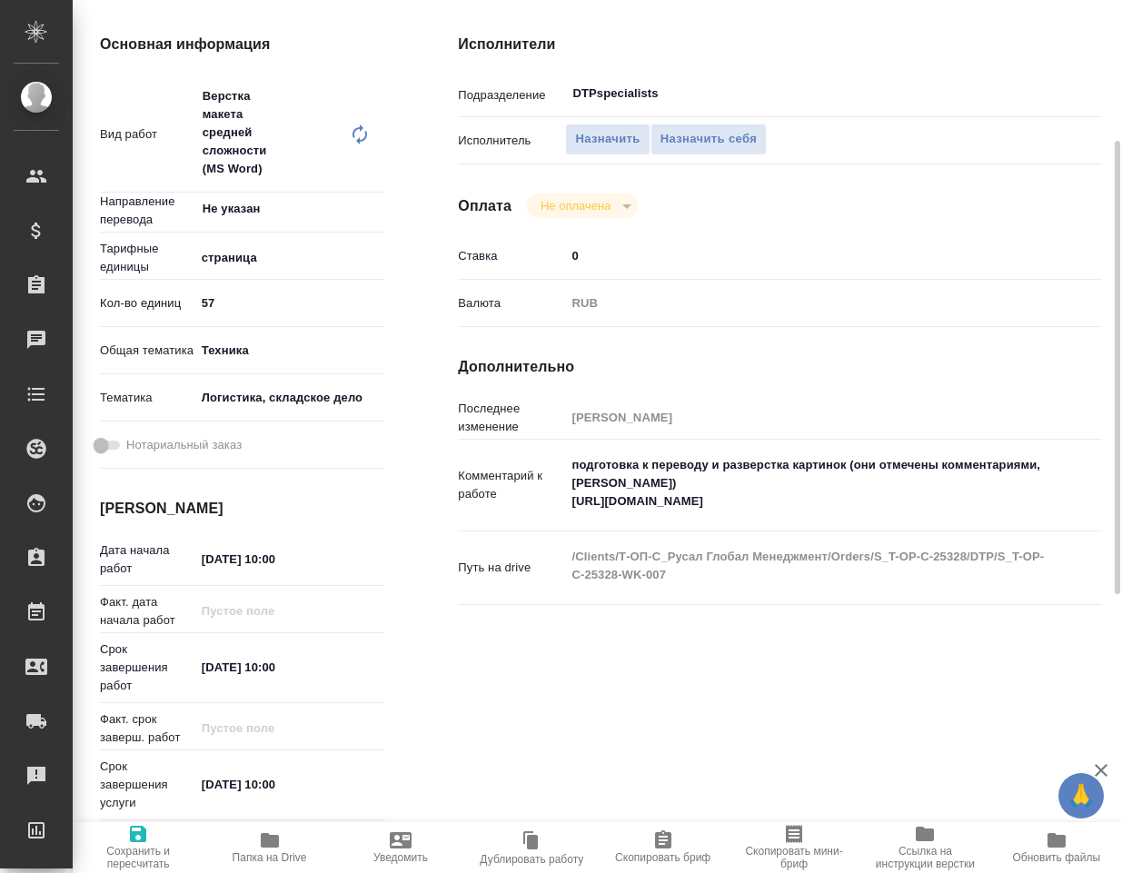
type textarea "x"
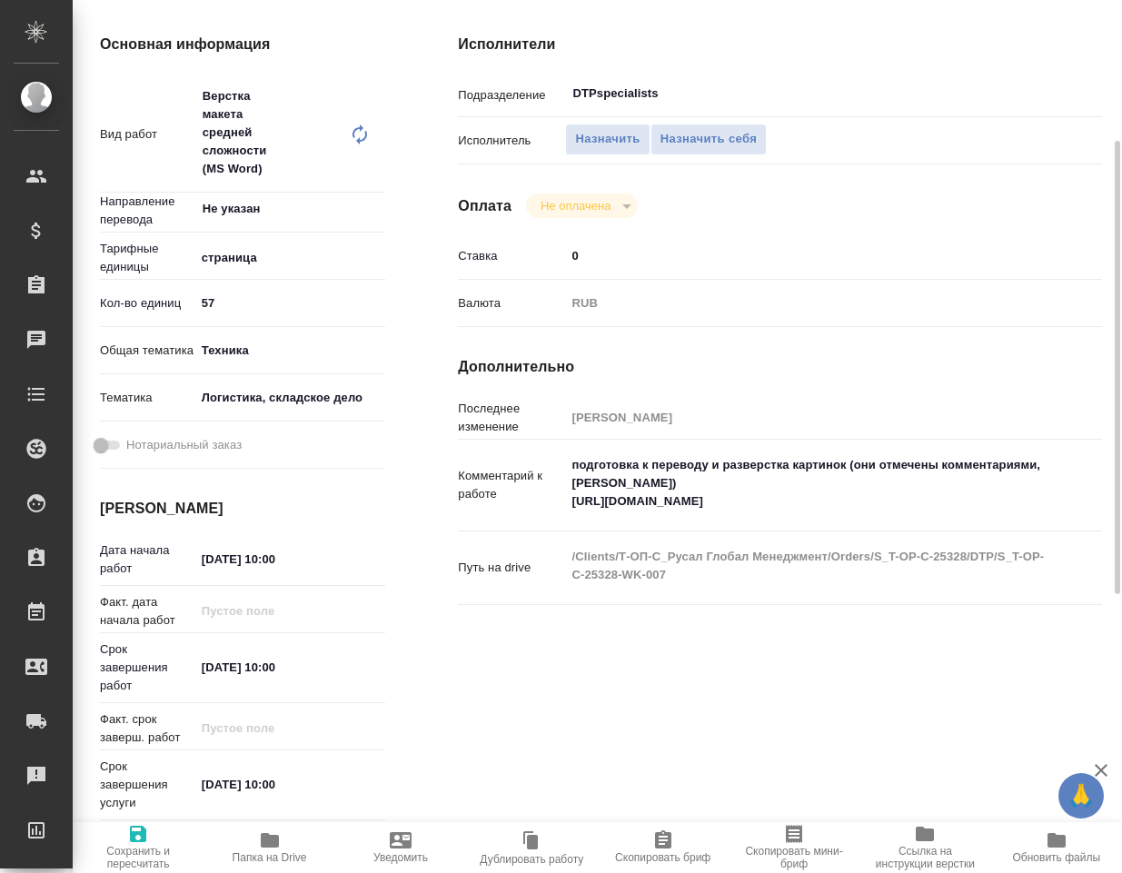
scroll to position [182, 0]
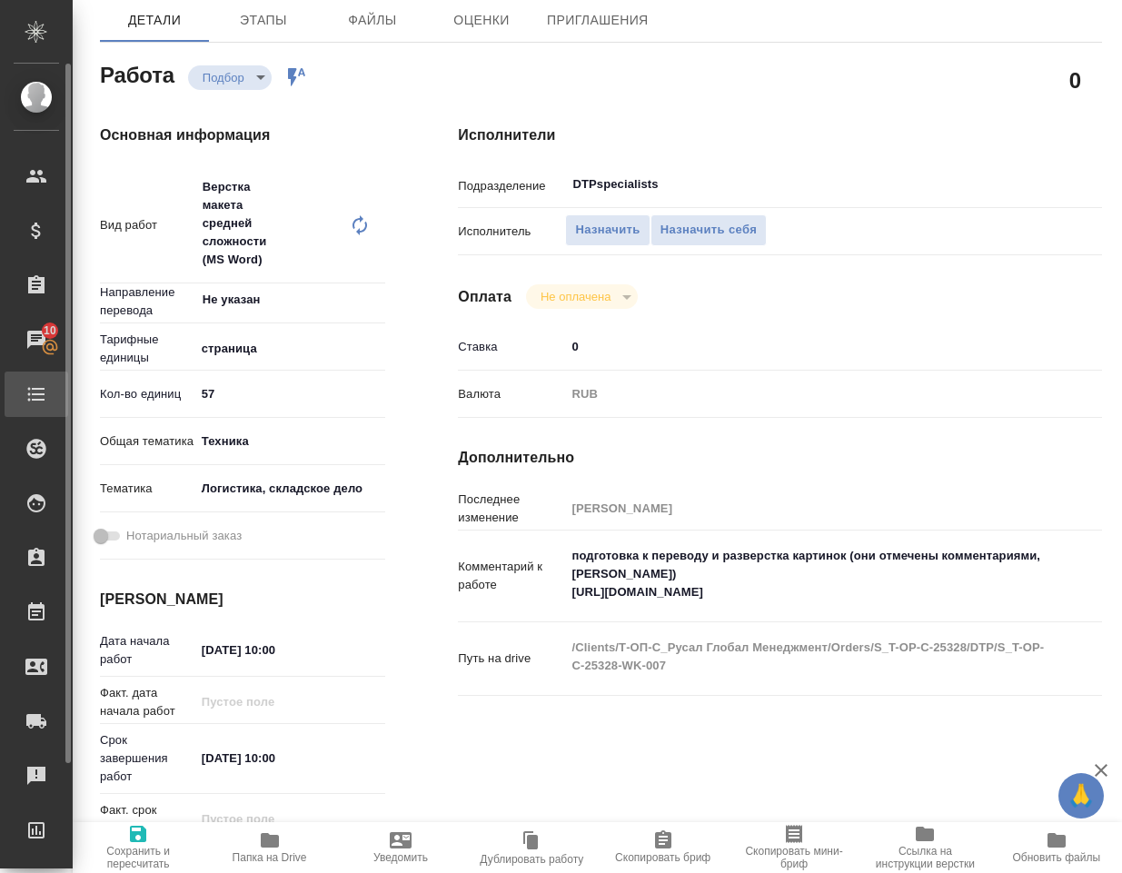
type textarea "x"
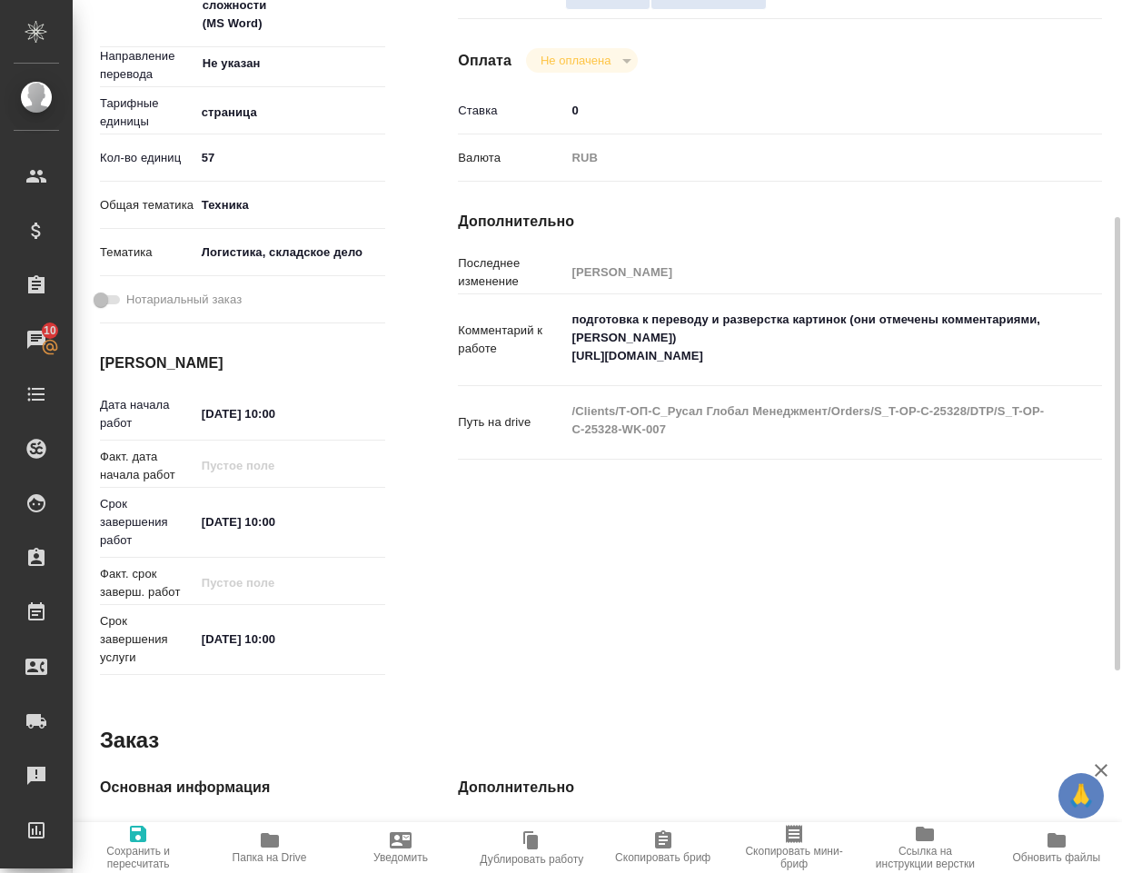
scroll to position [0, 0]
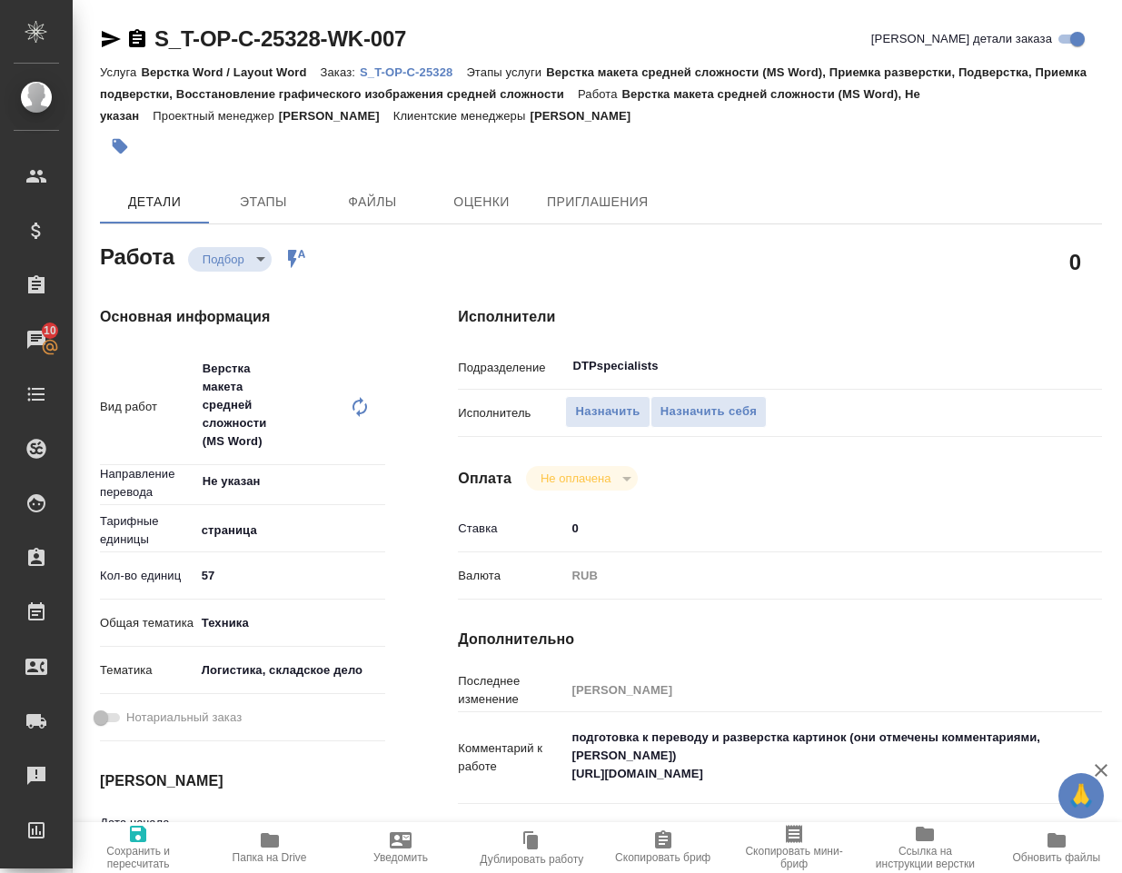
click at [239, 384] on div "Верстка макета средней сложности (MS Word) x ​" at bounding box center [272, 407] width 154 height 114
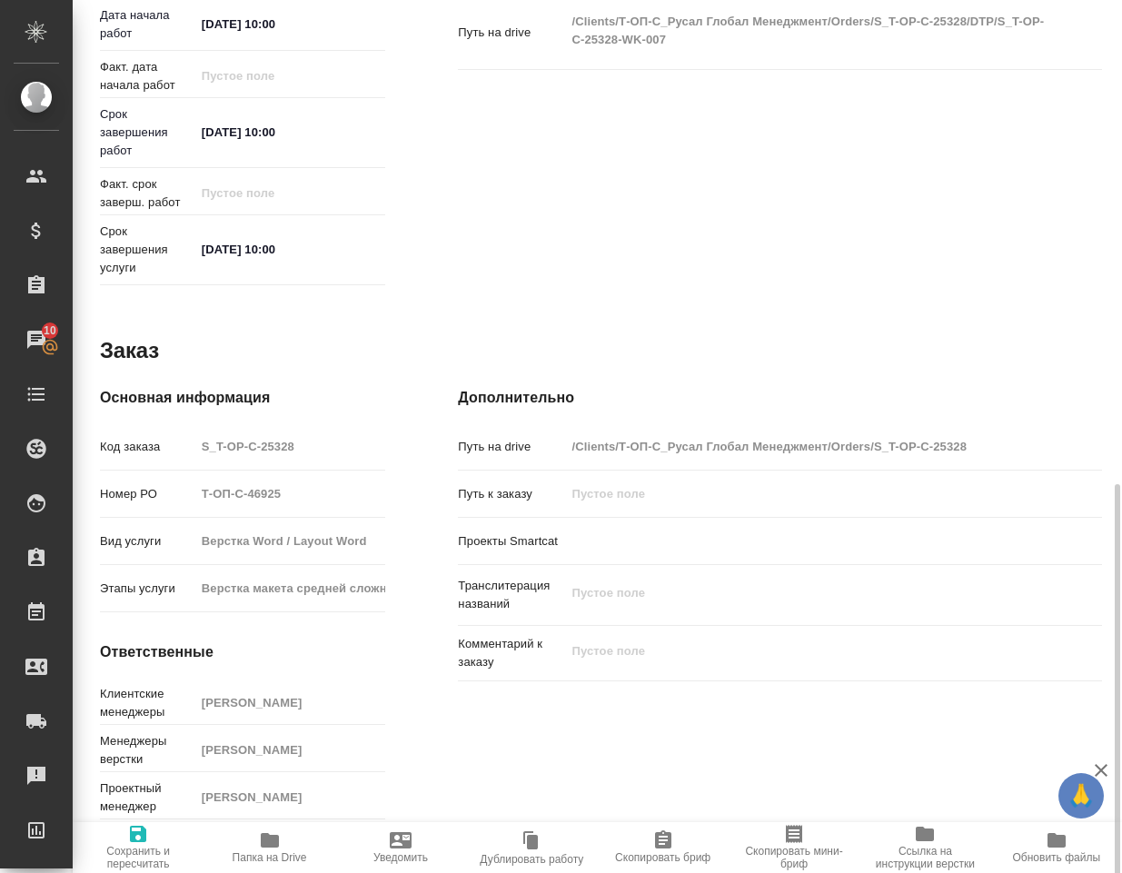
scroll to position [858, 0]
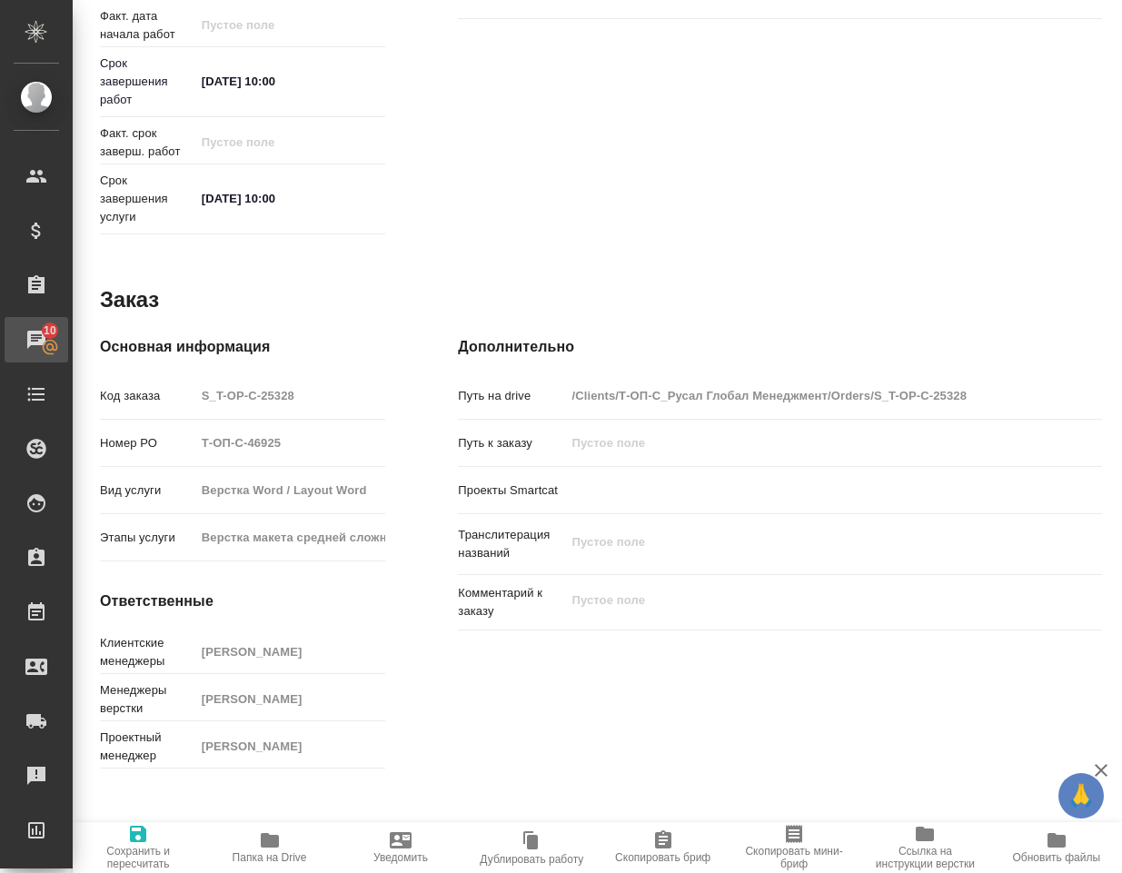
type textarea "x"
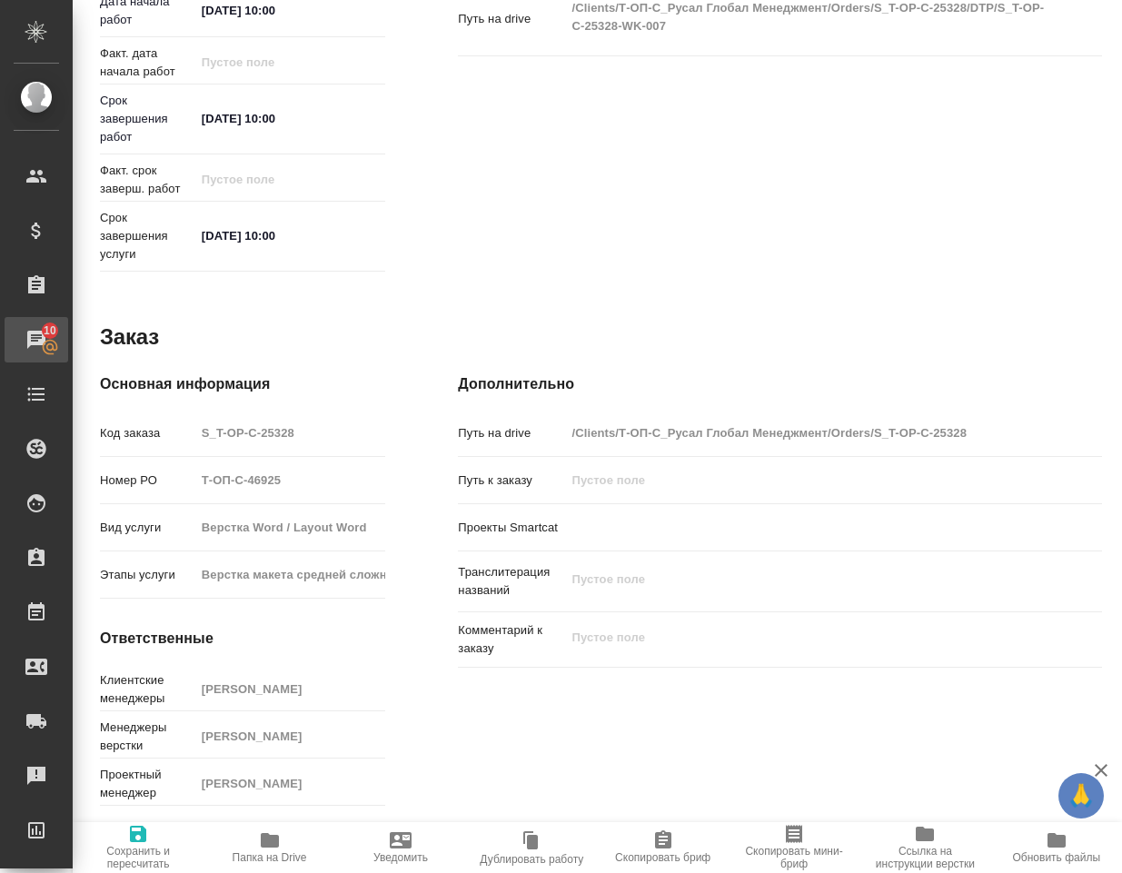
scroll to position [835, 0]
type textarea "x"
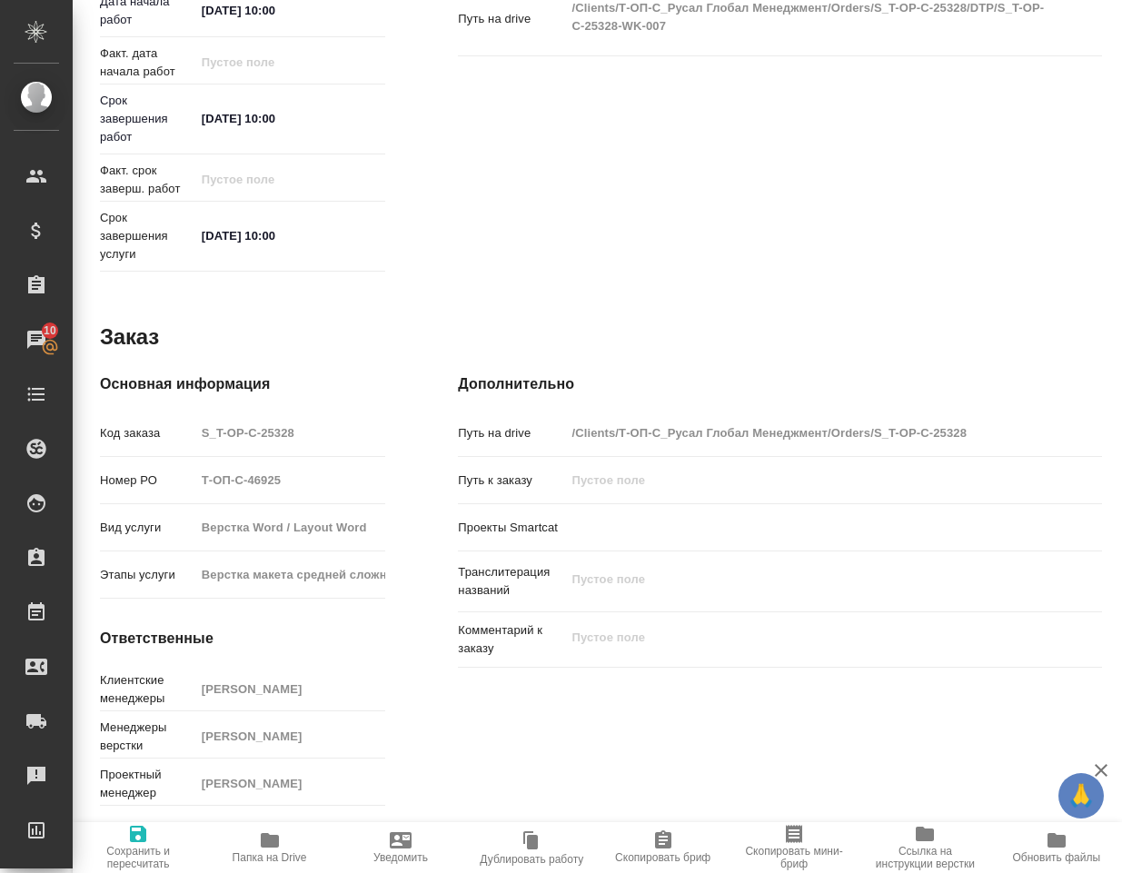
type textarea "x"
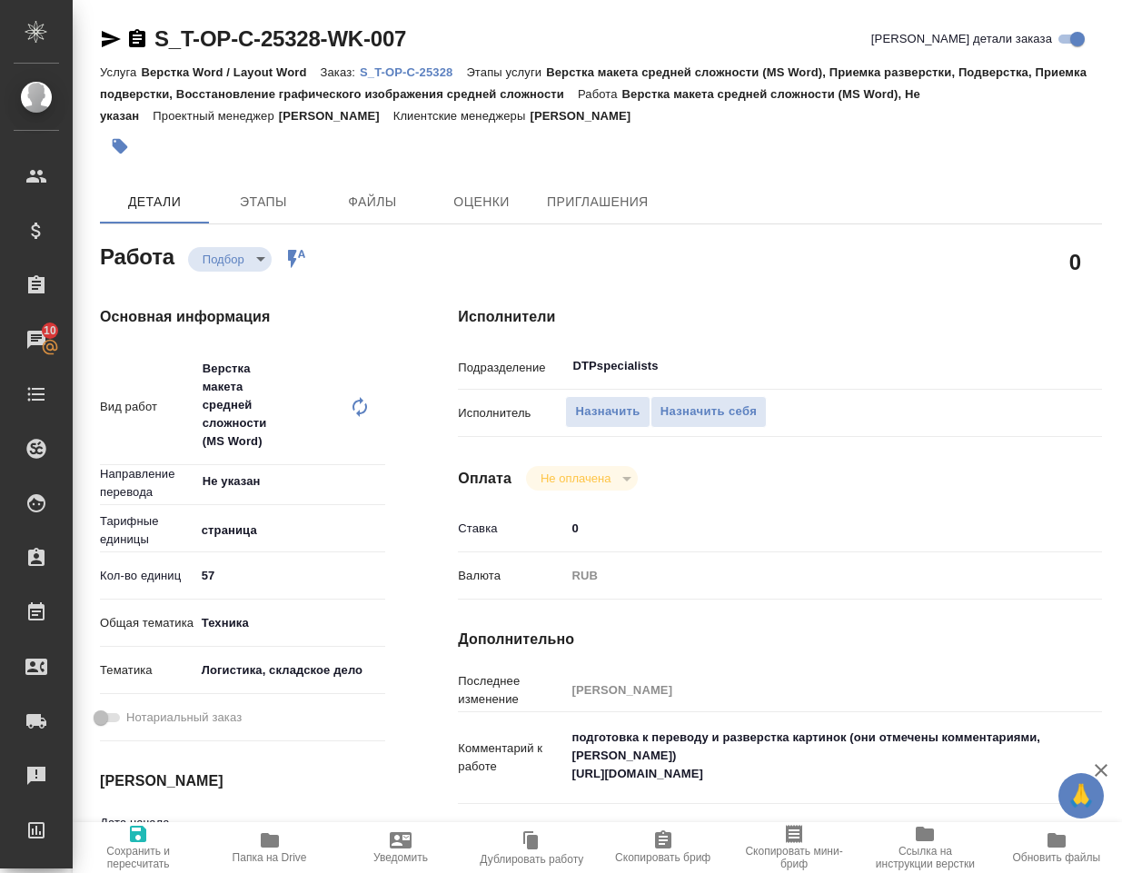
scroll to position [182, 0]
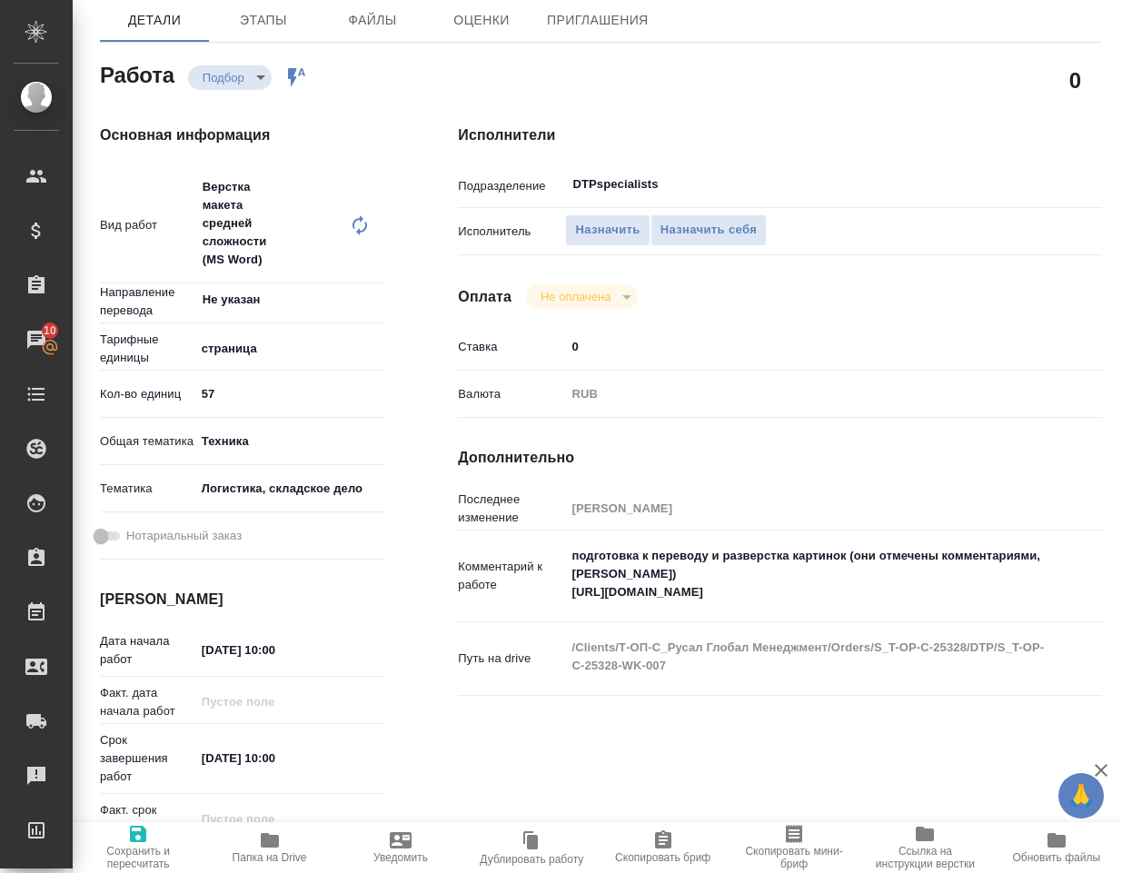
type textarea "x"
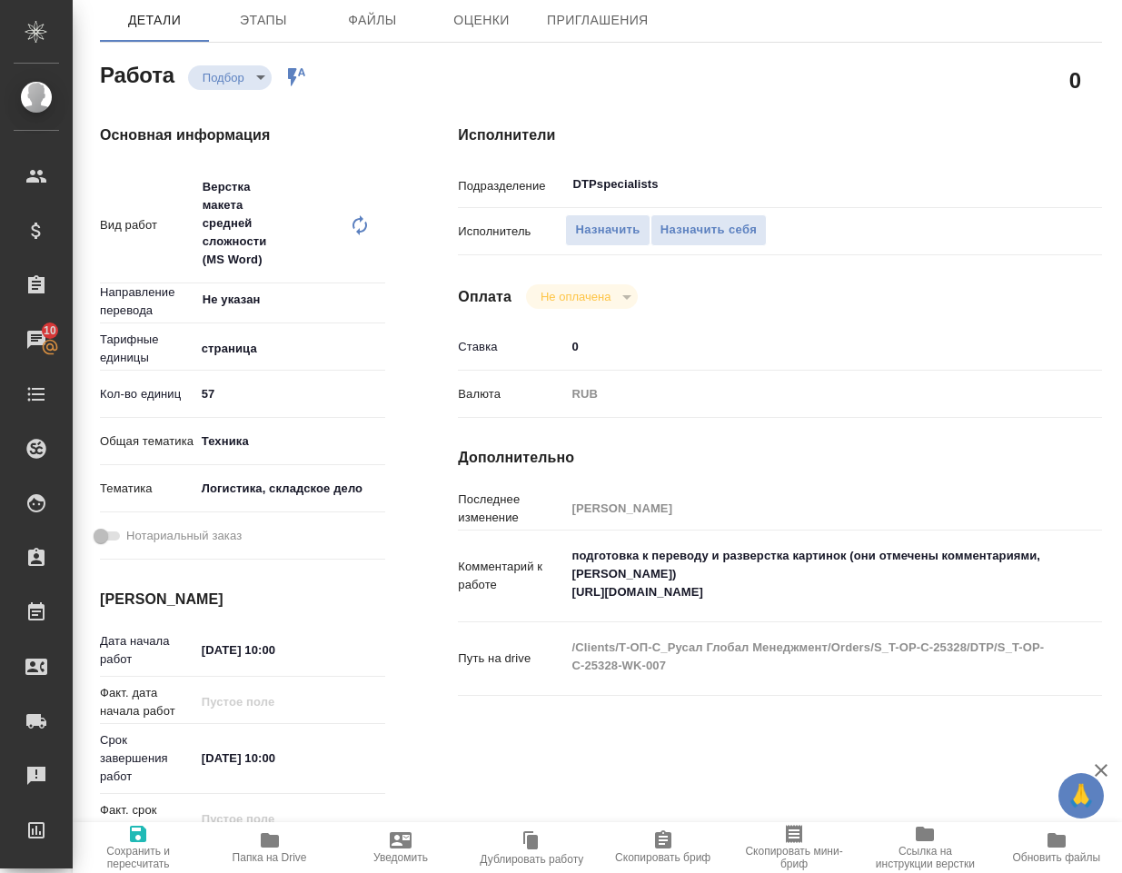
type textarea "x"
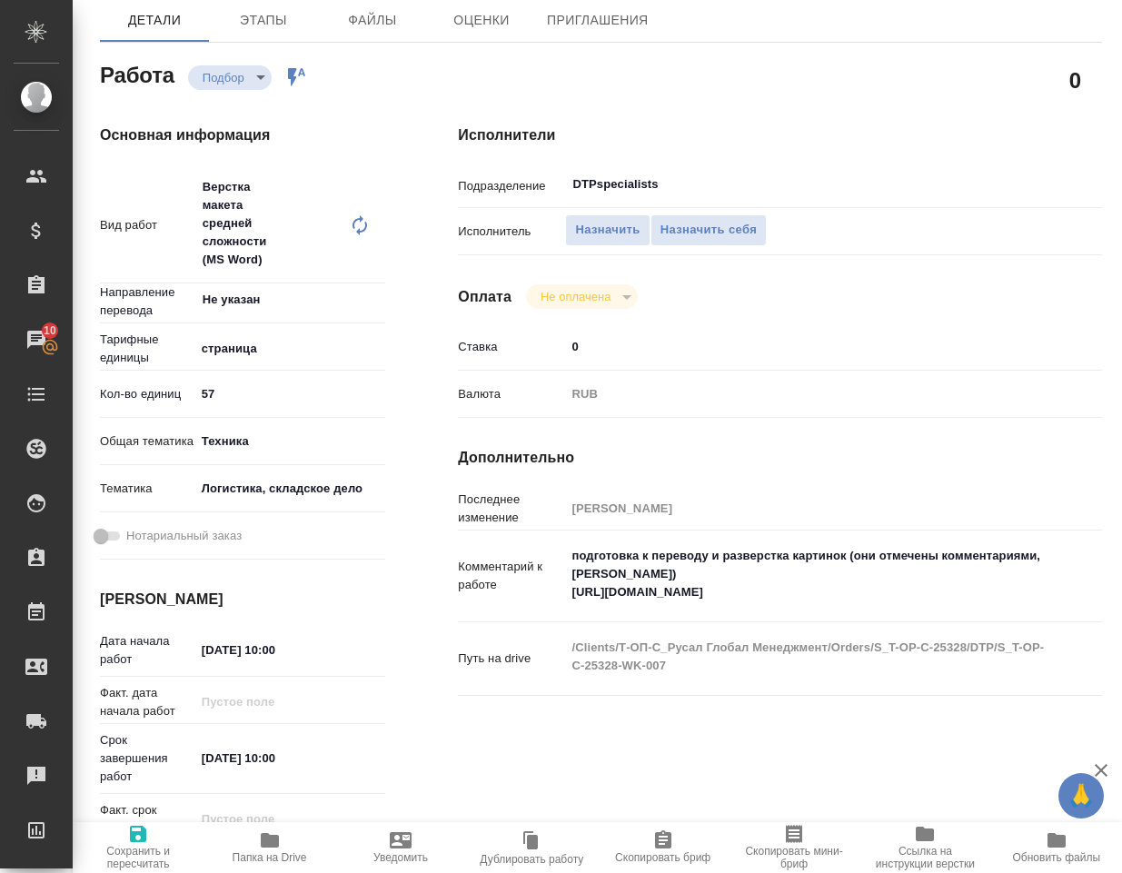
type textarea "x"
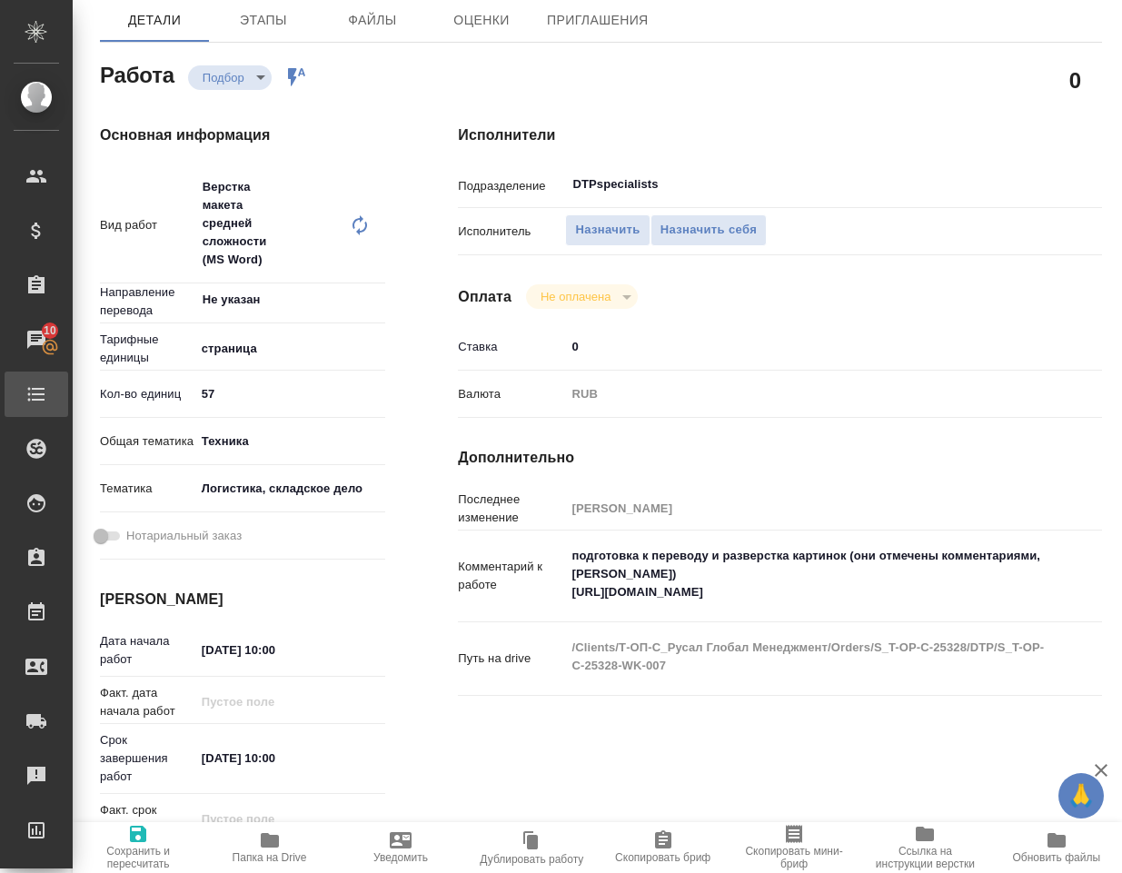
type textarea "x"
